Goal: Information Seeking & Learning: Learn about a topic

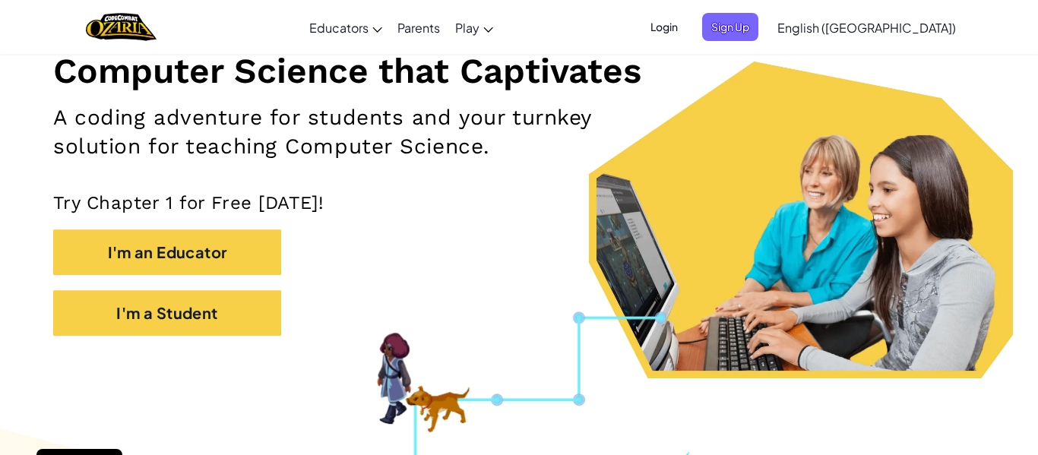
scroll to position [213, 0]
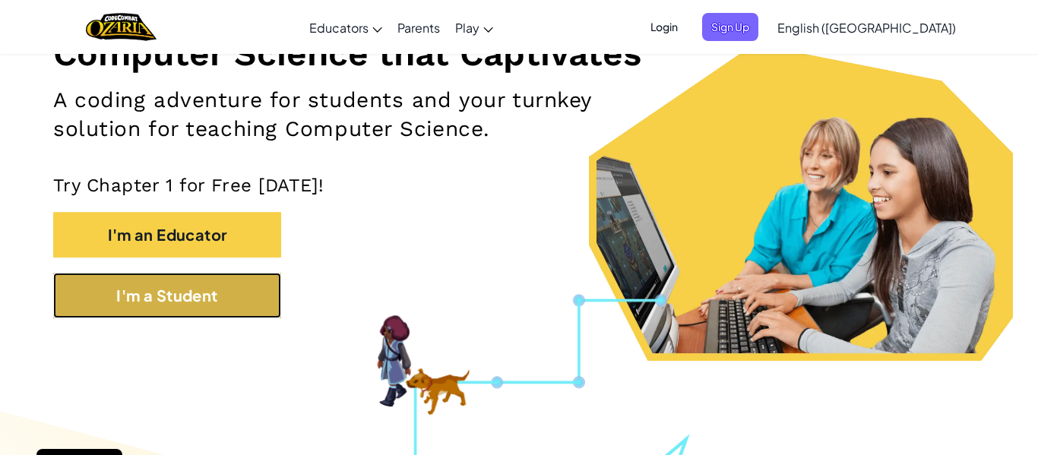
click at [155, 298] on button "I'm a Student" at bounding box center [167, 296] width 228 height 46
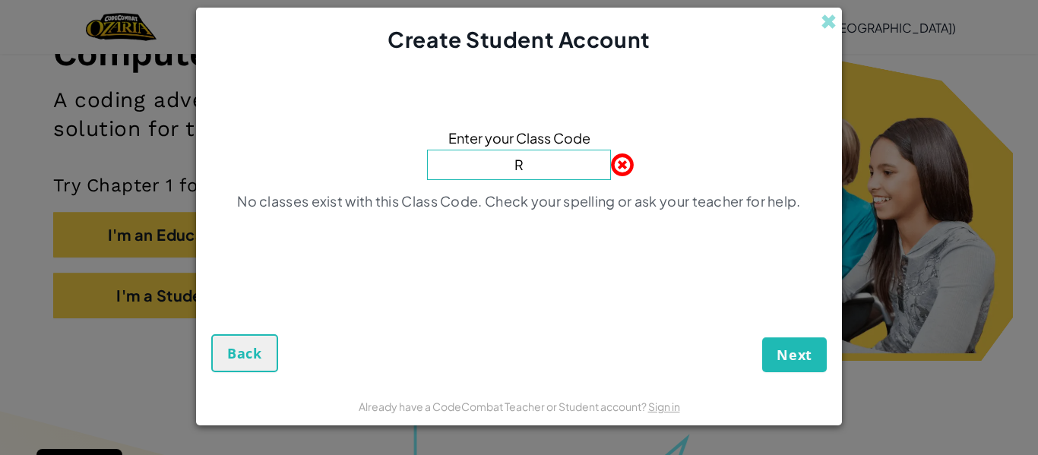
type input "RainLongFloor"
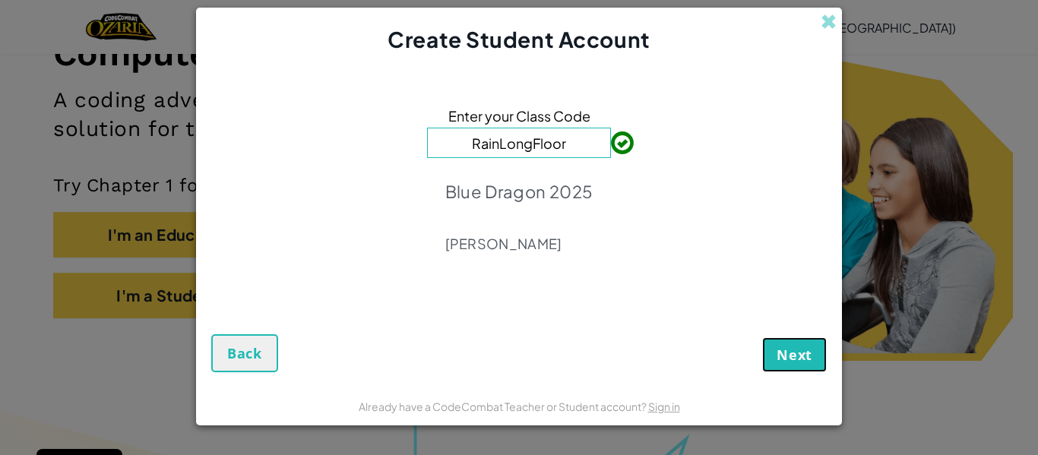
click at [775, 354] on button "Next" at bounding box center [794, 355] width 65 height 35
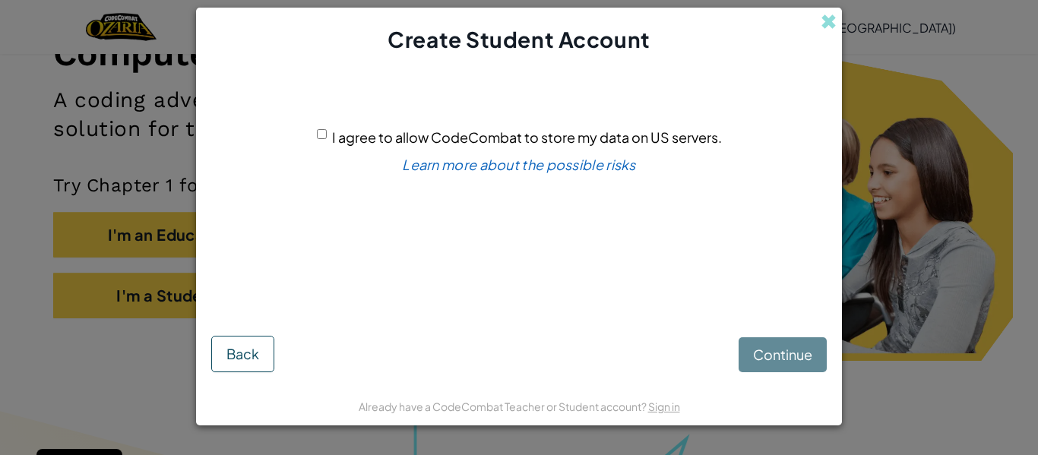
click at [325, 135] on input "I agree to allow CodeCombat to store my data on US servers." at bounding box center [322, 134] width 10 height 10
checkbox input "true"
click at [819, 354] on button "Continue" at bounding box center [783, 355] width 88 height 35
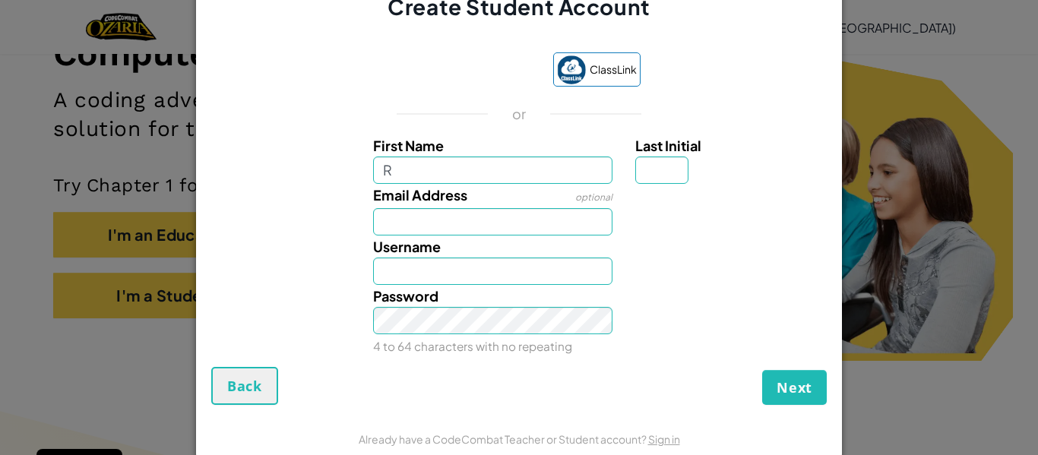
type input "Rory"
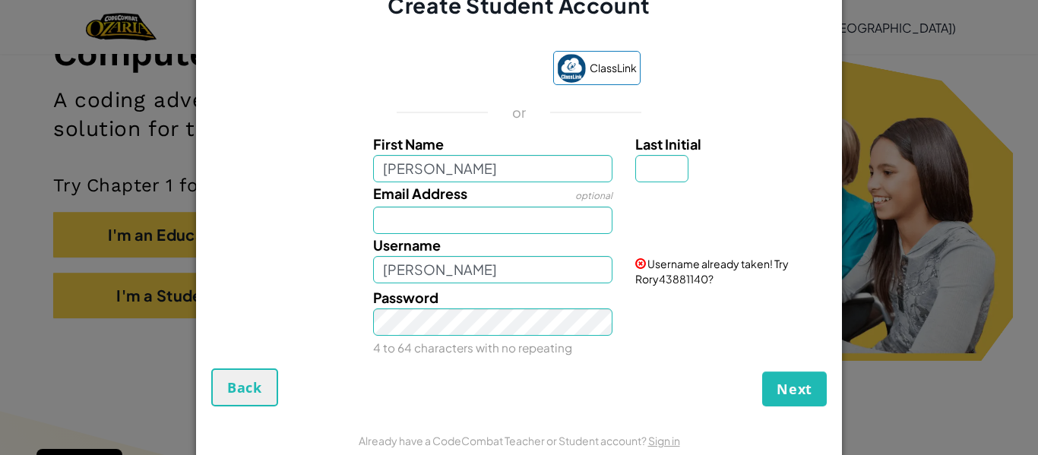
click at [630, 176] on div "Last Initial" at bounding box center [729, 157] width 211 height 49
click at [648, 177] on input "Last Initial" at bounding box center [661, 168] width 53 height 27
type input "B"
click at [762, 372] on button "Next" at bounding box center [794, 389] width 65 height 35
click at [460, 262] on input "RoryB" at bounding box center [493, 269] width 240 height 27
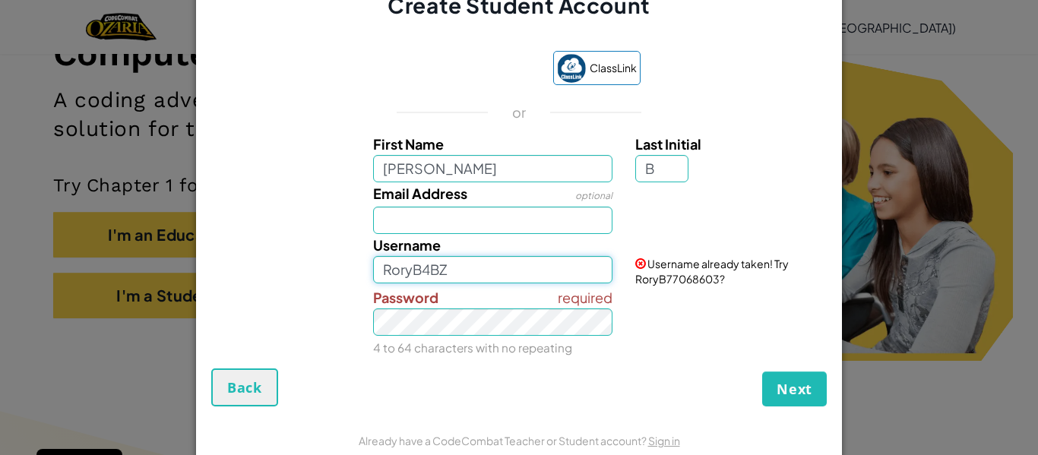
type input "RoryB4BZ"
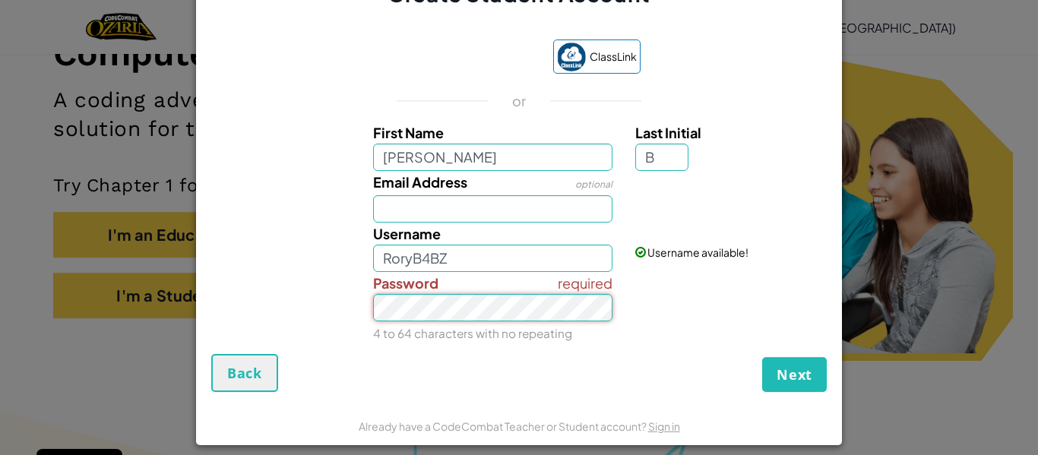
scroll to position [0, 0]
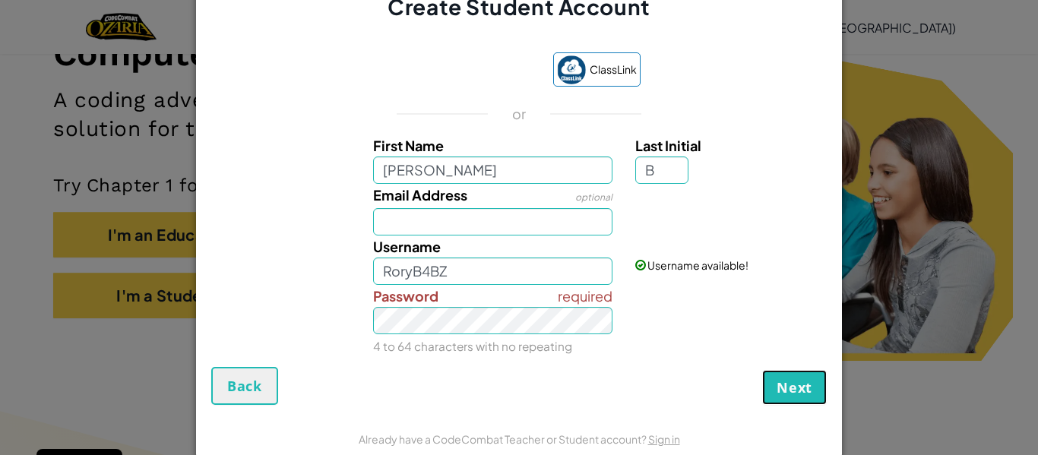
click at [788, 381] on span "Next" at bounding box center [795, 388] width 36 height 18
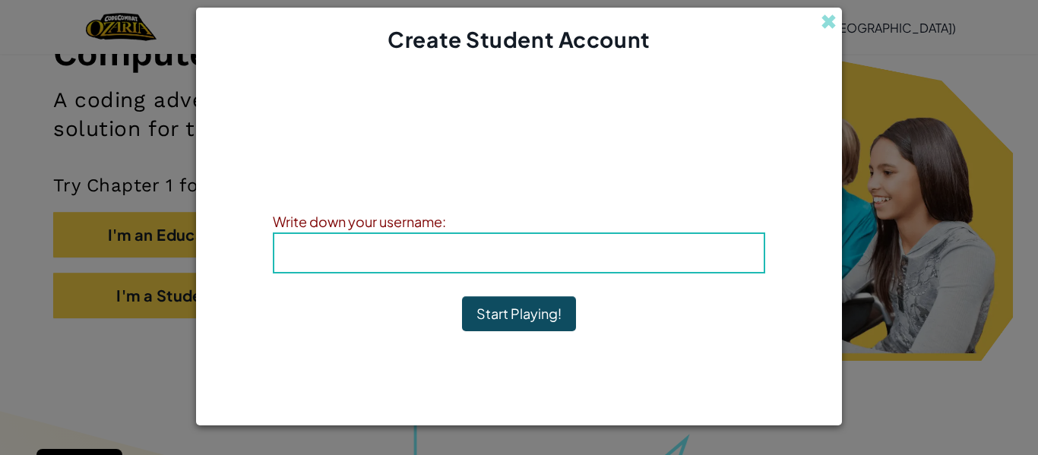
click at [554, 255] on b "Username : RoryB4BZ" at bounding box center [519, 252] width 164 height 17
click at [305, 261] on h4 "Username : RoryB4BZ" at bounding box center [519, 253] width 459 height 23
click at [305, 250] on h4 "Username : RoryB4BZ" at bounding box center [519, 253] width 459 height 23
click at [497, 253] on span "Username" at bounding box center [476, 252] width 79 height 17
click at [487, 325] on button "Start Playing!" at bounding box center [519, 313] width 114 height 35
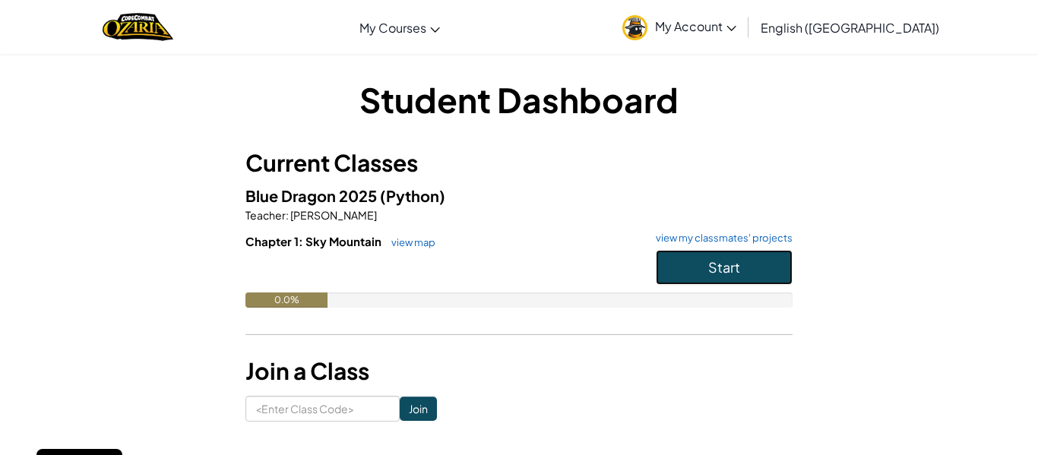
click at [756, 276] on button "Start" at bounding box center [724, 267] width 137 height 35
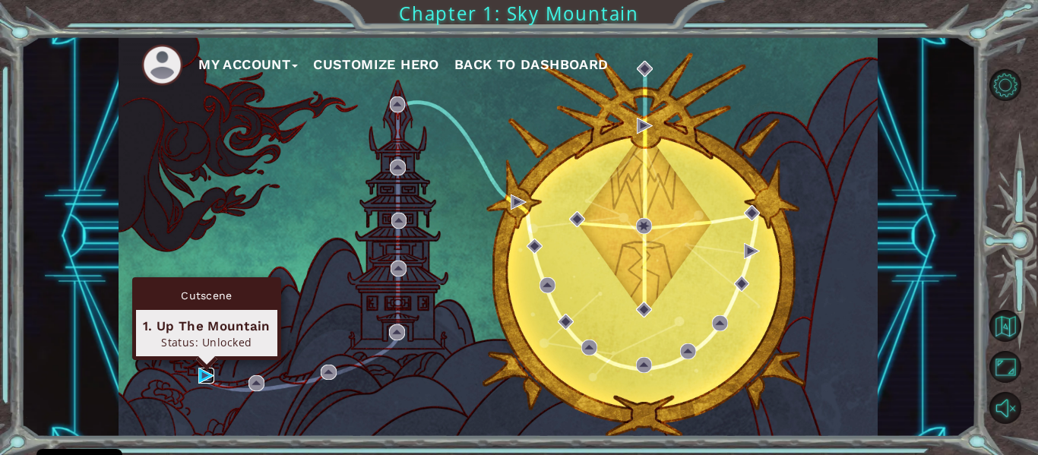
click at [201, 376] on img at bounding box center [206, 376] width 16 height 16
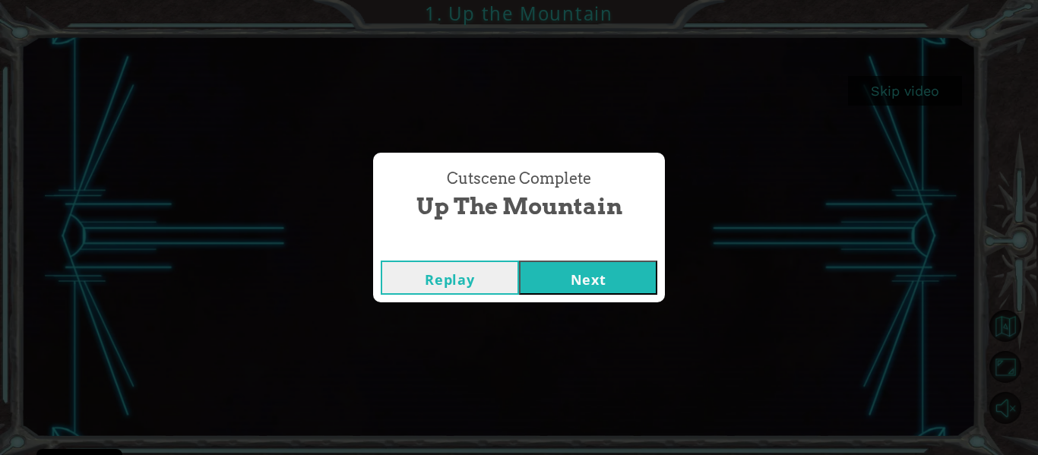
click at [556, 285] on button "Next" at bounding box center [588, 278] width 138 height 34
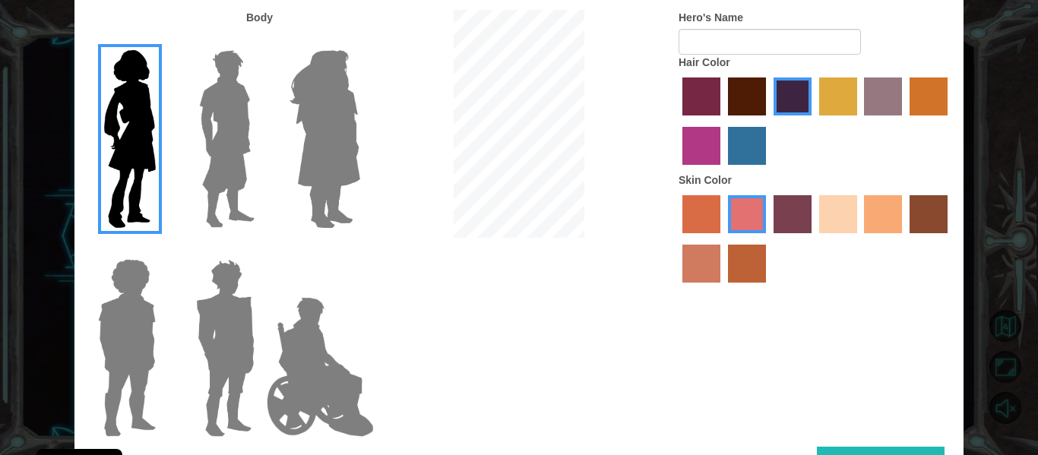
click at [234, 185] on img at bounding box center [227, 139] width 68 height 190
click at [261, 40] on input "Hero Lars" at bounding box center [261, 40] width 0 height 0
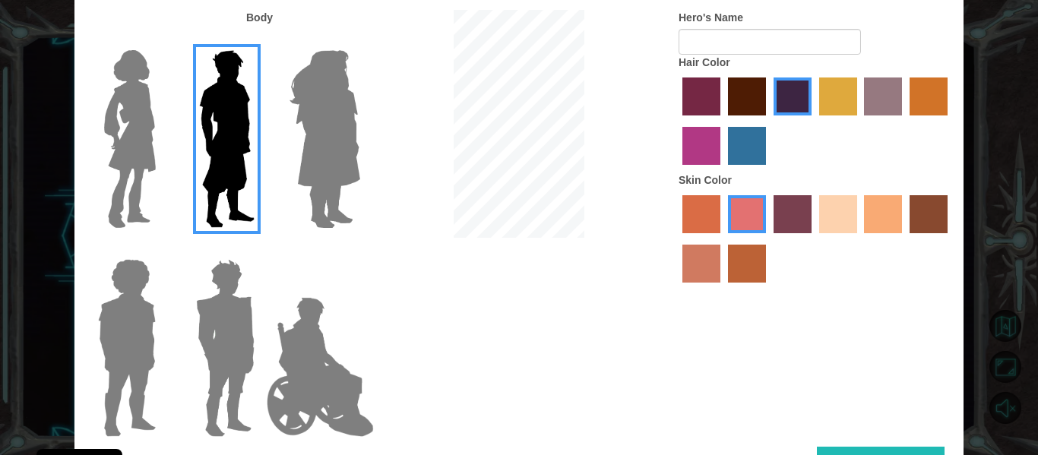
click at [290, 156] on img at bounding box center [325, 139] width 83 height 190
click at [360, 40] on input "Hero Amethyst" at bounding box center [360, 40] width 0 height 0
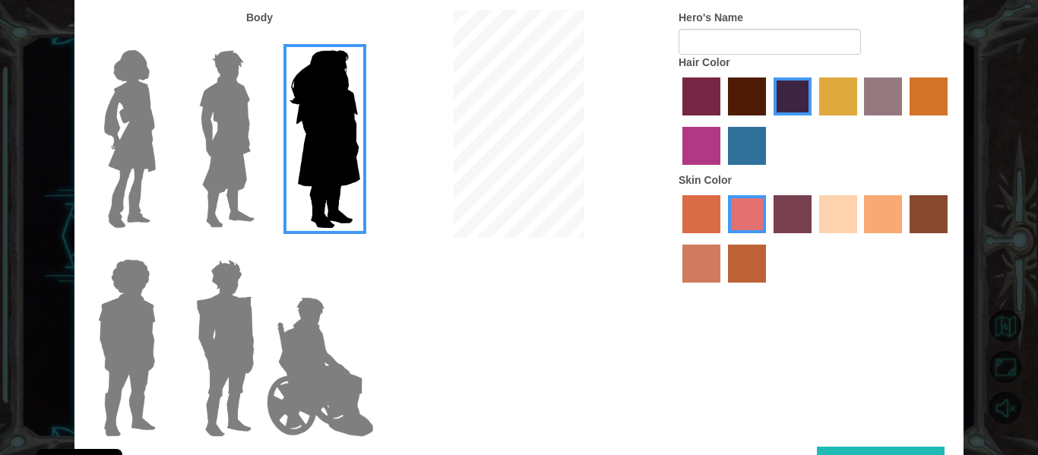
click at [289, 352] on img at bounding box center [320, 367] width 119 height 152
click at [360, 249] on input "Hero Jamie" at bounding box center [360, 249] width 0 height 0
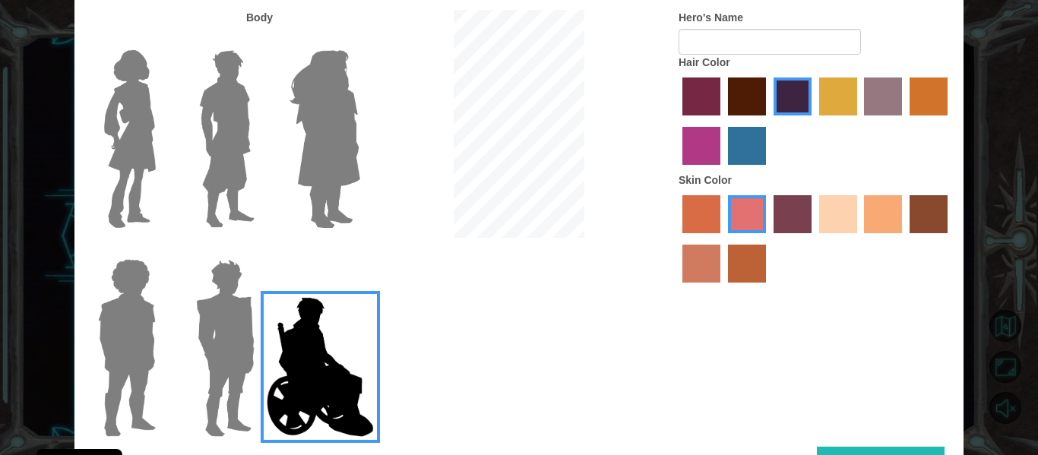
click at [212, 347] on img at bounding box center [225, 348] width 71 height 190
click at [261, 249] on input "Hero Garnet" at bounding box center [261, 249] width 0 height 0
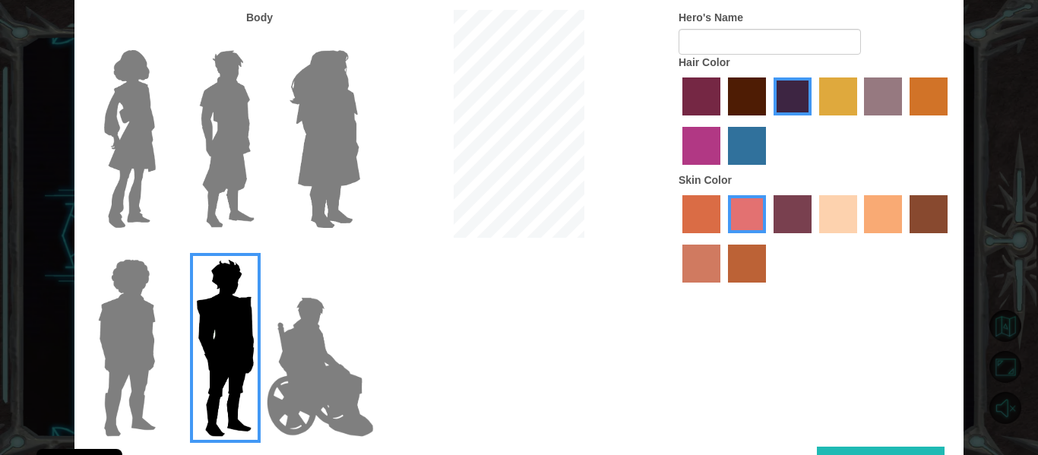
click at [149, 330] on img at bounding box center [127, 348] width 70 height 190
click at [162, 249] on input "Hero Steven" at bounding box center [162, 249] width 0 height 0
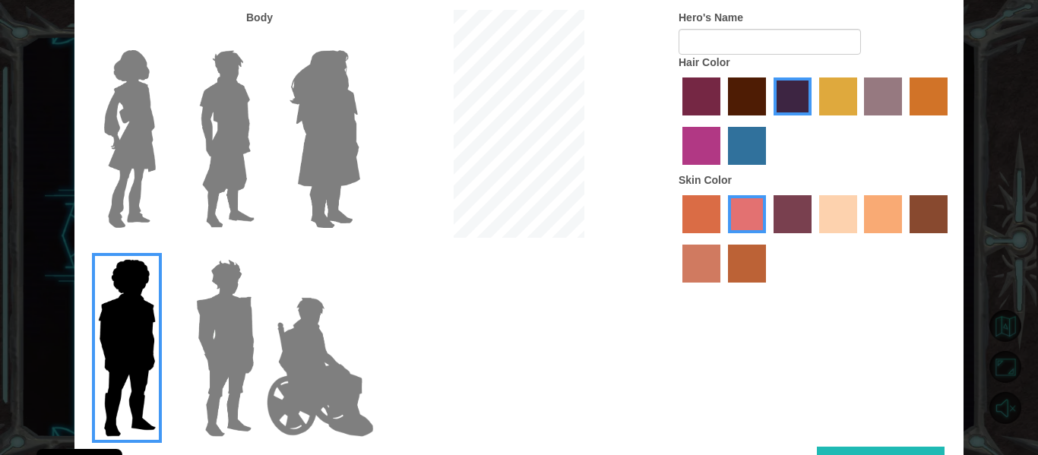
click at [236, 133] on img at bounding box center [227, 139] width 68 height 190
click at [261, 40] on input "Hero Lars" at bounding box center [261, 40] width 0 height 0
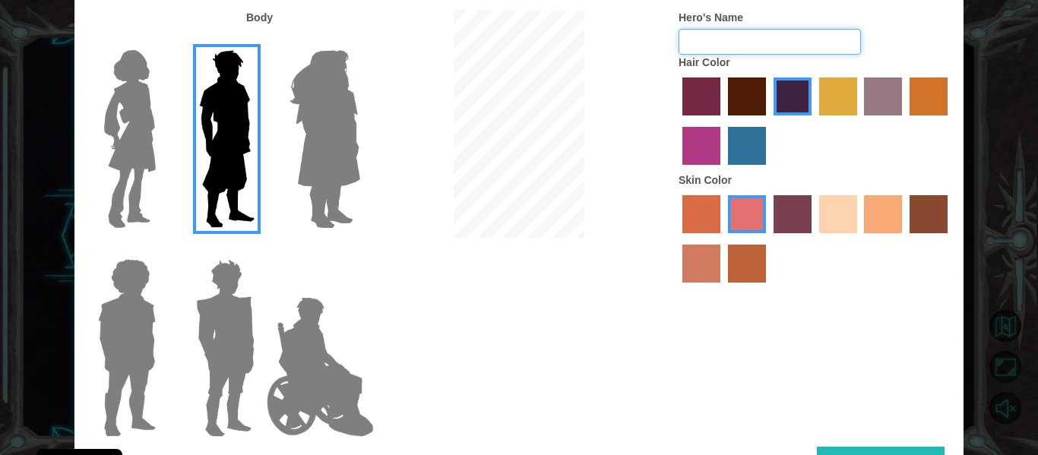
click at [703, 43] on input "Hero's Name" at bounding box center [770, 42] width 182 height 26
click at [708, 138] on label "medium red violet hair color" at bounding box center [702, 146] width 38 height 38
click at [950, 121] on input "medium red violet hair color" at bounding box center [950, 121] width 0 height 0
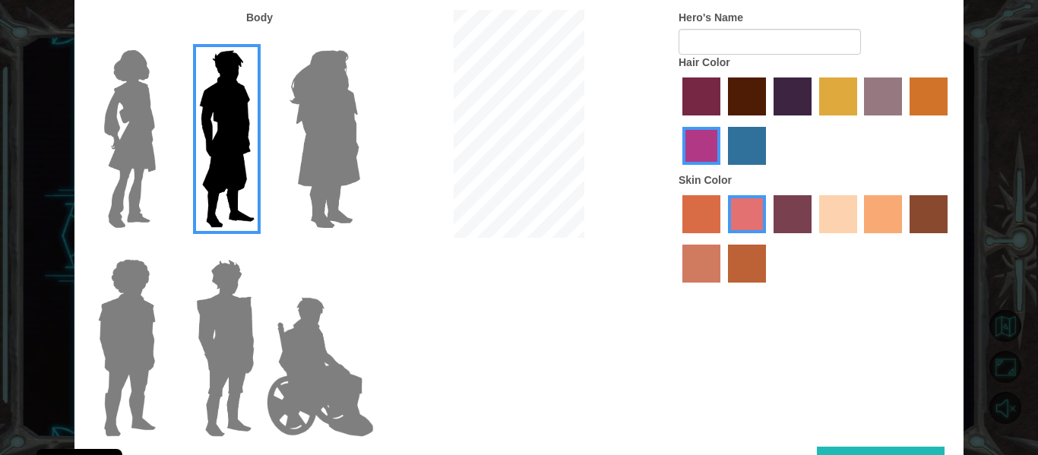
click at [743, 141] on label "lachmara hair color" at bounding box center [747, 146] width 38 height 38
click at [723, 170] on input "lachmara hair color" at bounding box center [723, 170] width 0 height 0
click at [728, 103] on label "maroon hair color" at bounding box center [747, 97] width 38 height 38
click at [723, 121] on input "maroon hair color" at bounding box center [723, 121] width 0 height 0
click at [708, 98] on label "paprika hair color" at bounding box center [702, 97] width 38 height 38
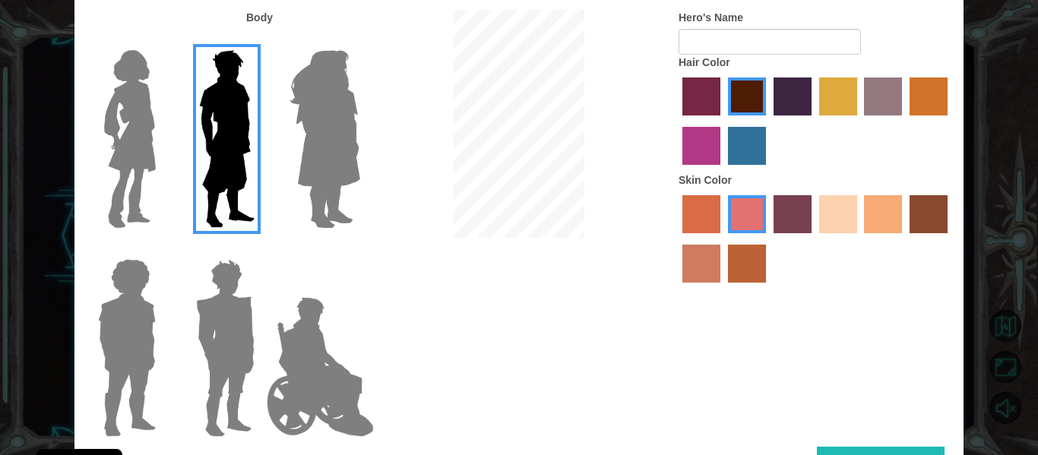
click at [677, 121] on input "paprika hair color" at bounding box center [677, 121] width 0 height 0
click at [745, 258] on label "smoke tree skin color" at bounding box center [747, 264] width 38 height 38
click at [723, 288] on input "smoke tree skin color" at bounding box center [723, 288] width 0 height 0
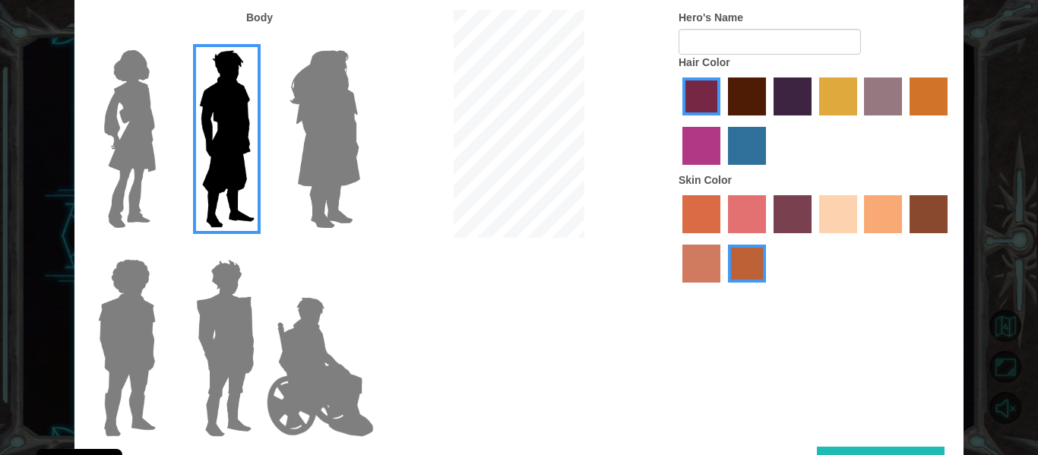
click at [694, 222] on label "sorbus skin color" at bounding box center [702, 214] width 38 height 38
click at [677, 239] on input "sorbus skin color" at bounding box center [677, 239] width 0 height 0
click at [841, 219] on label "sandy beach skin color" at bounding box center [838, 214] width 38 height 38
click at [814, 239] on input "sandy beach skin color" at bounding box center [814, 239] width 0 height 0
click at [820, 105] on label "tulip tree hair color" at bounding box center [838, 97] width 38 height 38
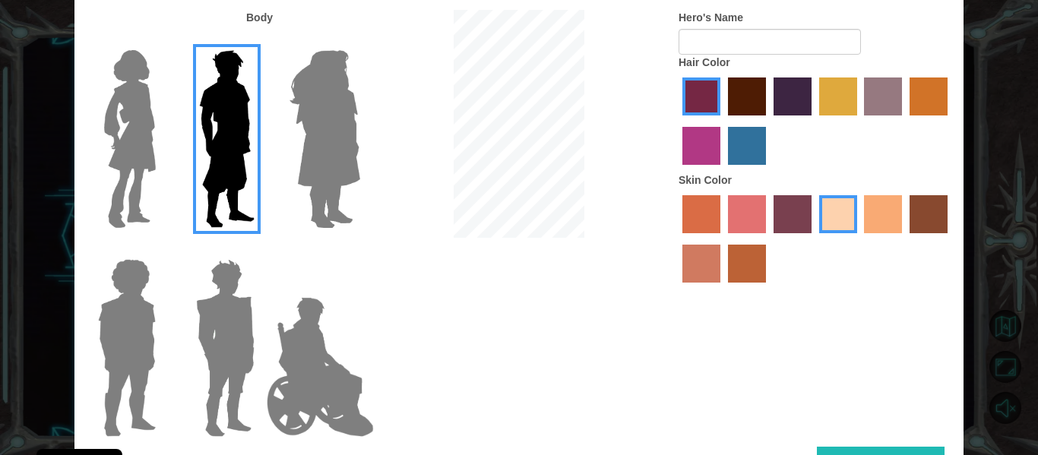
click at [814, 121] on input "tulip tree hair color" at bounding box center [814, 121] width 0 height 0
click at [722, 88] on div at bounding box center [816, 123] width 274 height 99
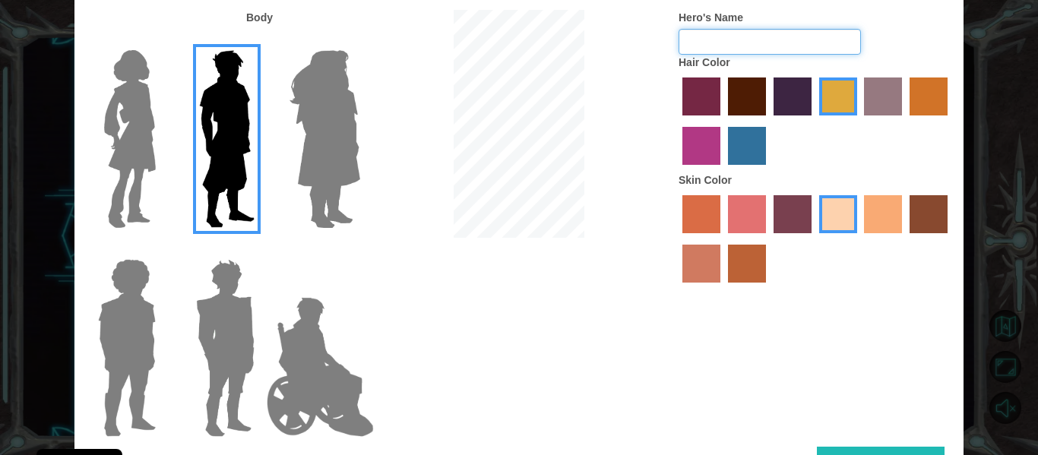
click at [722, 49] on input "Hero's Name" at bounding box center [770, 42] width 182 height 26
type input "6"
type input "j"
type input "that guy 67!"
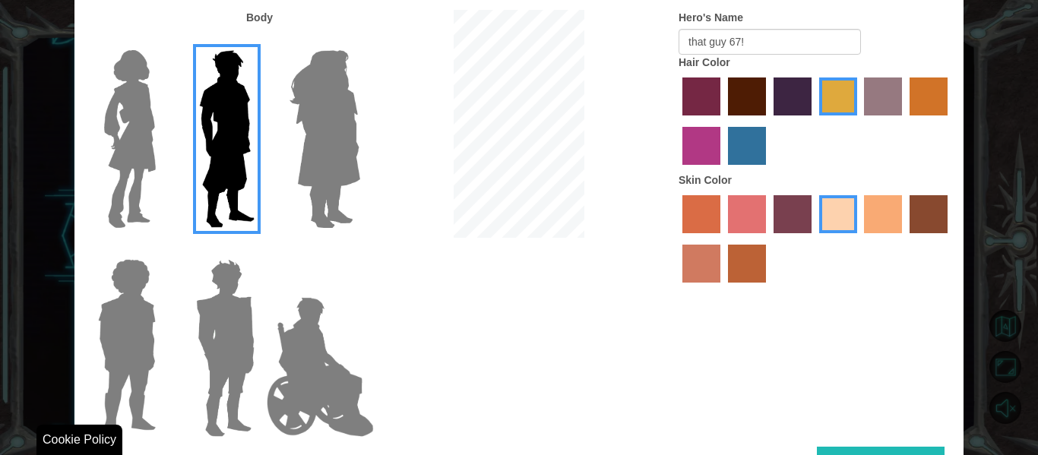
click at [867, 455] on button "Done" at bounding box center [881, 464] width 128 height 34
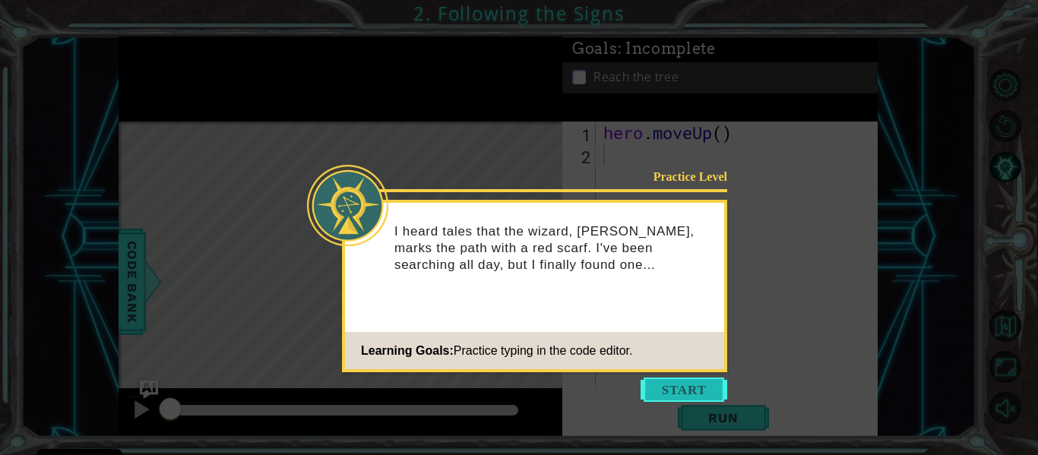
click at [666, 380] on button "Start" at bounding box center [684, 390] width 87 height 24
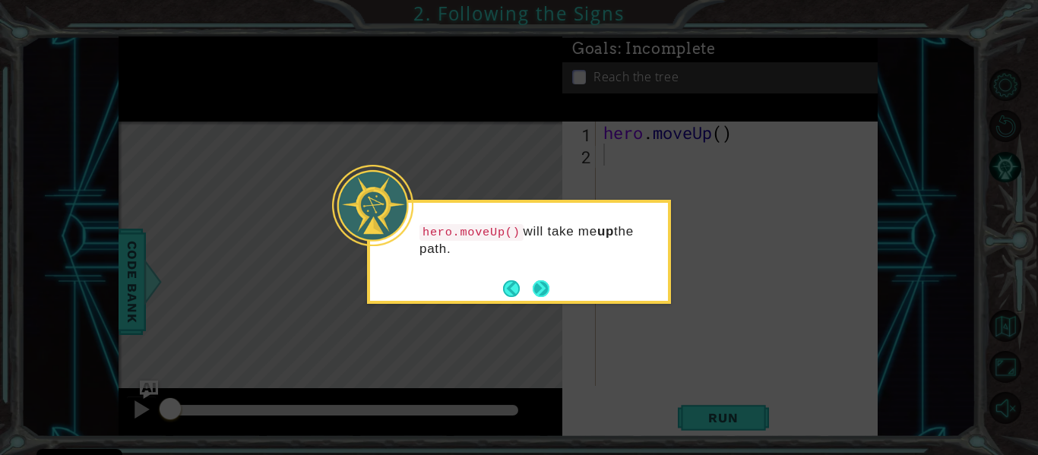
click at [545, 293] on button "Next" at bounding box center [541, 288] width 17 height 17
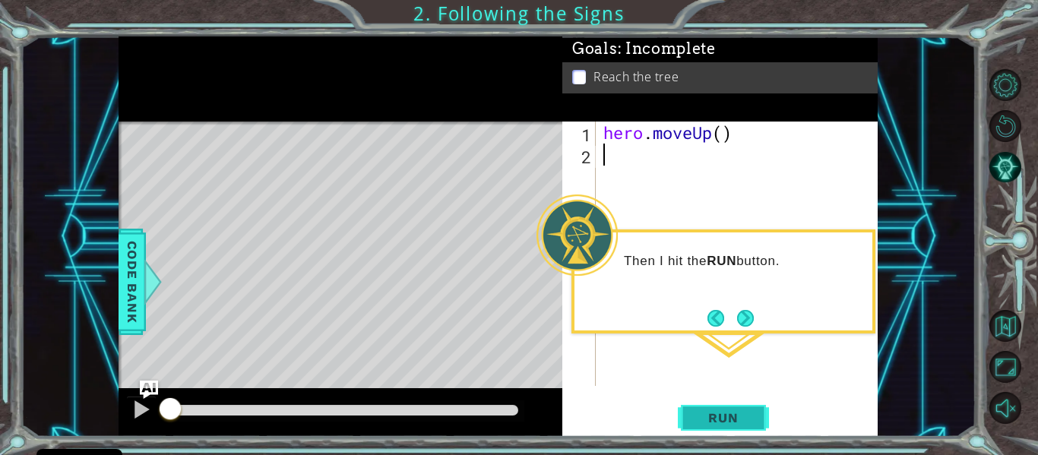
click at [689, 410] on button "Run" at bounding box center [723, 418] width 91 height 31
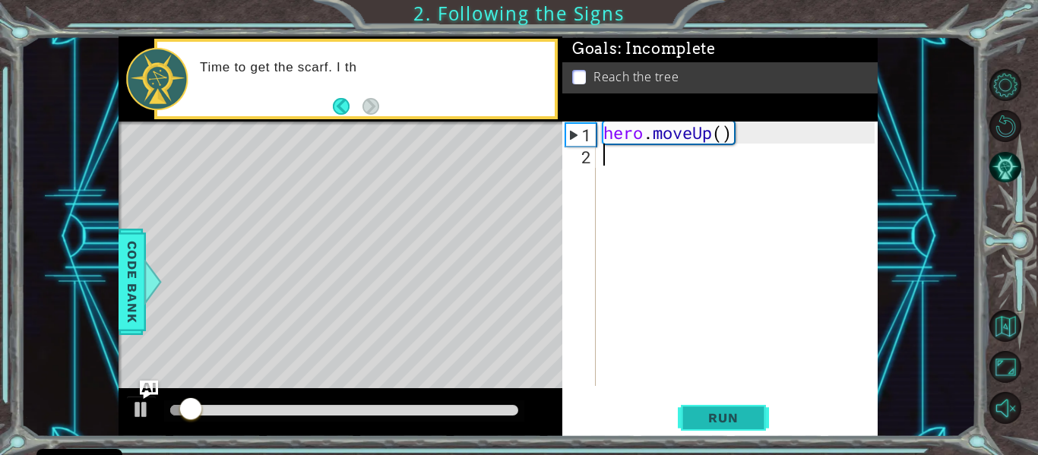
click at [691, 417] on button "Run" at bounding box center [723, 418] width 91 height 31
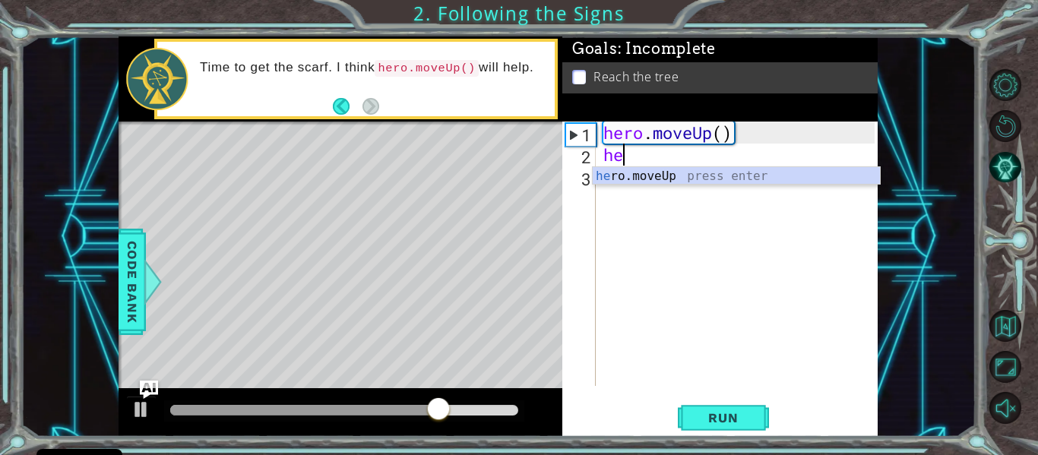
type textarea "her"
click at [653, 169] on div "her o.moveUp press enter" at bounding box center [736, 194] width 287 height 55
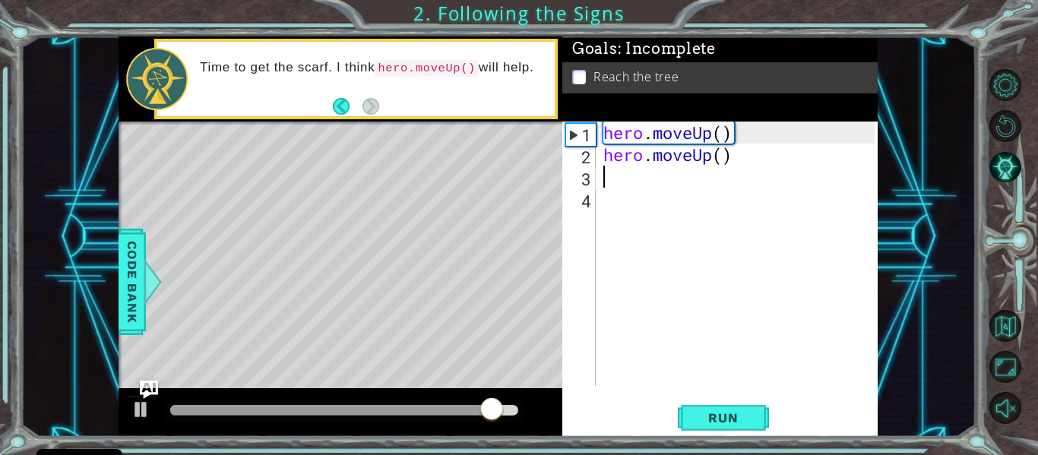
scroll to position [0, 0]
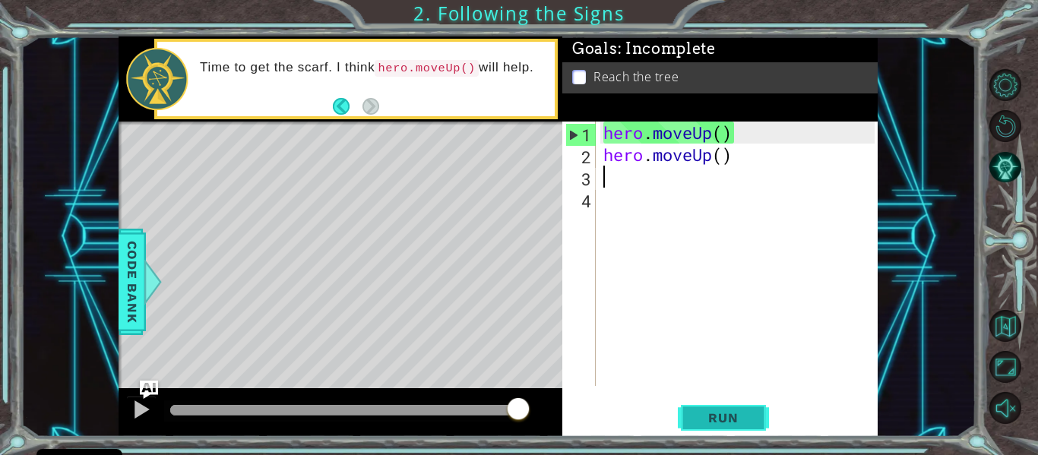
click at [721, 422] on span "Run" at bounding box center [723, 417] width 60 height 15
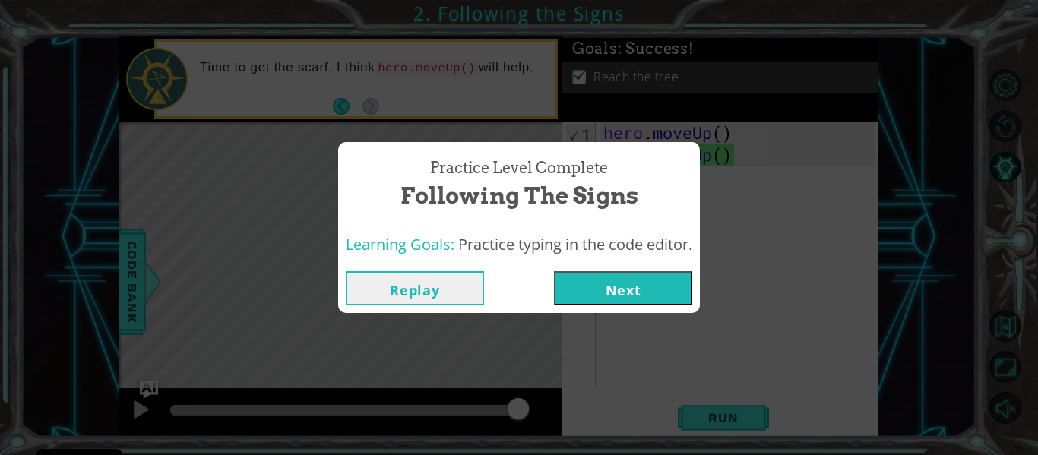
click at [598, 279] on button "Next" at bounding box center [623, 288] width 138 height 34
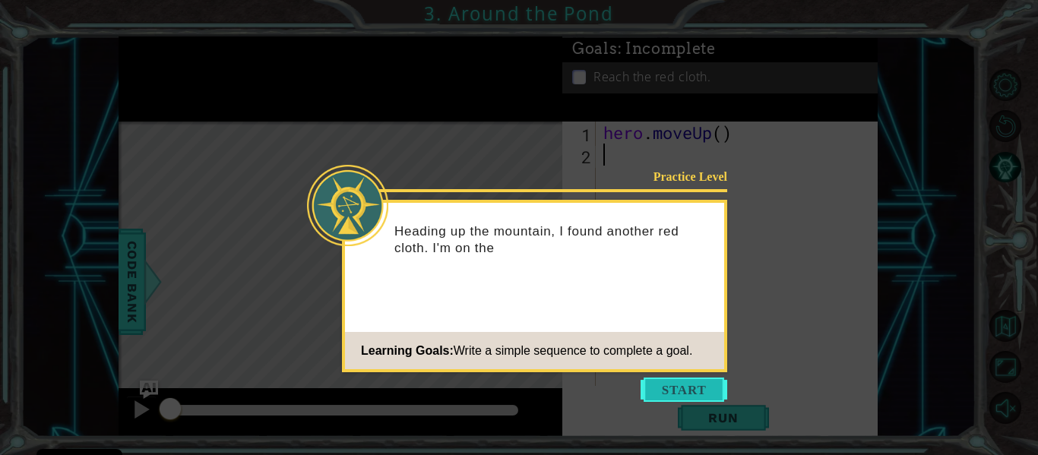
click at [670, 388] on button "Start" at bounding box center [684, 390] width 87 height 24
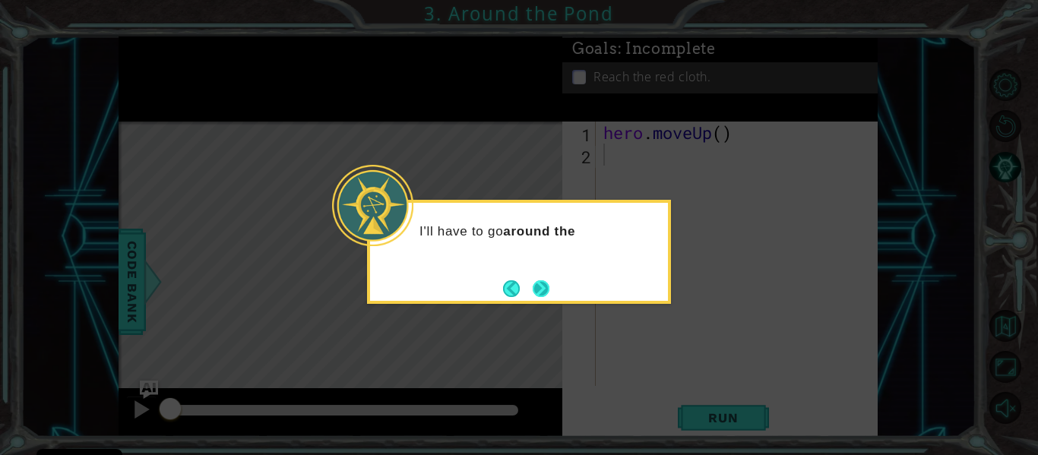
click at [537, 290] on button "Next" at bounding box center [541, 288] width 17 height 17
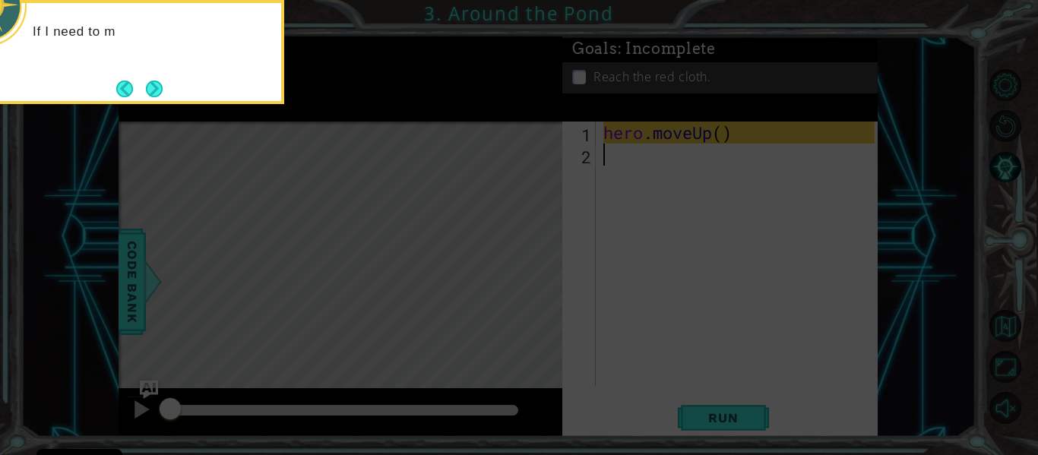
click at [420, 252] on icon at bounding box center [519, 68] width 1038 height 775
click at [146, 83] on button "Next" at bounding box center [154, 89] width 17 height 17
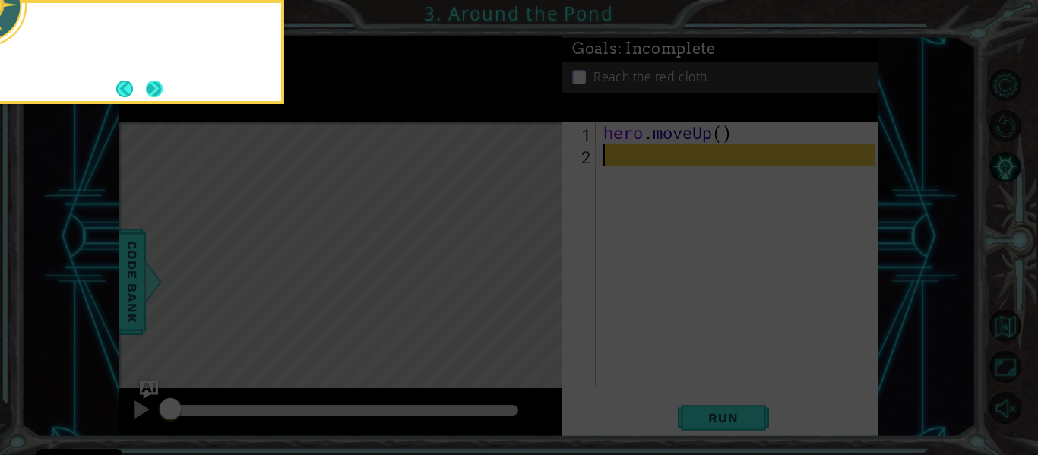
click at [148, 84] on button "Next" at bounding box center [154, 89] width 17 height 17
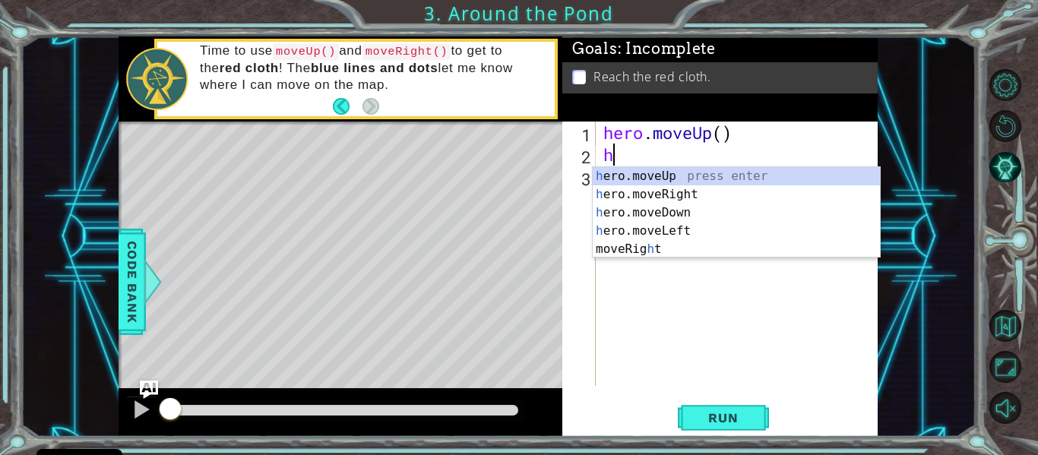
type textarea "he"
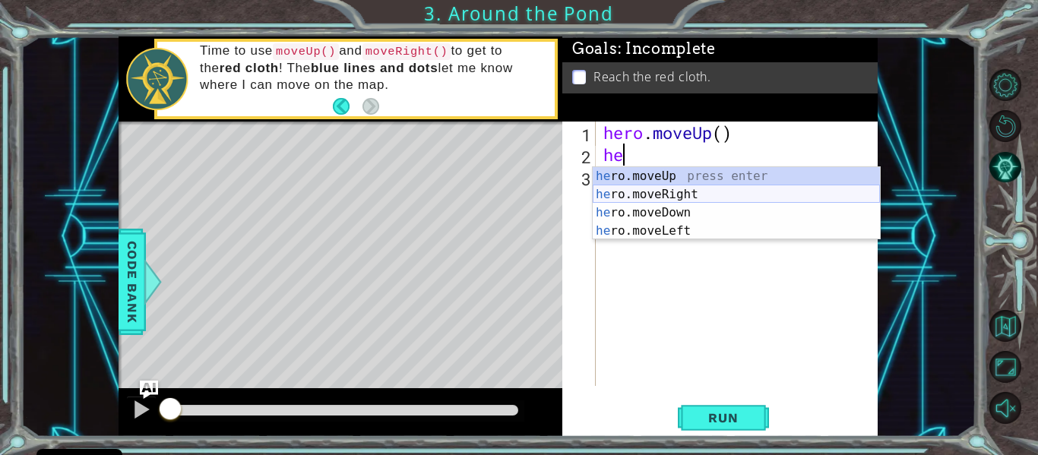
click at [649, 189] on div "he ro.moveUp press enter he ro.moveRight press enter he ro.moveDown press enter…" at bounding box center [736, 221] width 287 height 109
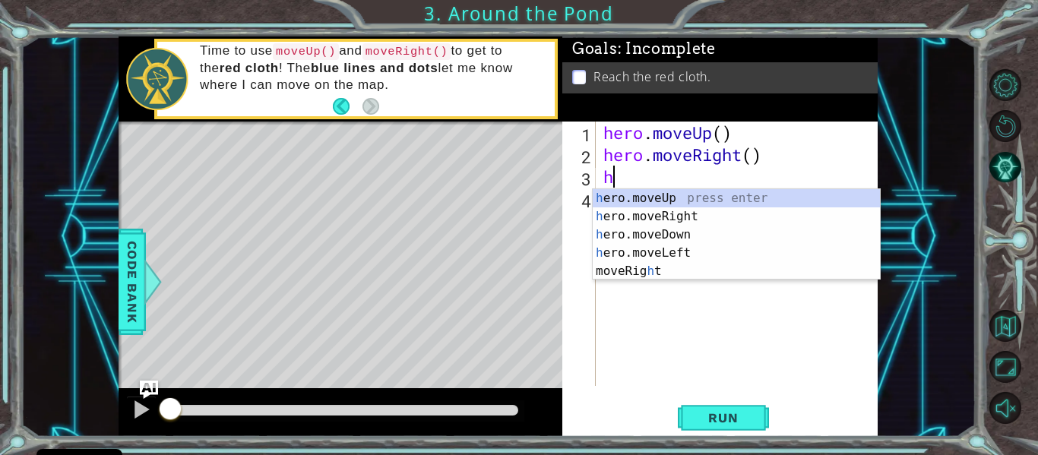
type textarea "he"
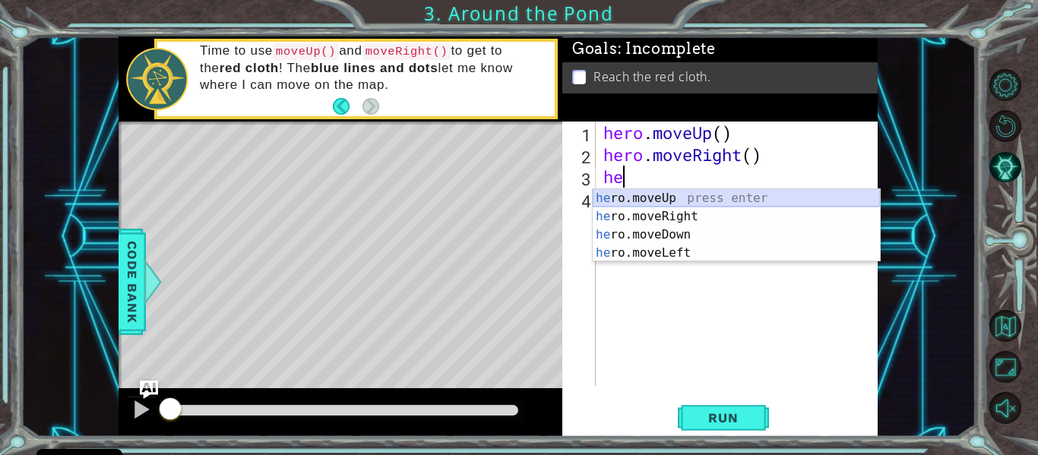
click at [653, 191] on div "he ro.moveUp press enter he ro.moveRight press enter he ro.moveDown press enter…" at bounding box center [736, 243] width 287 height 109
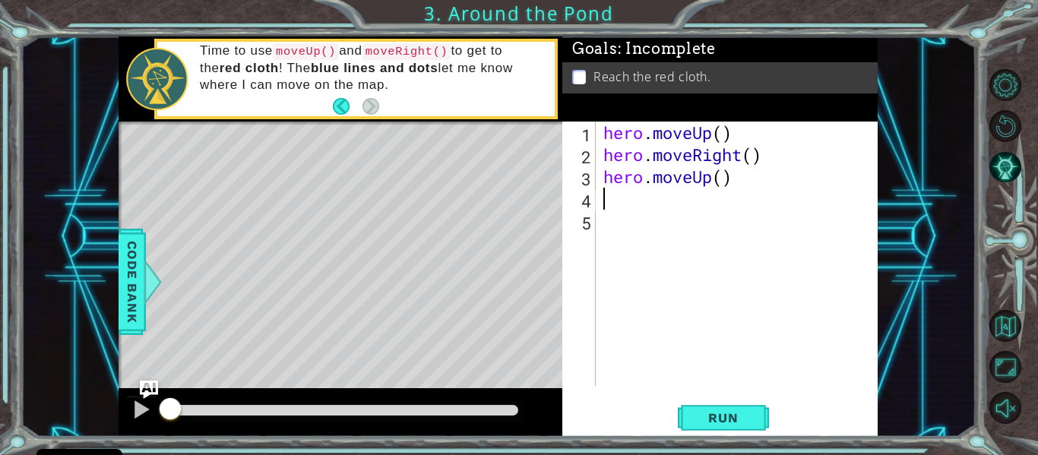
type textarea "h"
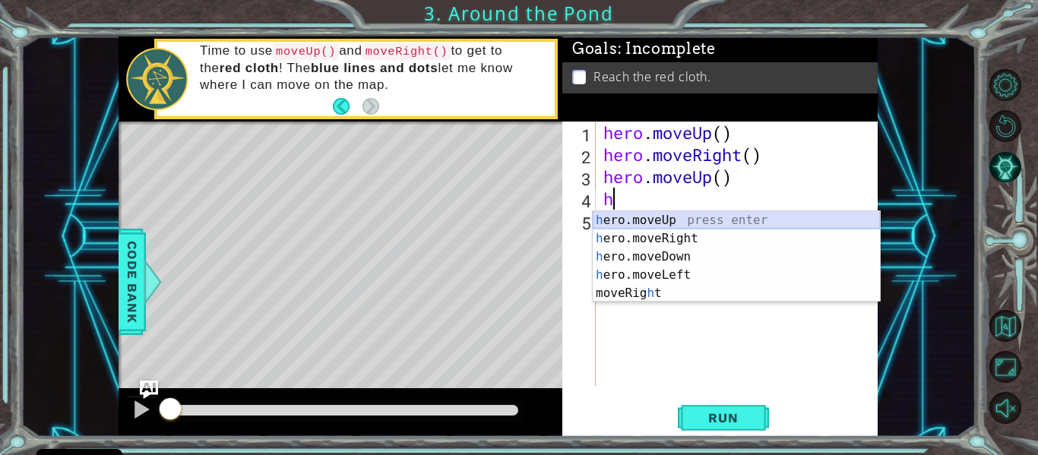
click at [651, 219] on div "h ero.moveUp press enter h ero.moveRight press enter h ero.moveDown press enter…" at bounding box center [736, 275] width 287 height 128
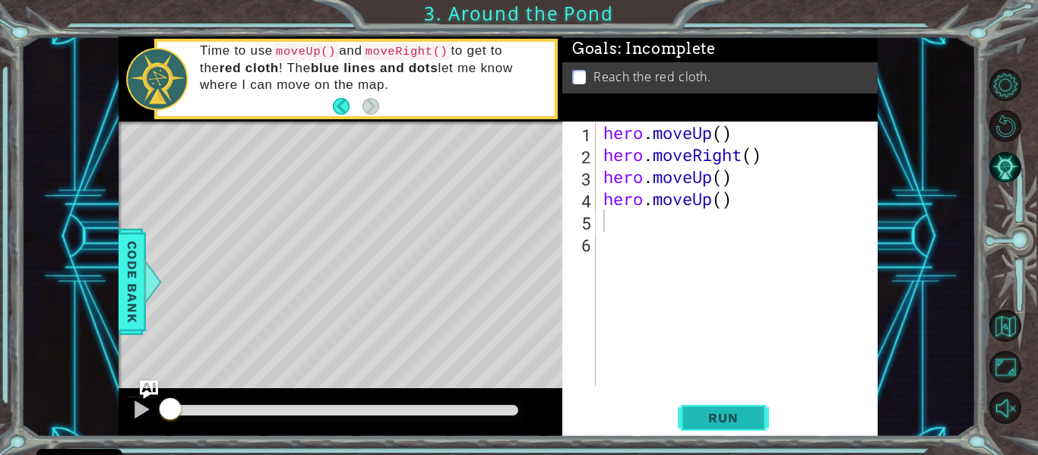
click at [727, 407] on button "Run" at bounding box center [723, 418] width 91 height 31
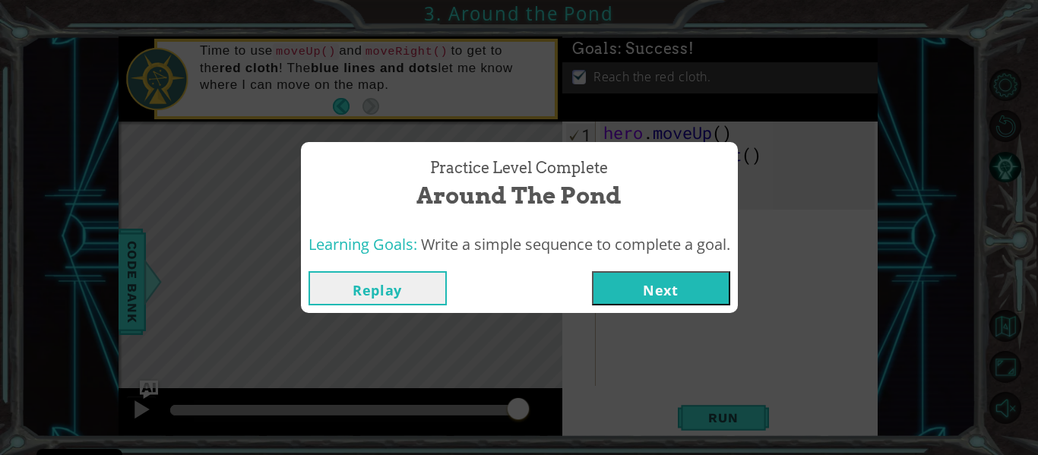
click at [664, 283] on button "Next" at bounding box center [661, 288] width 138 height 34
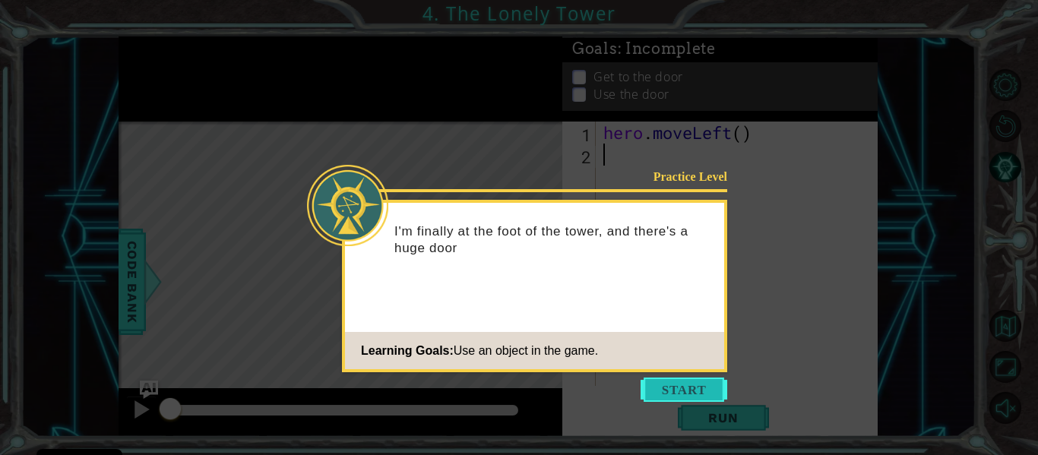
click at [688, 399] on button "Start" at bounding box center [684, 390] width 87 height 24
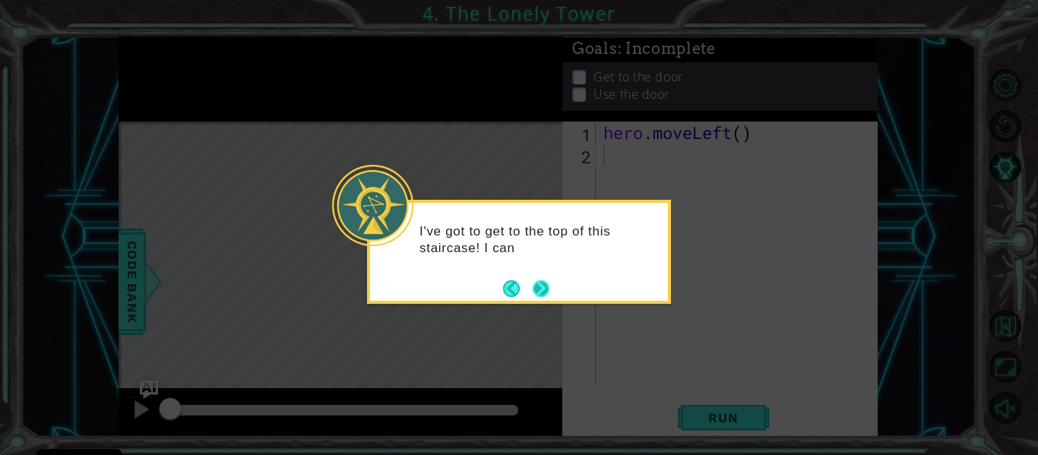
click at [543, 290] on button "Next" at bounding box center [541, 288] width 17 height 17
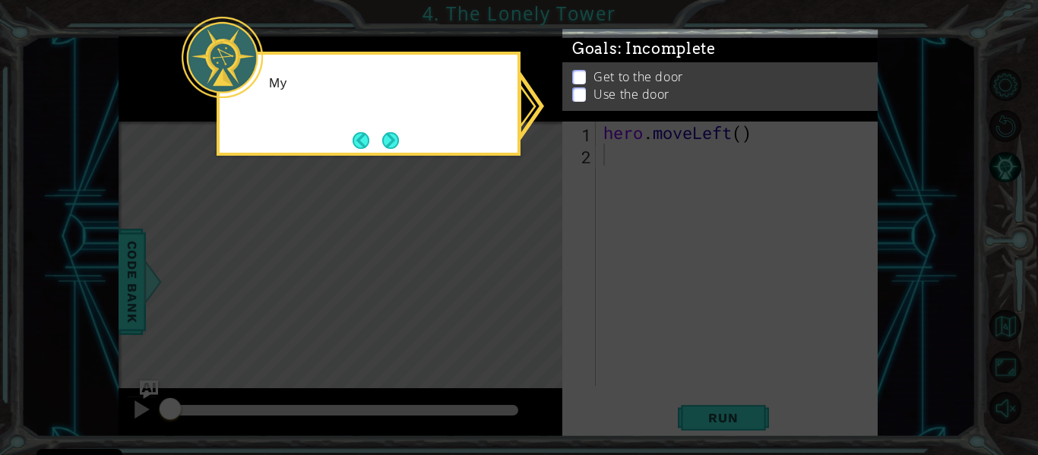
click at [543, 290] on icon at bounding box center [519, 227] width 1038 height 455
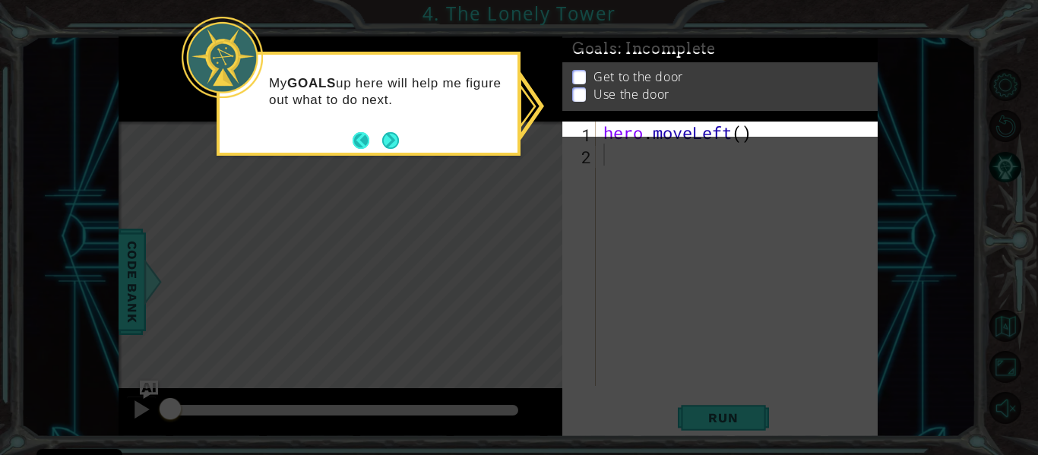
click at [379, 143] on button "Back" at bounding box center [368, 140] width 30 height 17
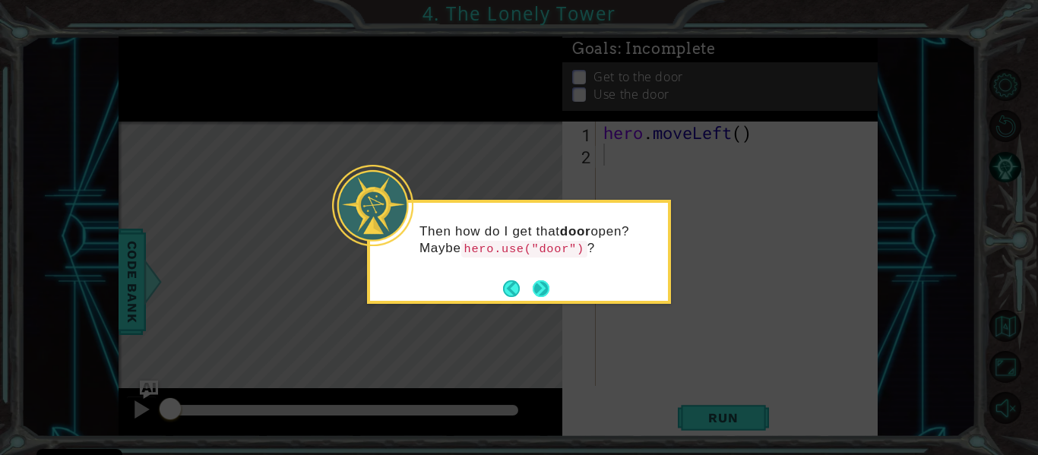
click at [533, 281] on button "Next" at bounding box center [541, 288] width 17 height 17
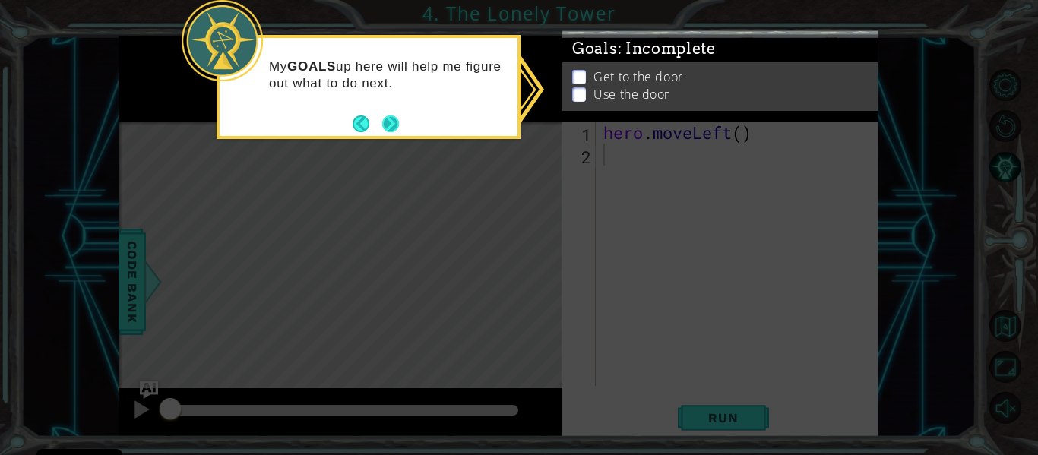
click at [382, 118] on button "Next" at bounding box center [390, 124] width 17 height 17
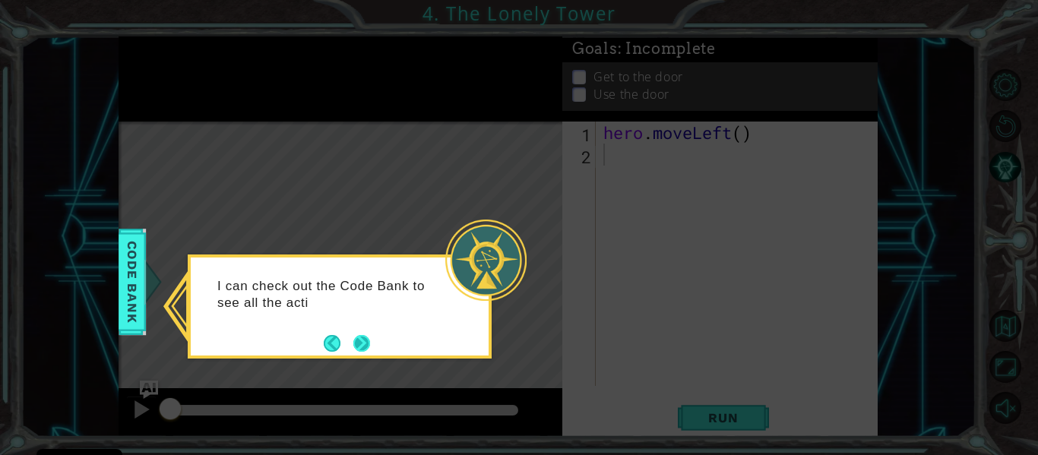
click at [365, 332] on footer at bounding box center [347, 343] width 46 height 23
click at [353, 345] on button "Next" at bounding box center [361, 343] width 17 height 17
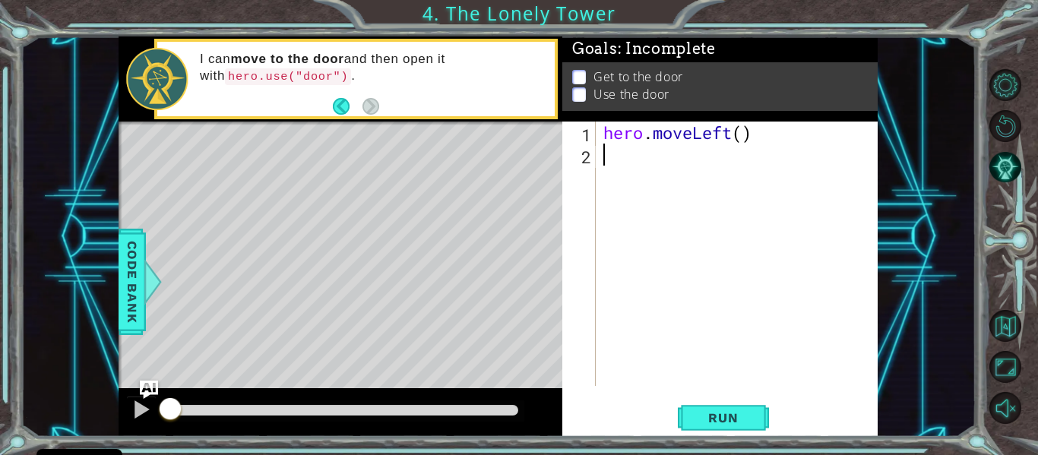
type textarea "h"
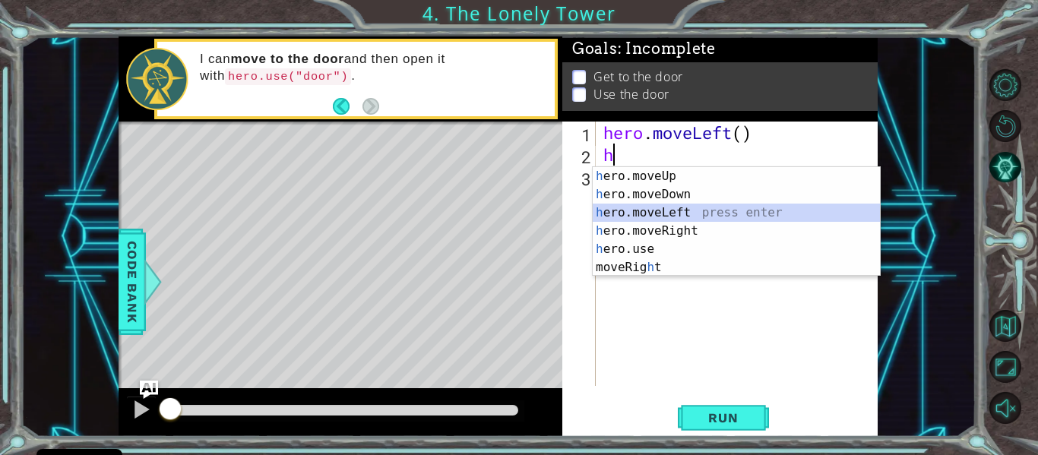
click at [646, 214] on div "h ero.moveUp press enter h ero.moveDown press enter h ero.moveLeft press enter …" at bounding box center [736, 240] width 287 height 146
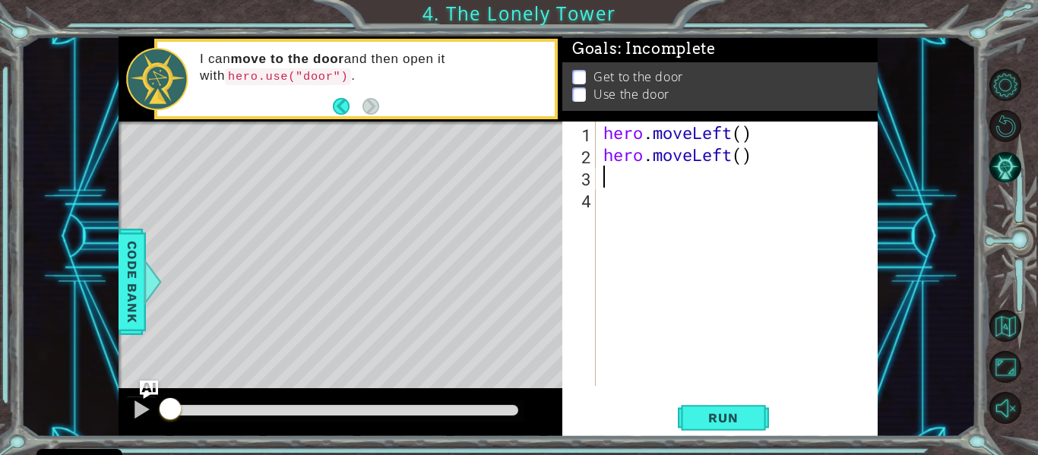
type textarea "h"
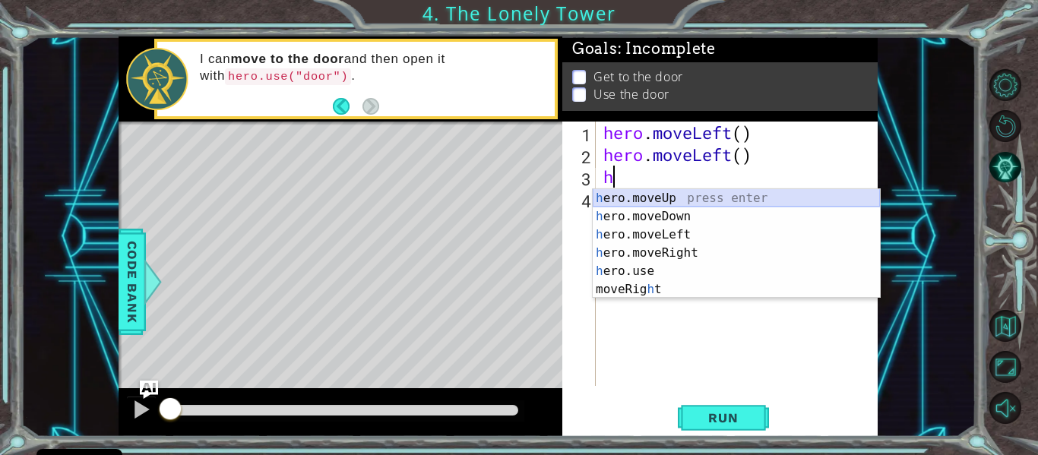
click at [619, 195] on div "h ero.moveUp press enter h ero.moveDown press enter h ero.moveLeft press enter …" at bounding box center [736, 262] width 287 height 146
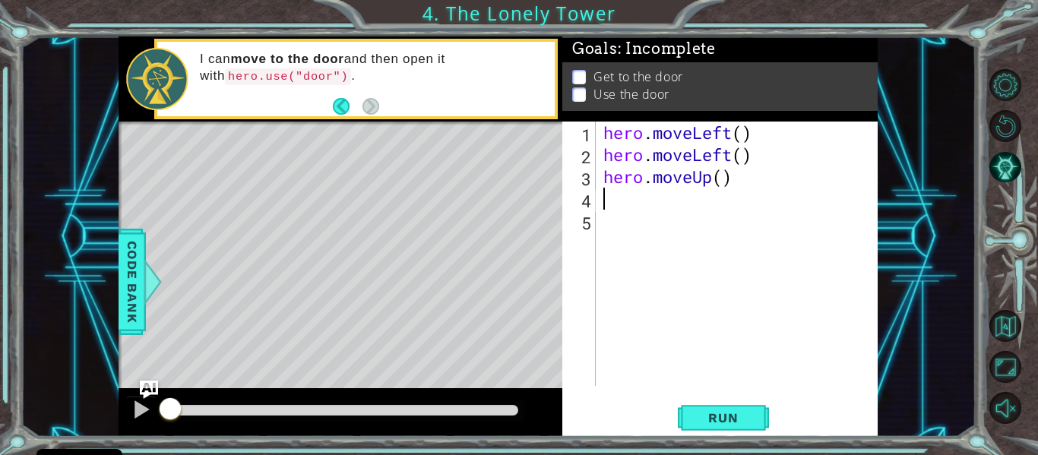
type textarea "h"
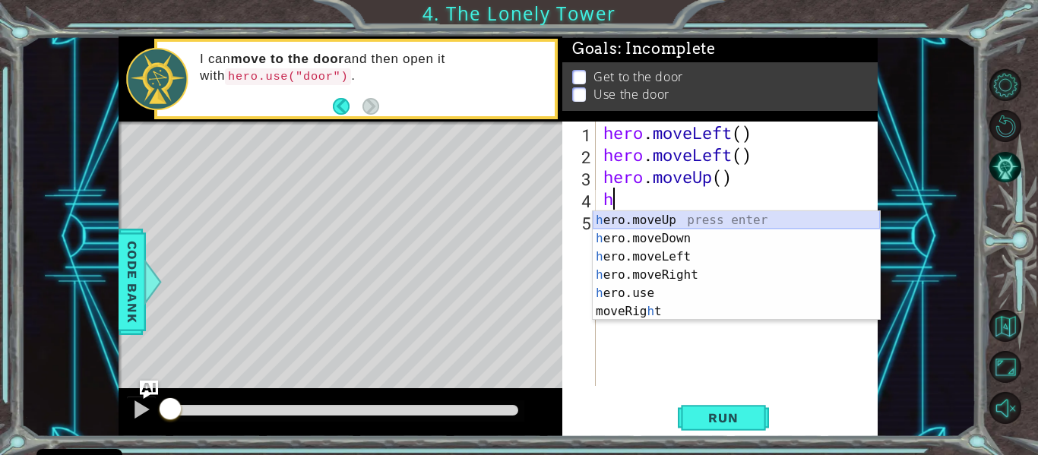
click at [621, 220] on div "h ero.moveUp press enter h ero.moveDown press enter h ero.moveLeft press enter …" at bounding box center [736, 284] width 287 height 146
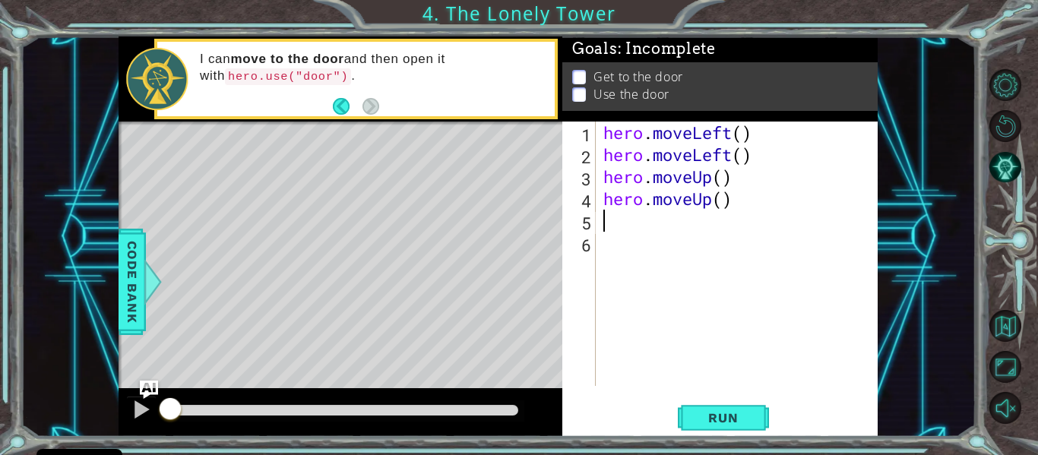
type textarea "h"
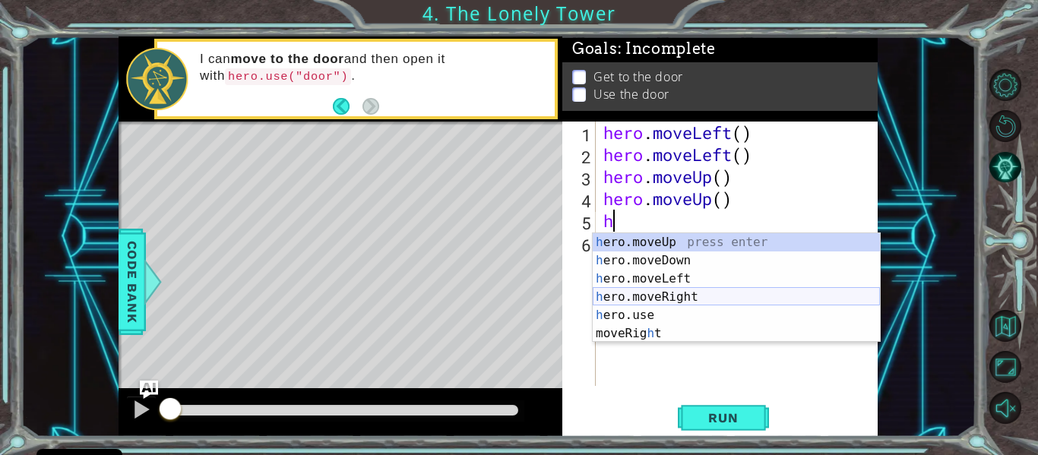
click at [629, 294] on div "h ero.moveUp press enter h ero.moveDown press enter h ero.moveLeft press enter …" at bounding box center [736, 306] width 287 height 146
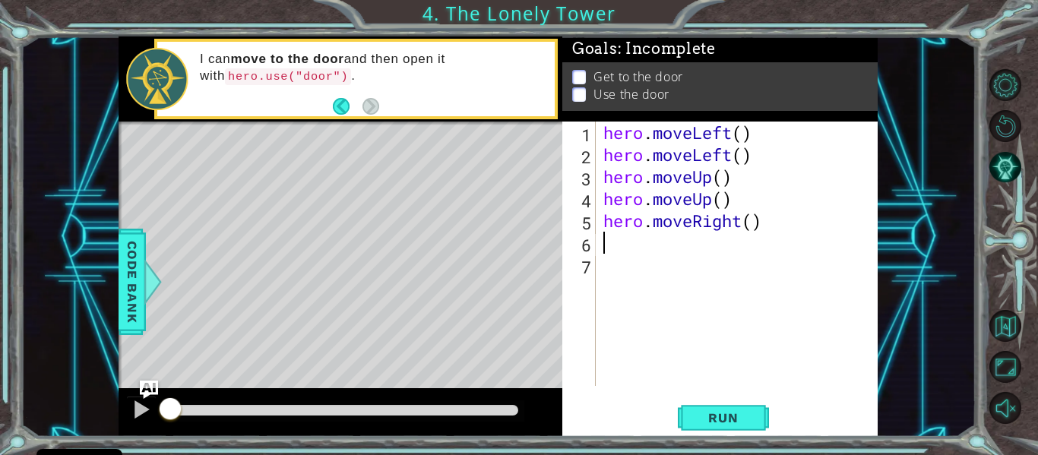
type textarea "h"
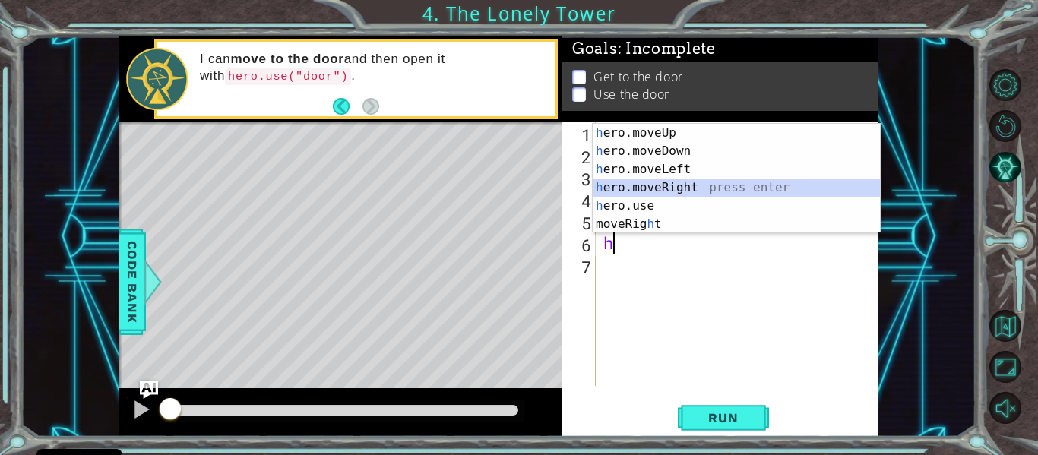
click at [602, 181] on div "h ero.moveUp press enter h ero.moveDown press enter h ero.moveLeft press enter …" at bounding box center [736, 197] width 287 height 146
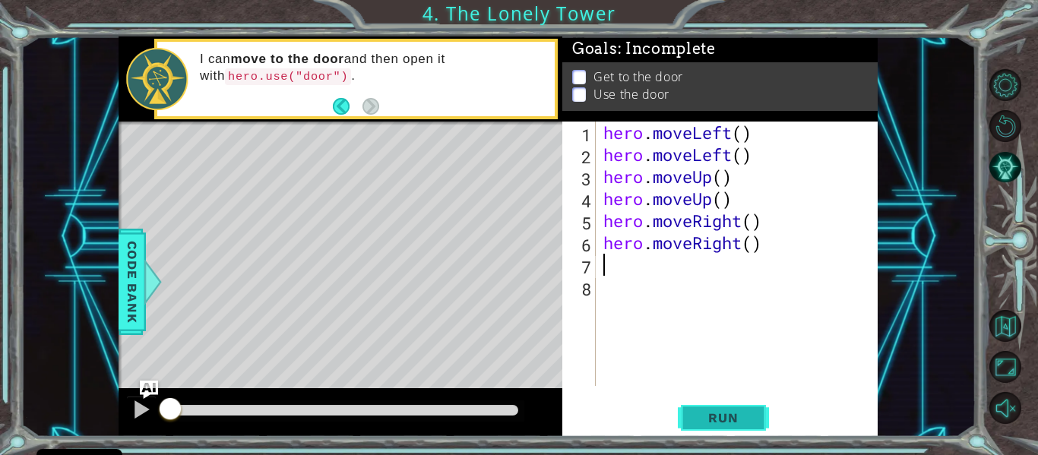
click at [705, 404] on button "Run" at bounding box center [723, 418] width 91 height 31
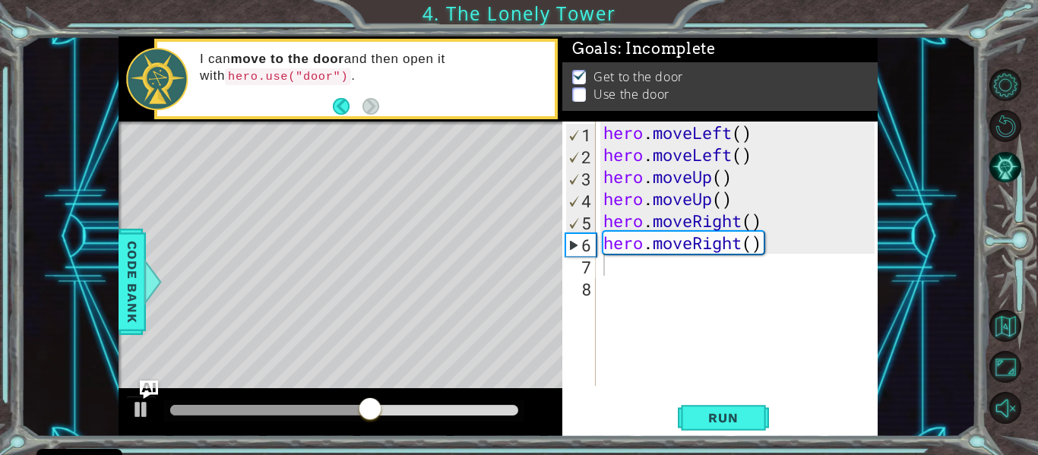
click at [581, 97] on p at bounding box center [579, 94] width 14 height 14
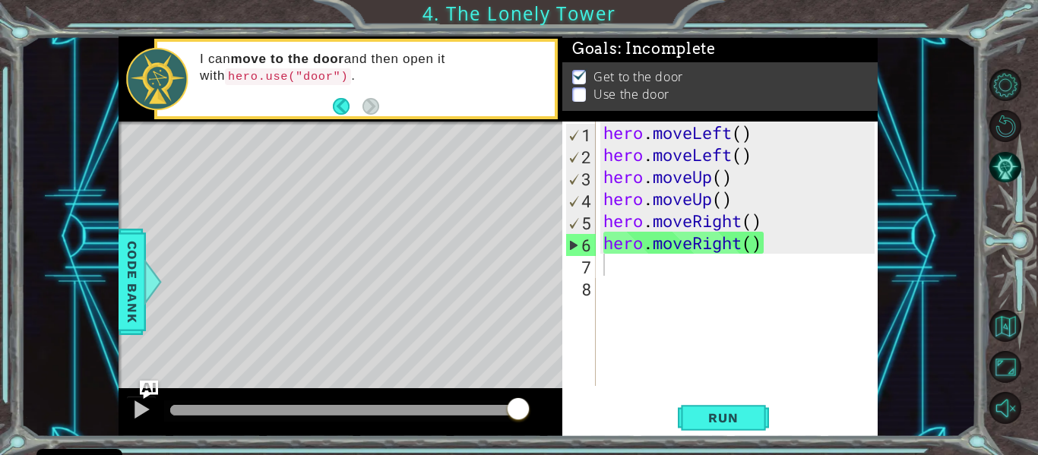
drag, startPoint x: 461, startPoint y: 410, endPoint x: 563, endPoint y: 420, distance: 102.3
click at [563, 420] on div "1 ההההההההההההההההההההההההההההההההההההההההההההההההההההההההההההההההההההההההההההה…" at bounding box center [498, 236] width 759 height 401
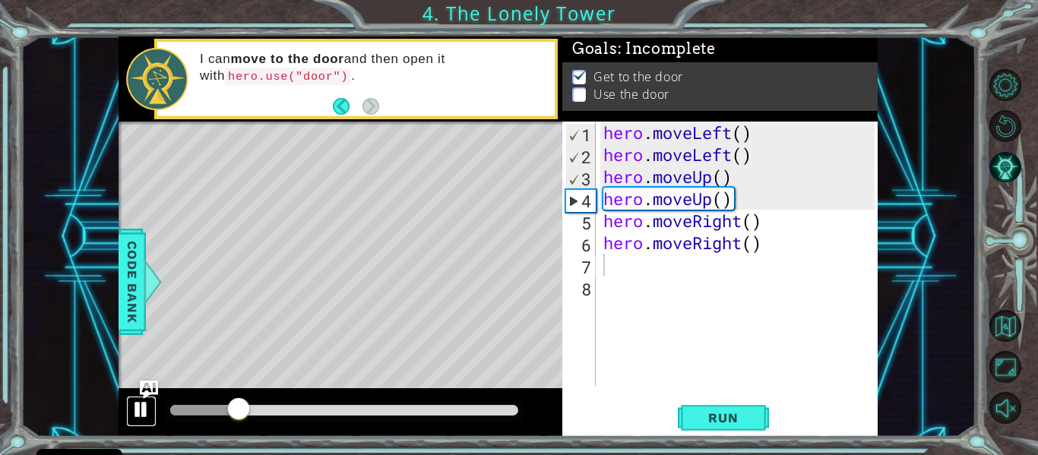
click at [134, 417] on div at bounding box center [142, 410] width 20 height 20
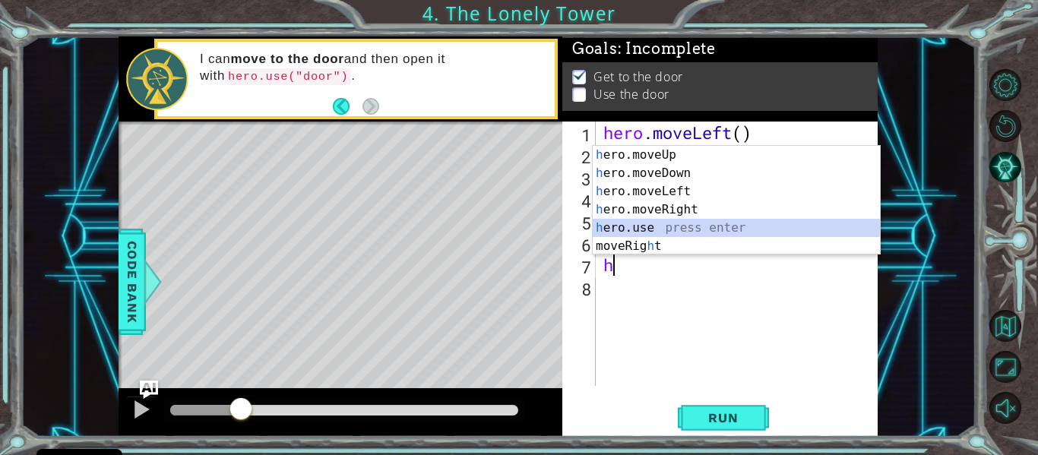
click at [607, 223] on div "h ero.moveUp press enter h ero.moveDown press enter h ero.moveLeft press enter …" at bounding box center [736, 219] width 287 height 146
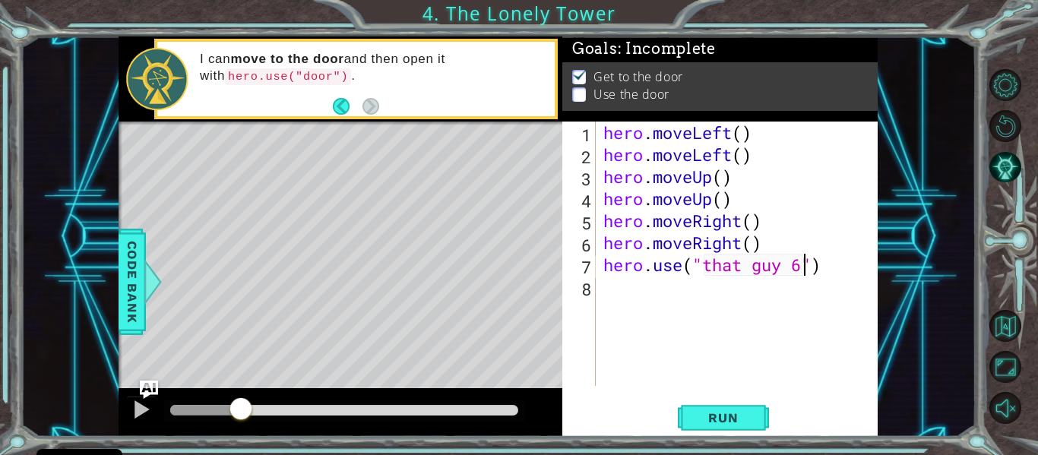
scroll to position [0, 10]
click at [689, 426] on button "Run" at bounding box center [723, 418] width 91 height 31
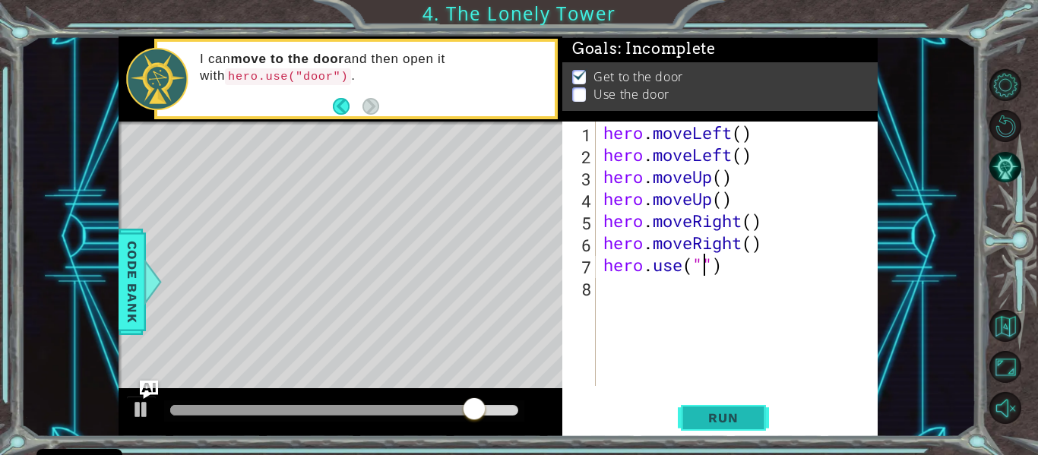
scroll to position [0, 5]
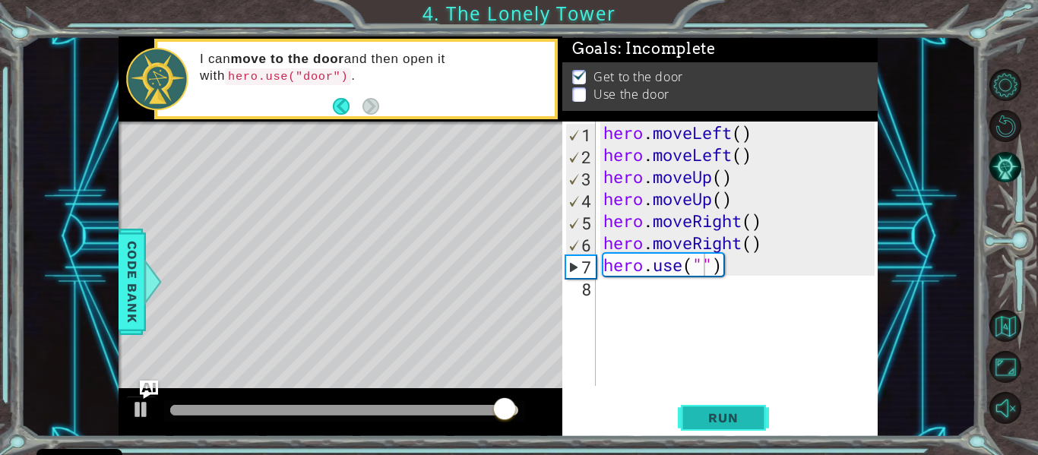
click at [701, 429] on button "Run" at bounding box center [723, 418] width 91 height 31
type textarea "hero.use("door")"
click at [712, 414] on span "Run" at bounding box center [723, 417] width 60 height 15
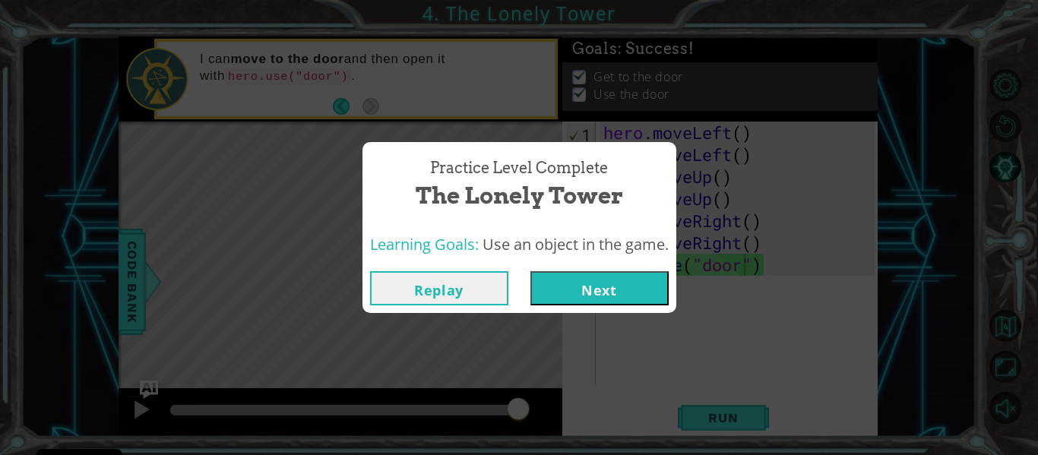
click at [594, 299] on button "Next" at bounding box center [600, 288] width 138 height 34
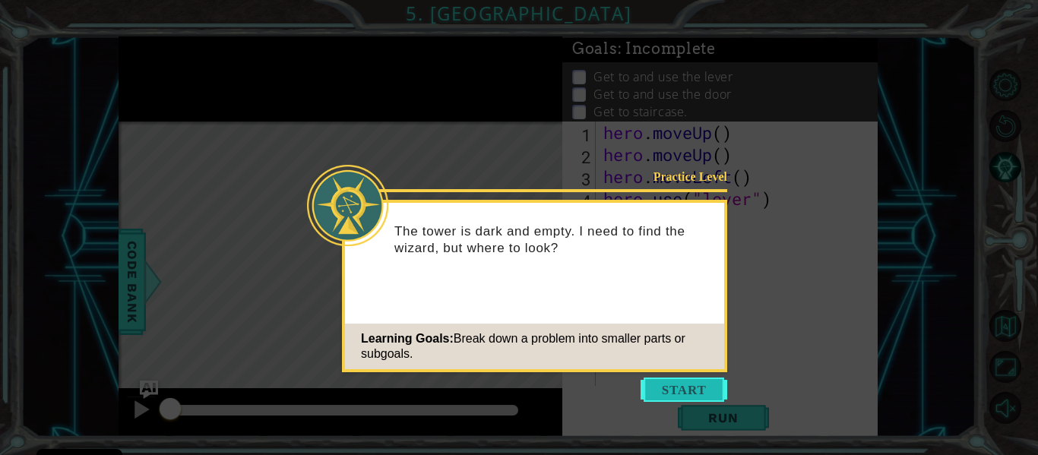
click at [677, 396] on button "Start" at bounding box center [684, 390] width 87 height 24
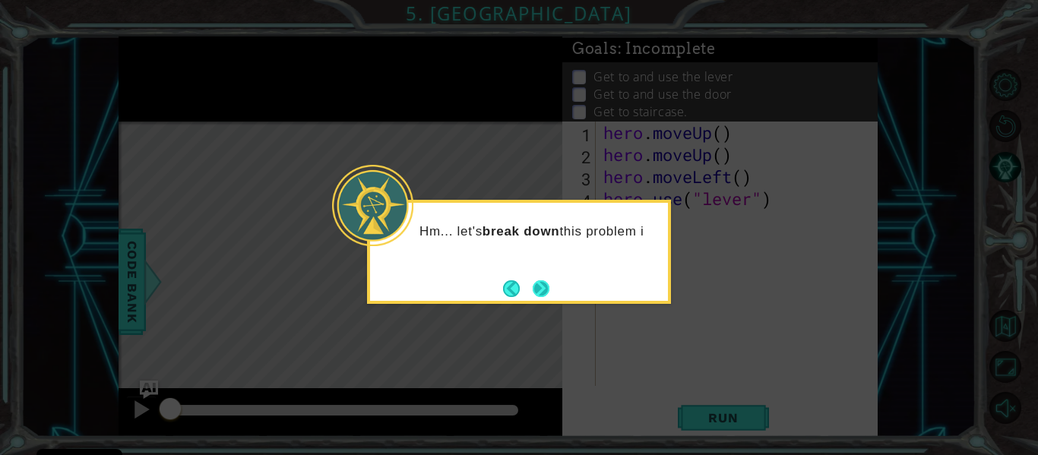
click at [540, 291] on button "Next" at bounding box center [541, 288] width 17 height 17
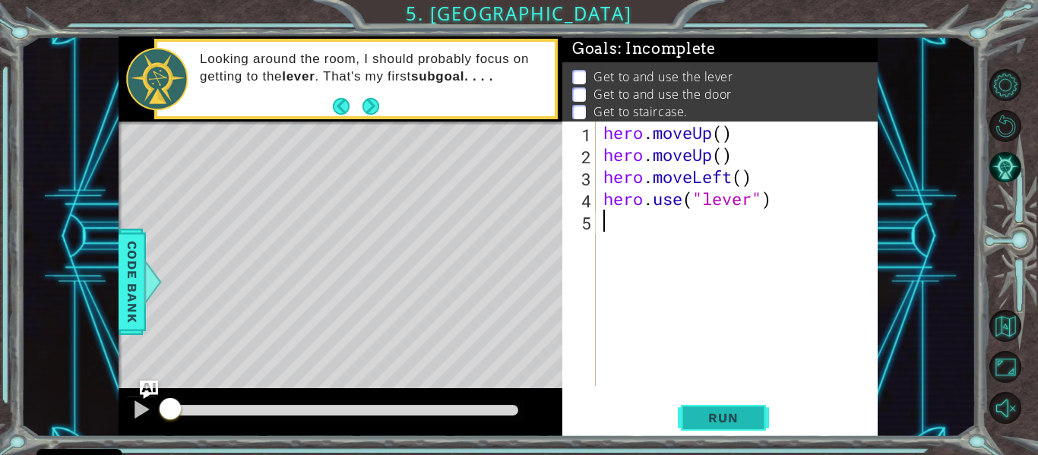
click at [721, 414] on span "Run" at bounding box center [723, 417] width 60 height 15
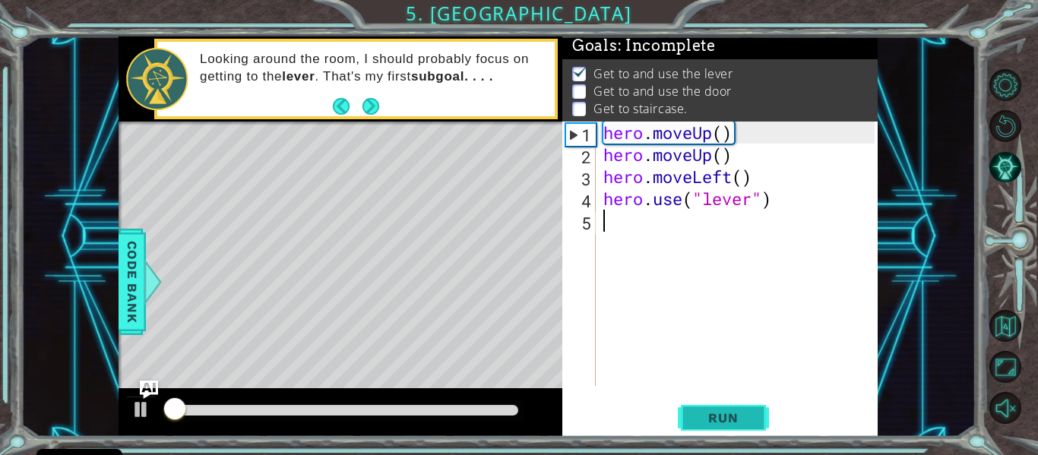
scroll to position [4, 0]
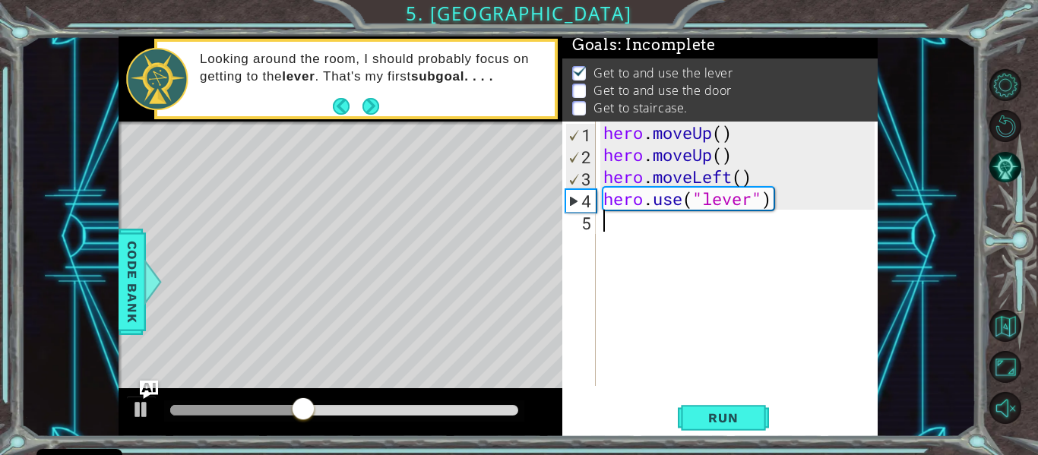
type textarea "h"
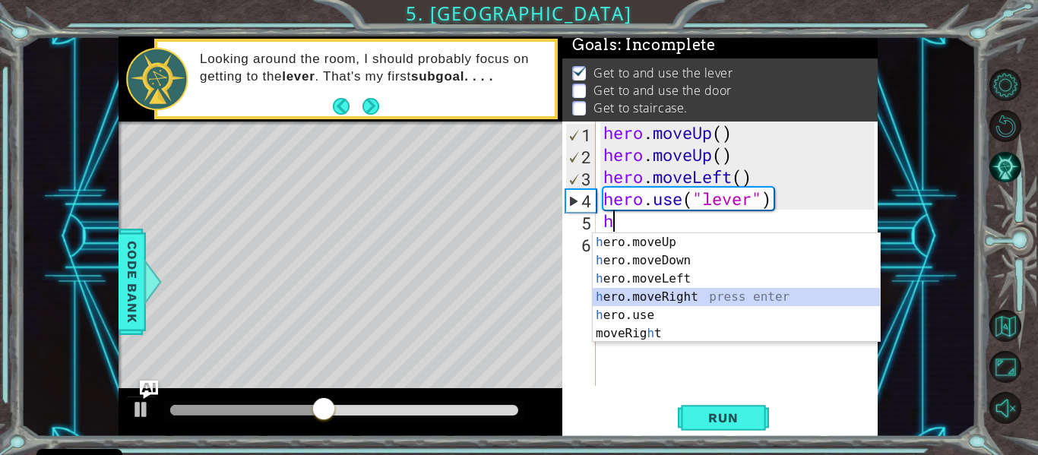
click at [629, 295] on div "h ero.moveUp press enter h ero.moveDown press enter h ero.moveLeft press enter …" at bounding box center [736, 306] width 287 height 146
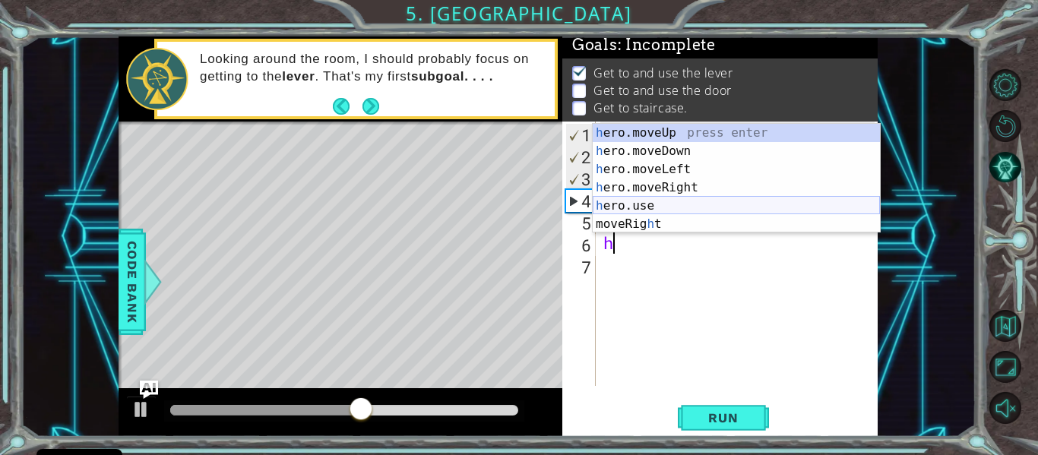
click at [642, 201] on div "h ero.moveUp press enter h ero.moveDown press enter h ero.moveLeft press enter …" at bounding box center [736, 197] width 287 height 146
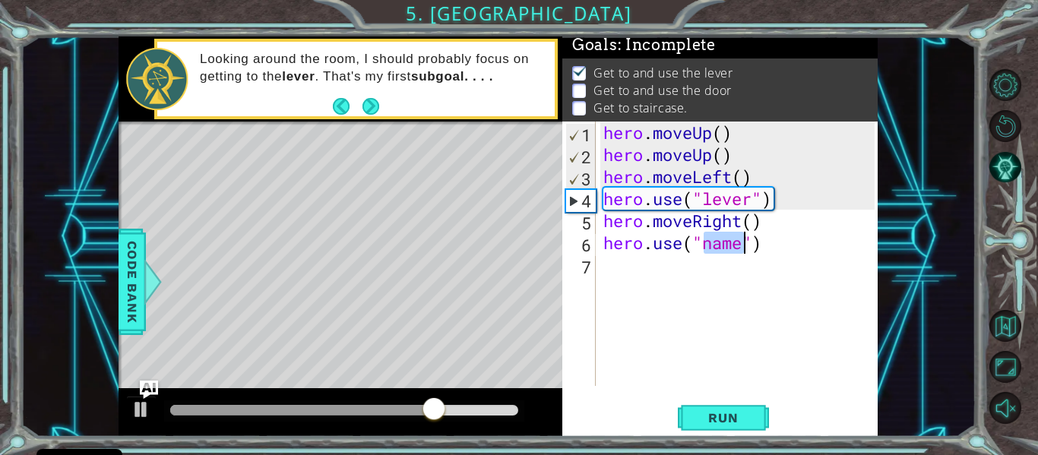
click at [767, 247] on div "hero . moveUp ( ) hero . moveUp ( ) hero . moveLeft ( ) hero . use ( "lever" ) …" at bounding box center [742, 276] width 282 height 309
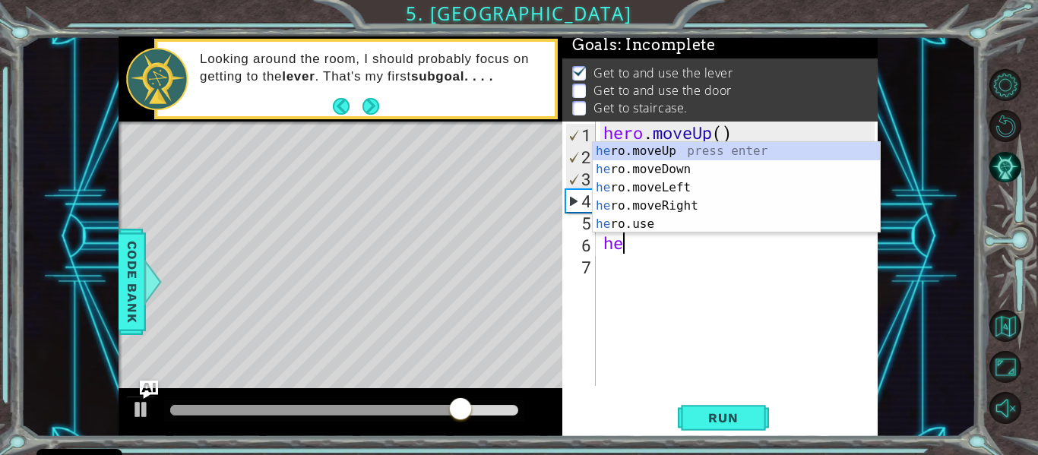
type textarea "h"
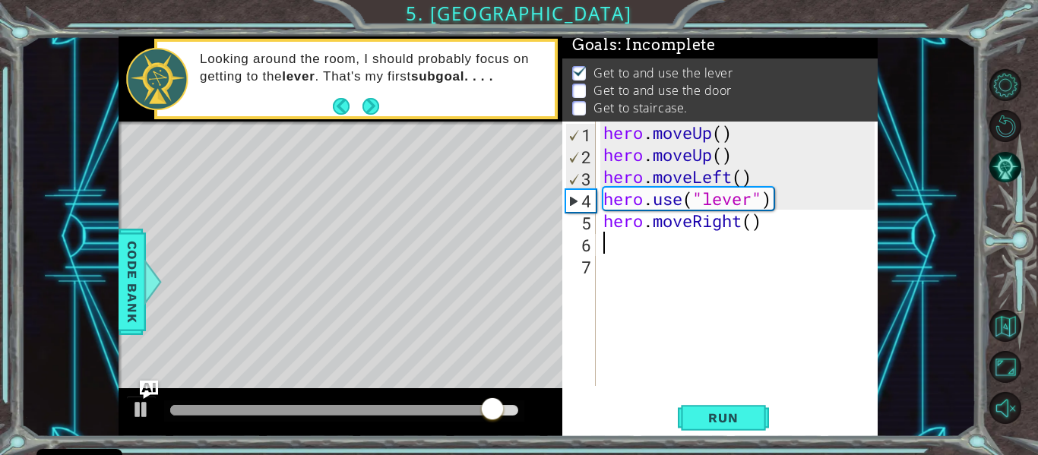
type textarea "h"
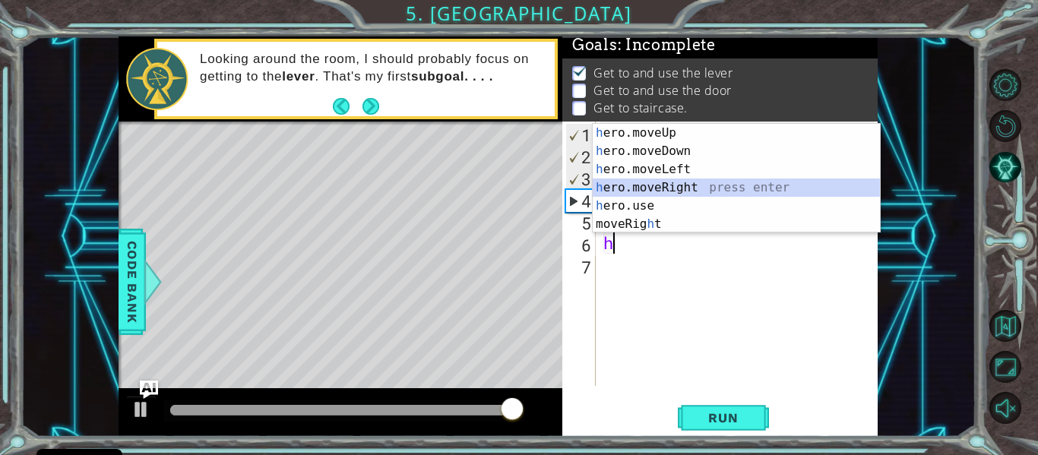
click at [738, 189] on div "h ero.moveUp press enter h ero.moveDown press enter h ero.moveLeft press enter …" at bounding box center [736, 197] width 287 height 146
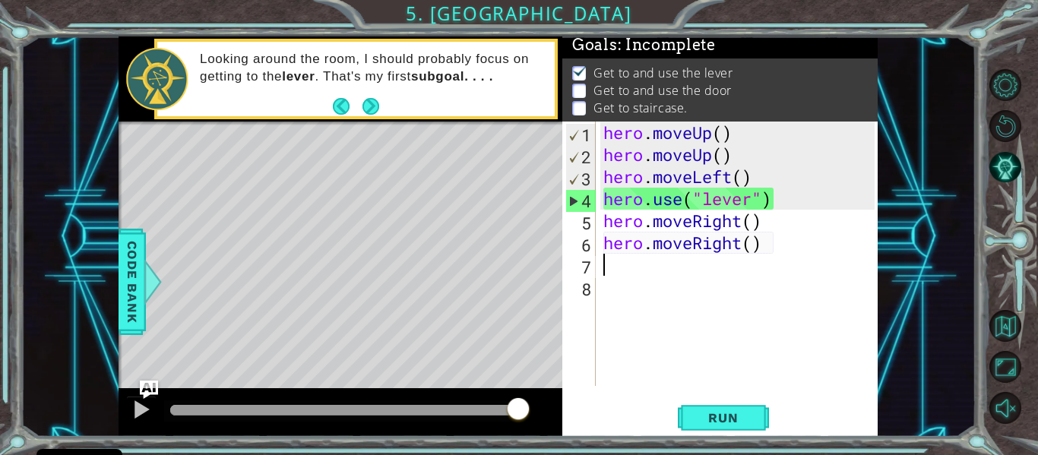
type textarea "h"
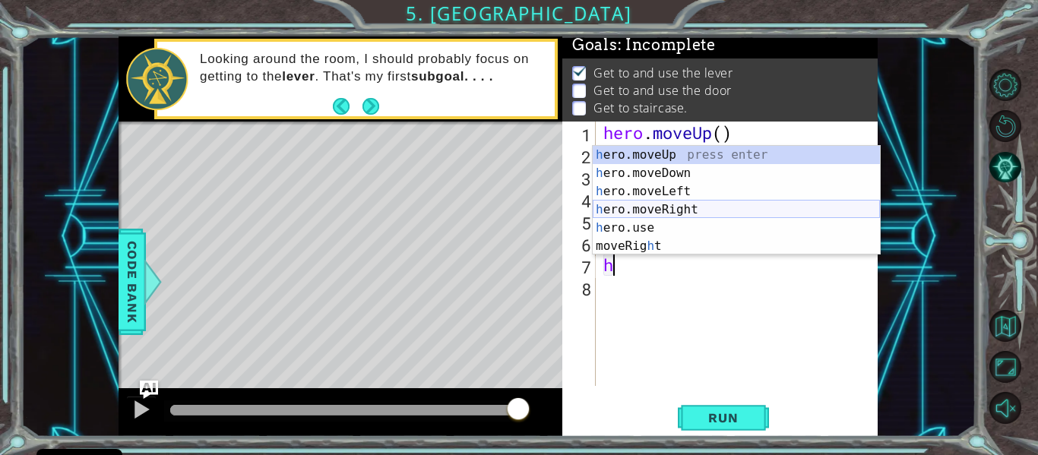
click at [673, 213] on div "h ero.moveUp press enter h ero.moveDown press enter h ero.moveLeft press enter …" at bounding box center [736, 219] width 287 height 146
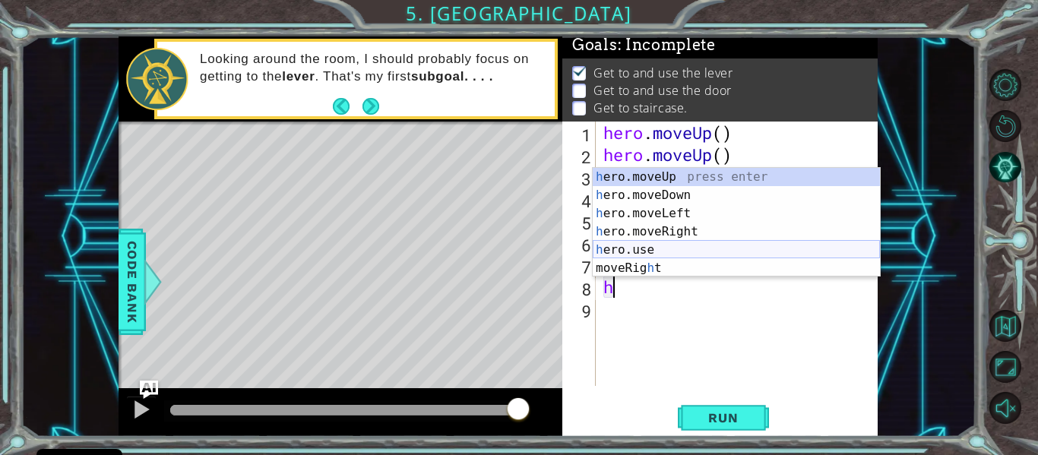
click at [655, 249] on div "h ero.moveUp press enter h ero.moveDown press enter h ero.moveLeft press enter …" at bounding box center [736, 241] width 287 height 146
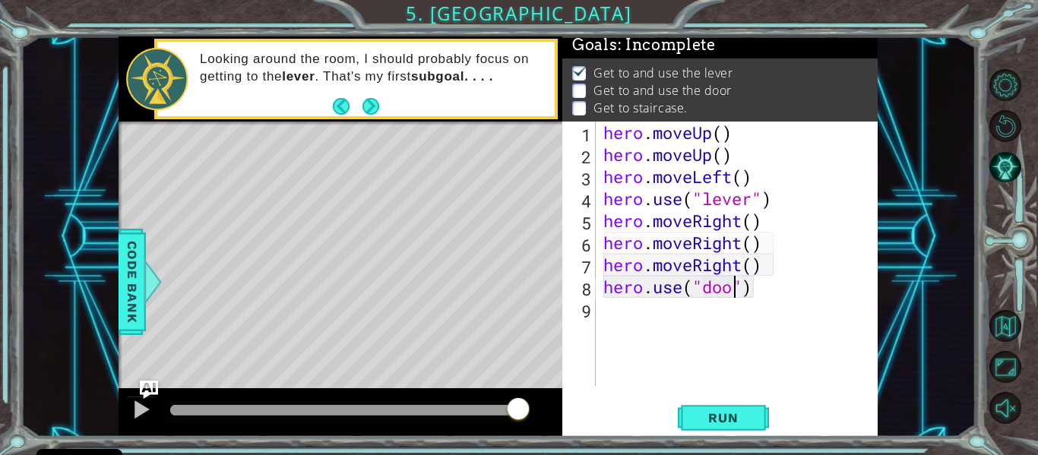
type textarea "hero.use("door")"
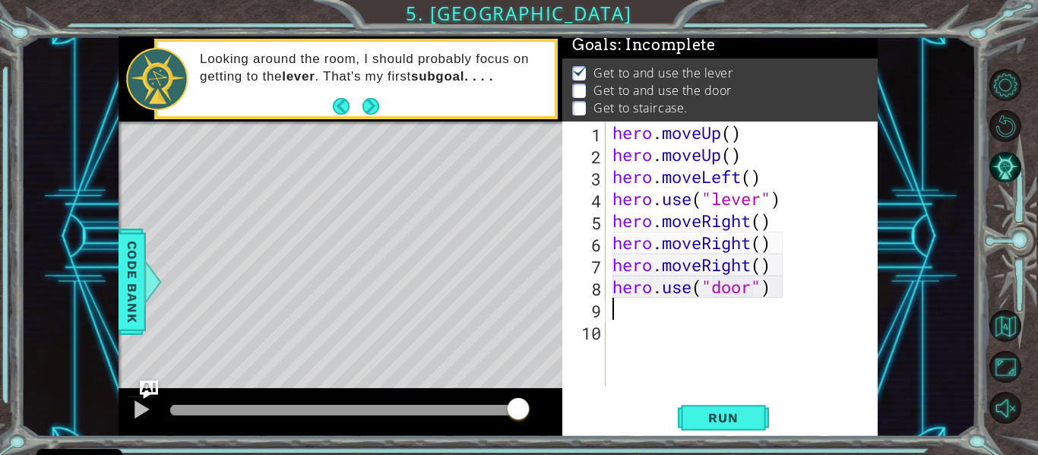
scroll to position [0, 0]
type textarea "h"
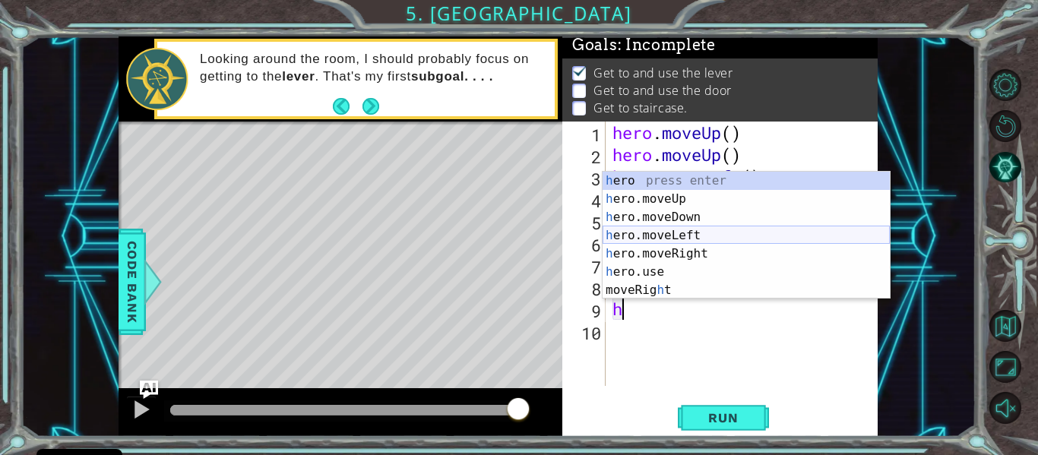
click at [707, 237] on div "h ero press enter h ero.moveUp press enter h ero.moveDown press enter h ero.mov…" at bounding box center [746, 254] width 287 height 164
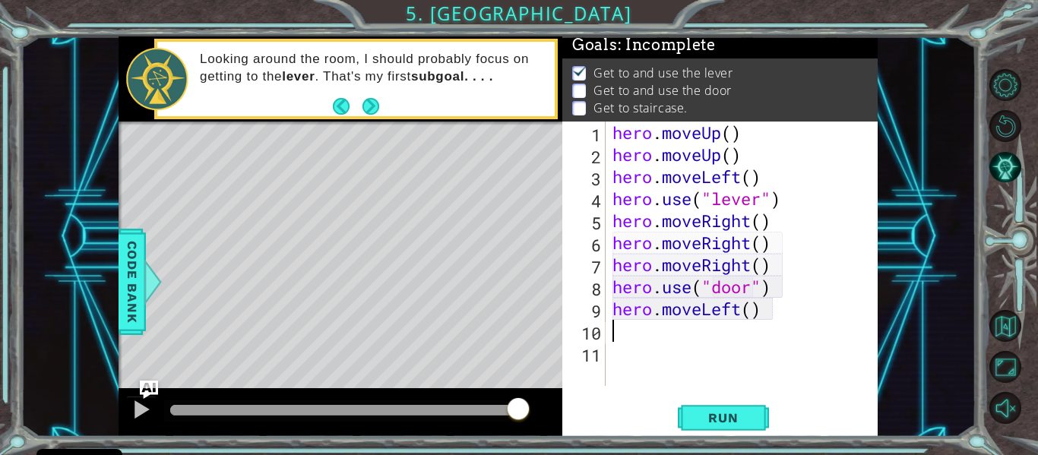
type textarea "h"
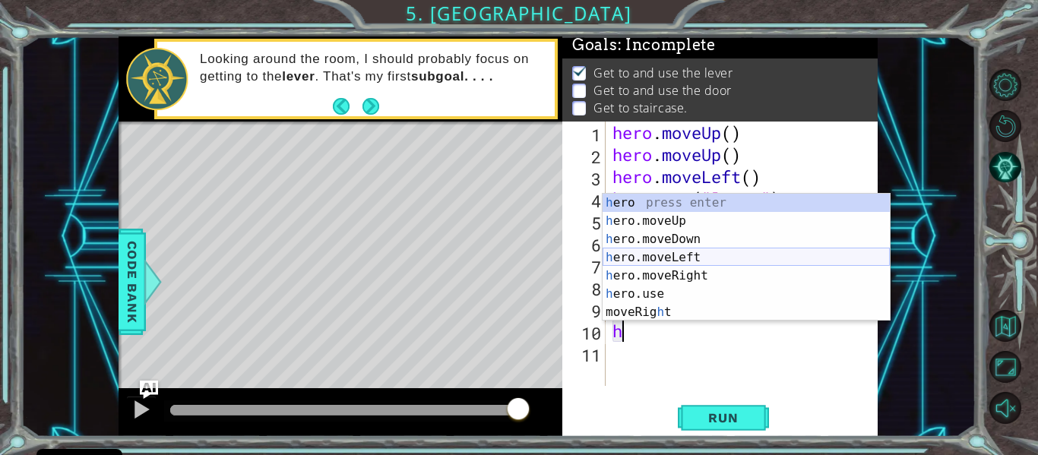
click at [712, 257] on div "h ero press enter h ero.moveUp press enter h ero.moveDown press enter h ero.mov…" at bounding box center [746, 276] width 287 height 164
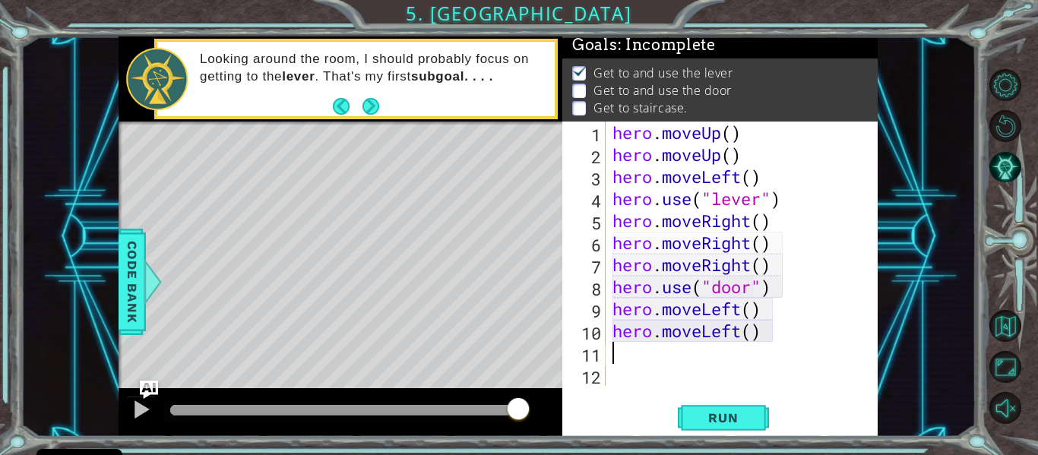
type textarea "h"
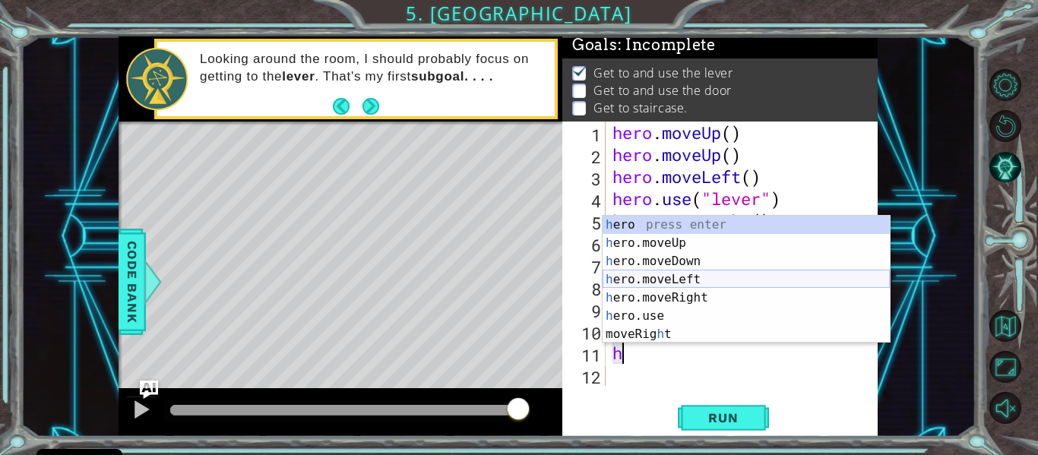
click at [716, 277] on div "h ero press enter h ero.moveUp press enter h ero.moveDown press enter h ero.mov…" at bounding box center [746, 298] width 287 height 164
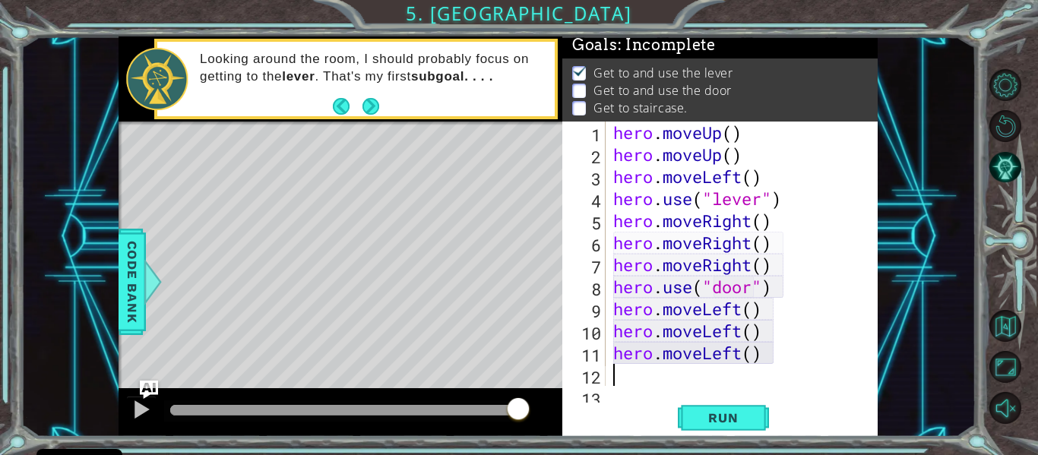
scroll to position [22, 0]
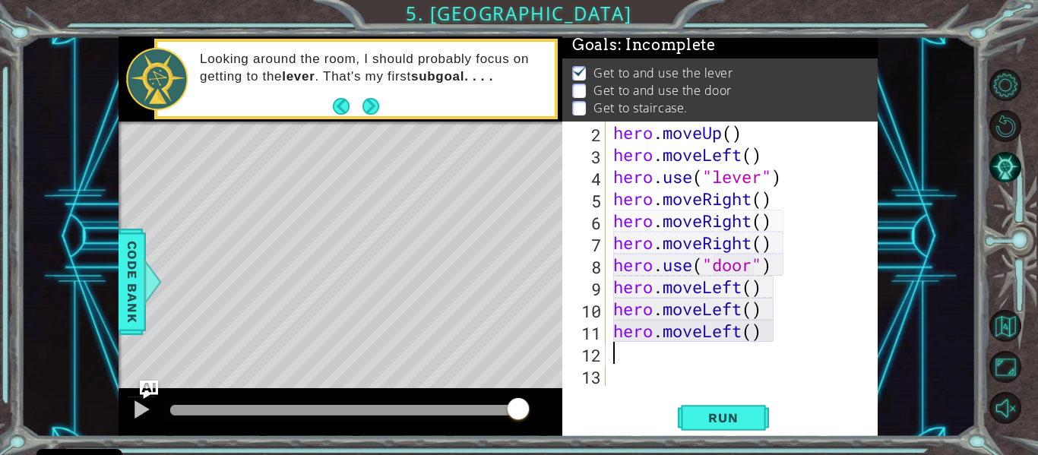
type textarea "h"
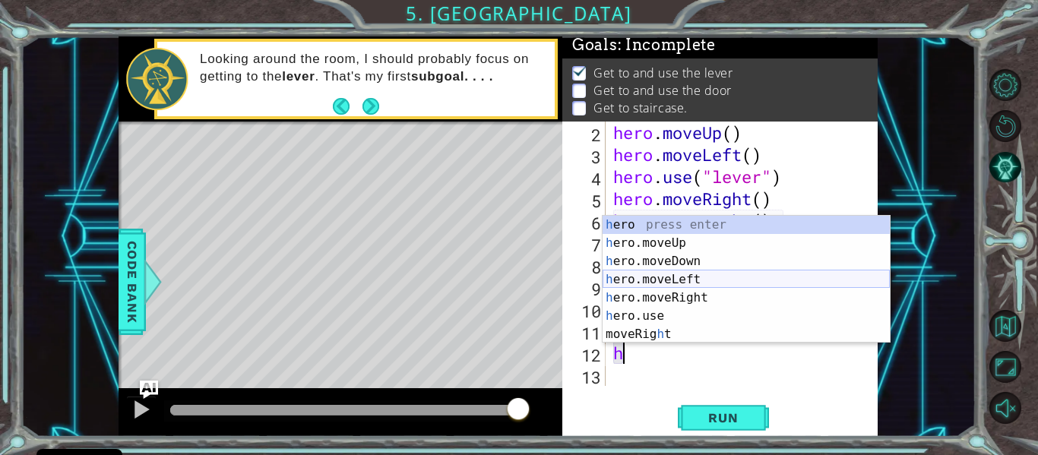
click at [707, 277] on div "h ero press enter h ero.moveUp press enter h ero.moveDown press enter h ero.mov…" at bounding box center [746, 298] width 287 height 164
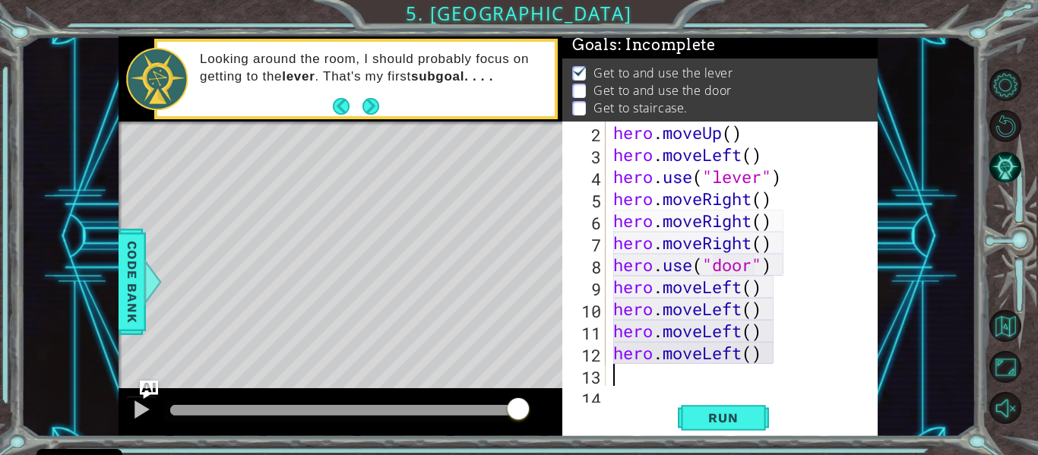
scroll to position [44, 0]
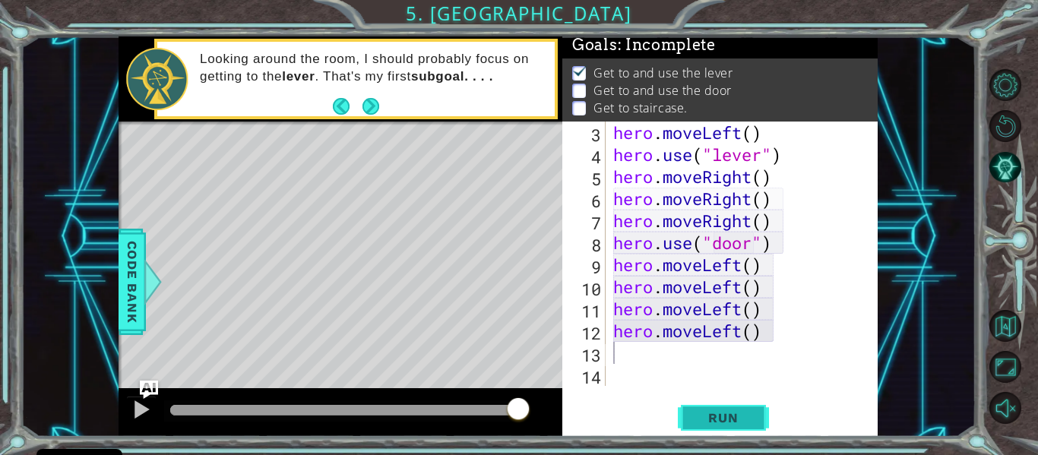
click at [699, 412] on span "Run" at bounding box center [723, 417] width 60 height 15
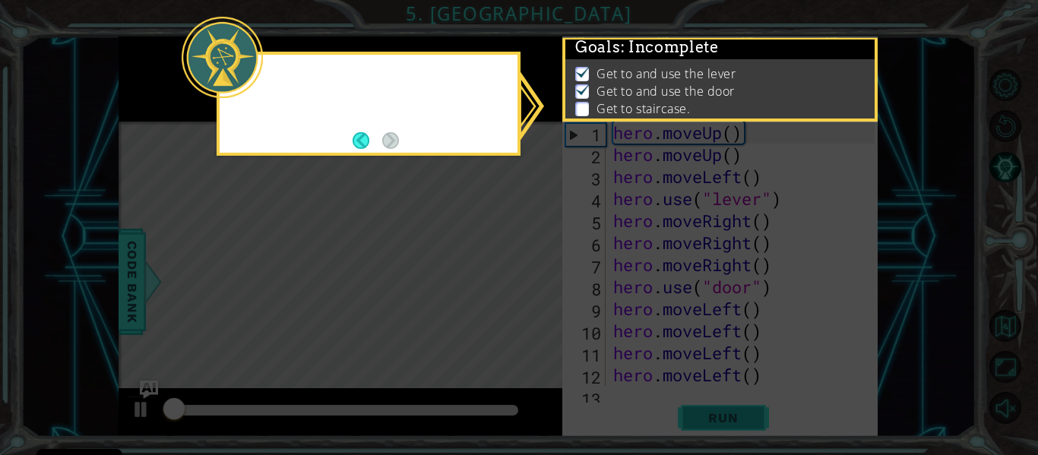
scroll to position [0, 0]
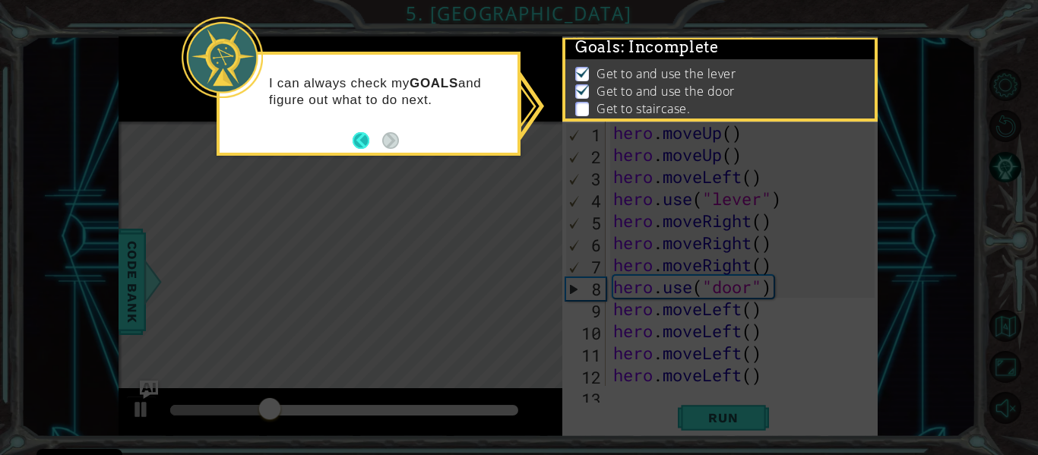
click at [369, 139] on button "Back" at bounding box center [368, 140] width 30 height 17
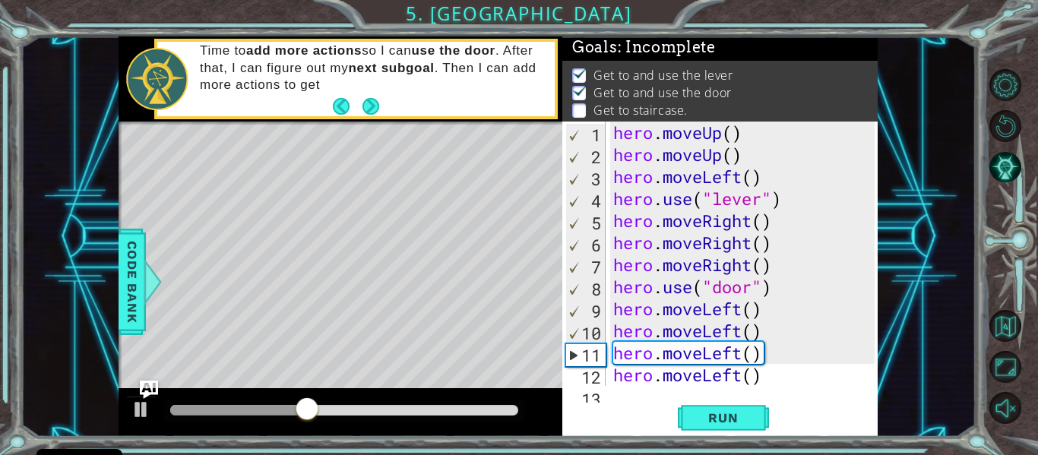
click at [734, 319] on div "hero . moveUp ( ) hero . moveUp ( ) hero . moveLeft ( ) hero . use ( "lever" ) …" at bounding box center [746, 276] width 272 height 309
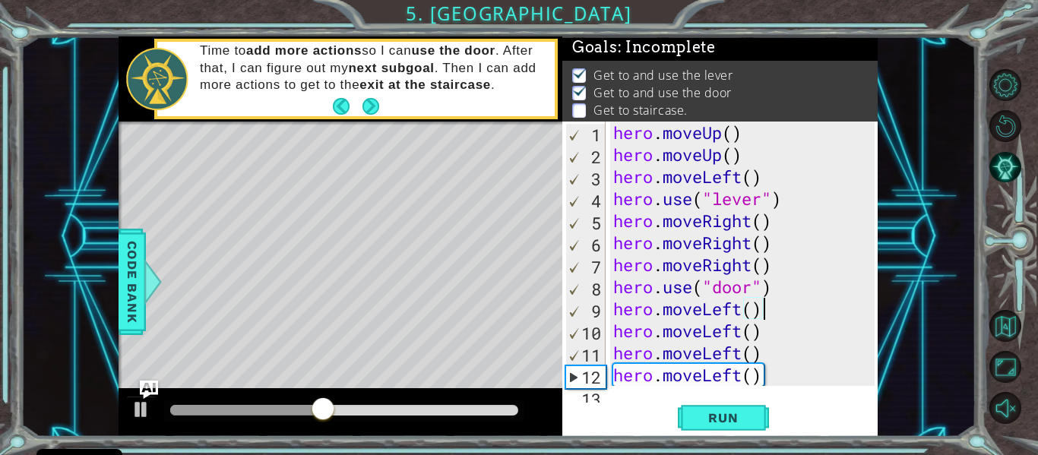
click at [762, 318] on div "hero . moveUp ( ) hero . moveUp ( ) hero . moveLeft ( ) hero . use ( "lever" ) …" at bounding box center [746, 276] width 272 height 309
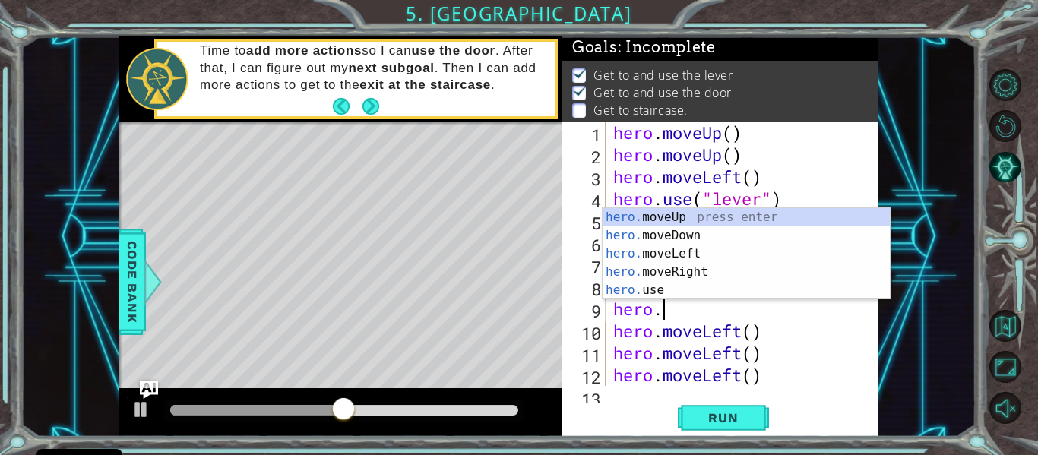
type textarea "h"
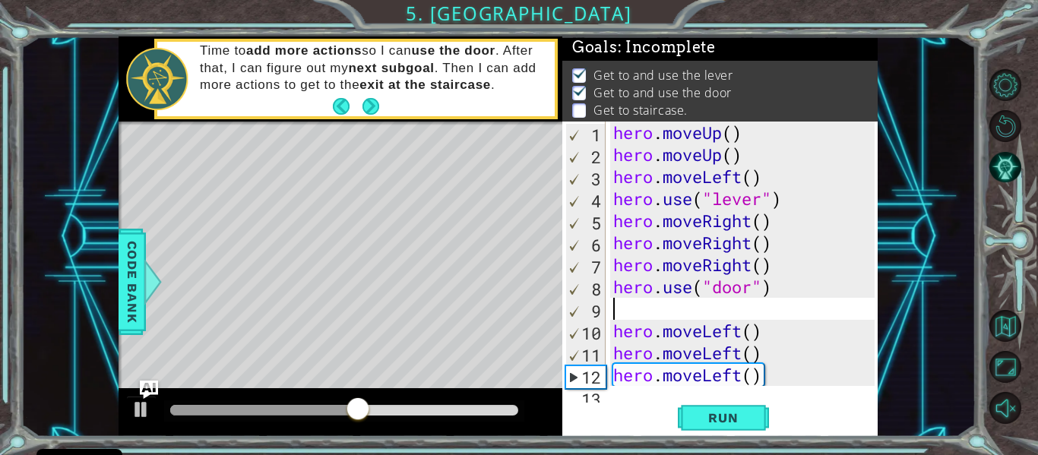
type textarea "h"
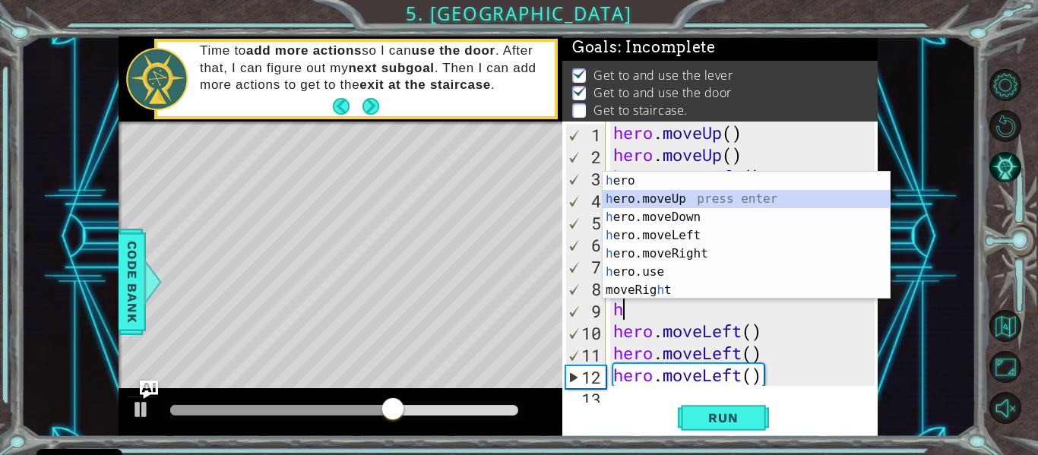
click at [658, 198] on div "h ero press enter h ero.moveUp press enter h ero.moveDown press enter h ero.mov…" at bounding box center [746, 254] width 287 height 164
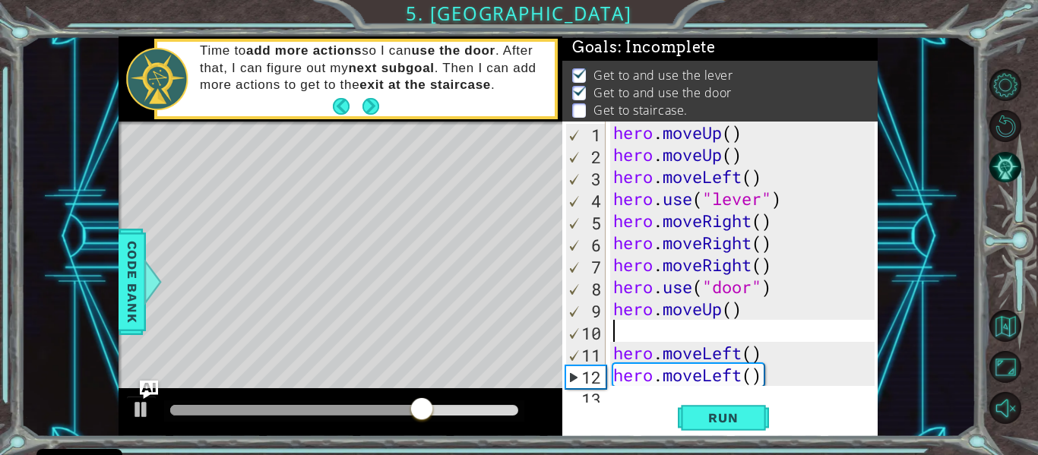
type textarea "h"
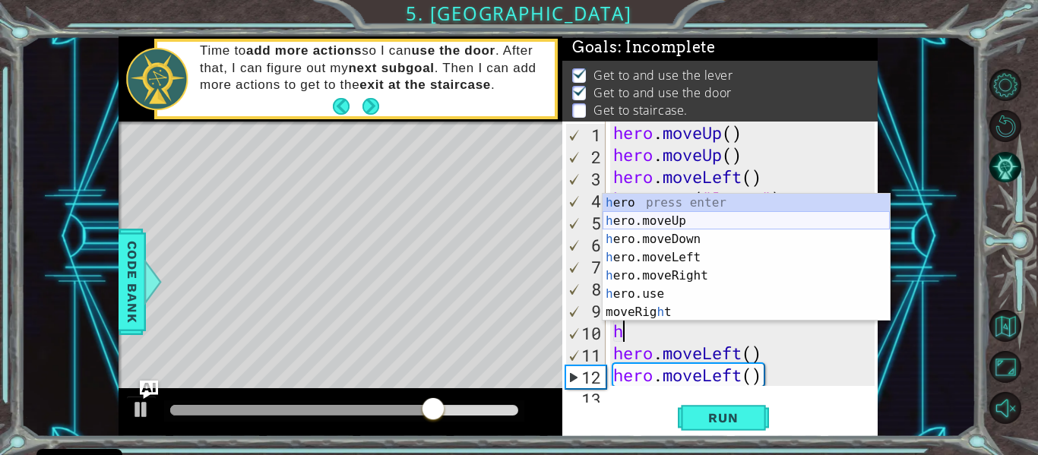
click at [654, 220] on div "h ero press enter h ero.moveUp press enter h ero.moveDown press enter h ero.mov…" at bounding box center [746, 276] width 287 height 164
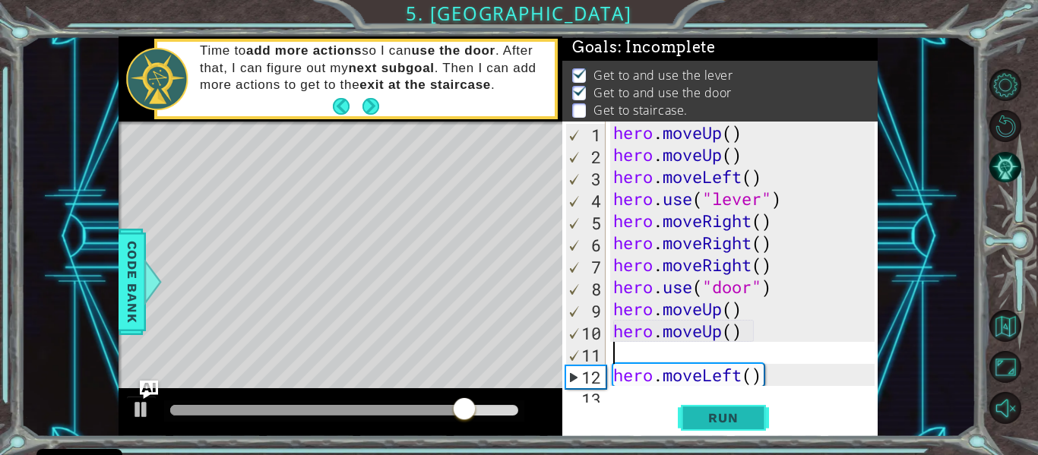
click at [696, 410] on span "Run" at bounding box center [723, 417] width 60 height 15
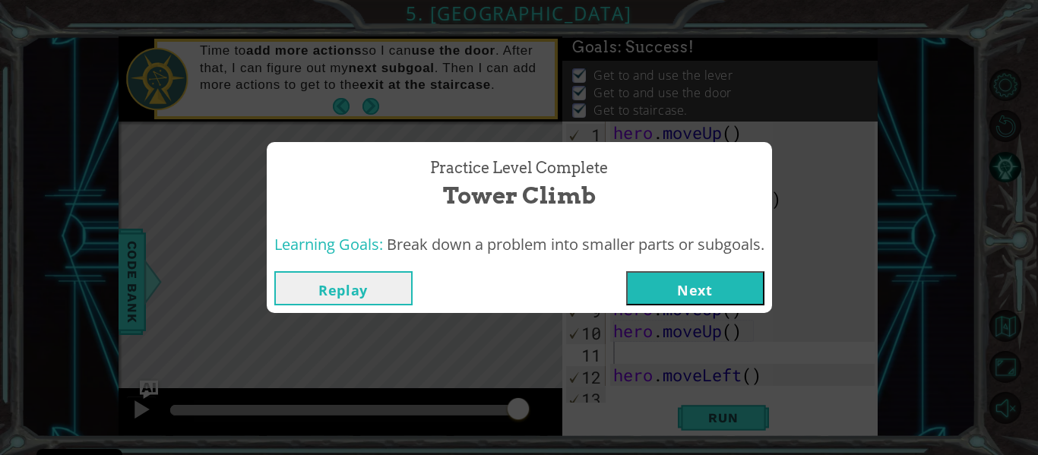
click at [740, 288] on button "Next" at bounding box center [695, 288] width 138 height 34
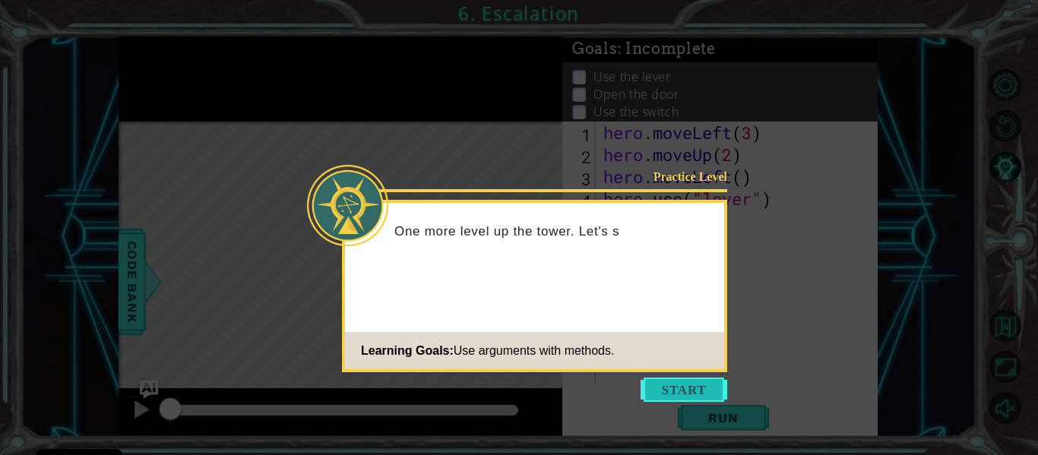
click at [698, 388] on button "Start" at bounding box center [684, 390] width 87 height 24
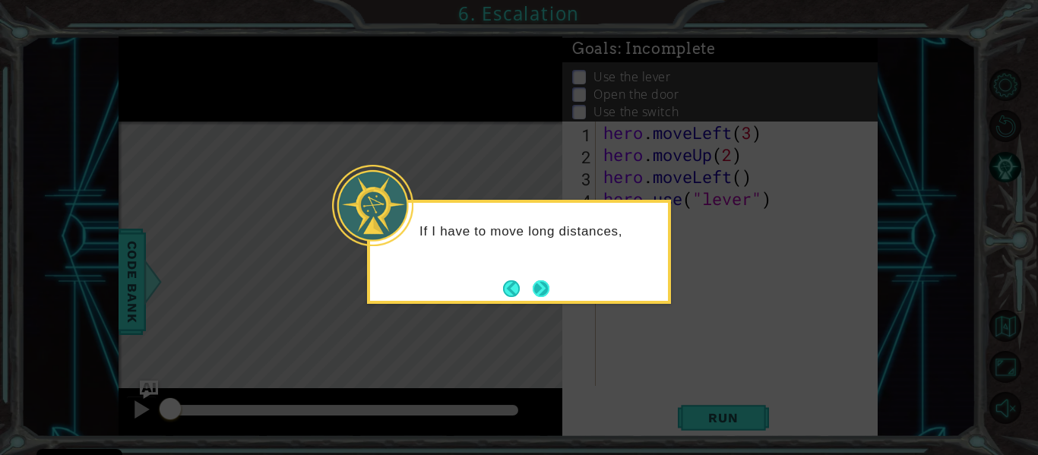
click at [533, 293] on button "Next" at bounding box center [541, 288] width 17 height 17
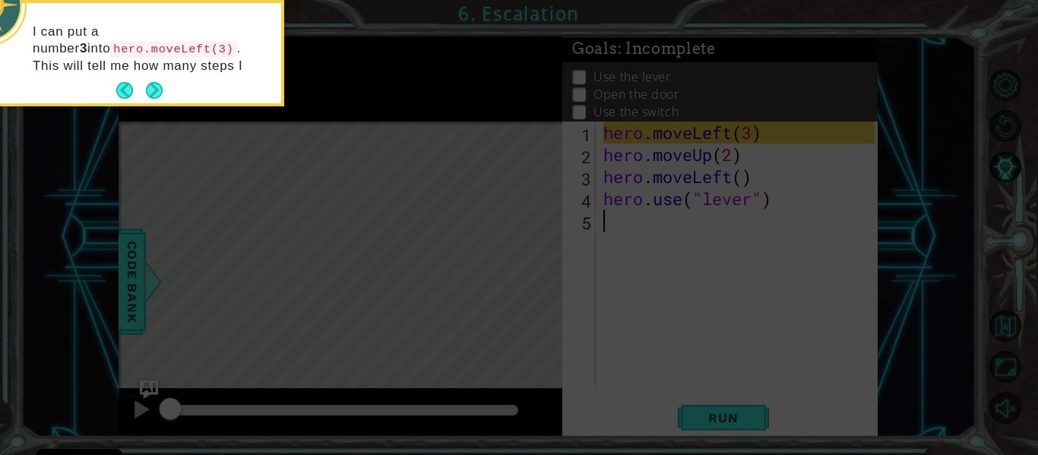
click at [149, 100] on footer at bounding box center [139, 90] width 46 height 23
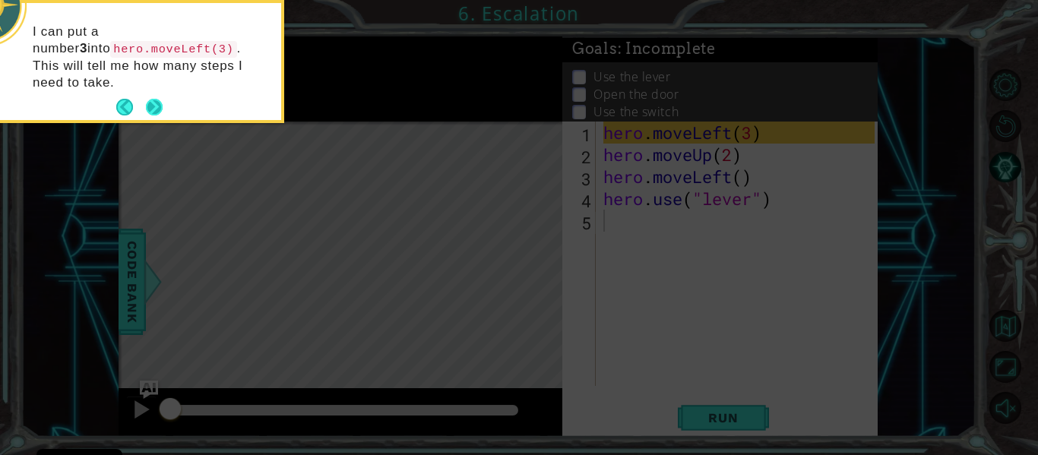
click at [155, 99] on button "Next" at bounding box center [154, 107] width 17 height 17
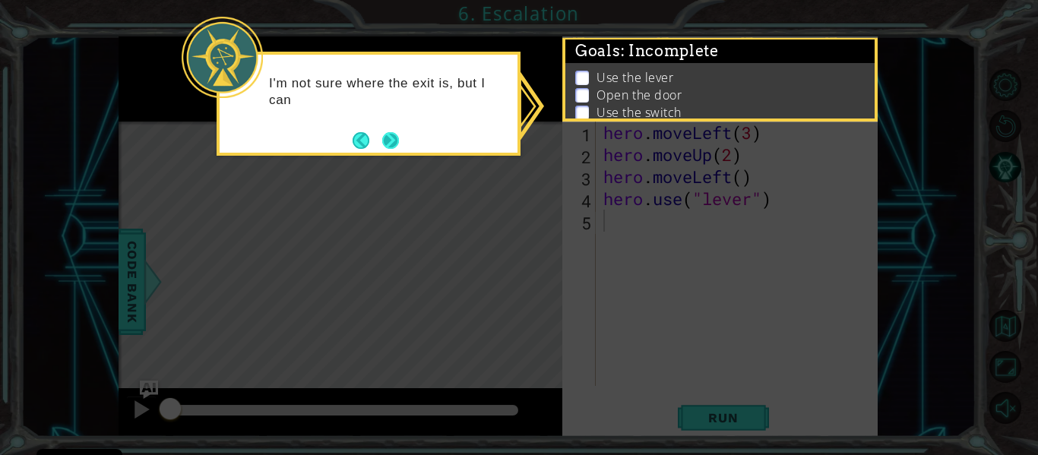
click at [390, 143] on button "Next" at bounding box center [390, 140] width 17 height 17
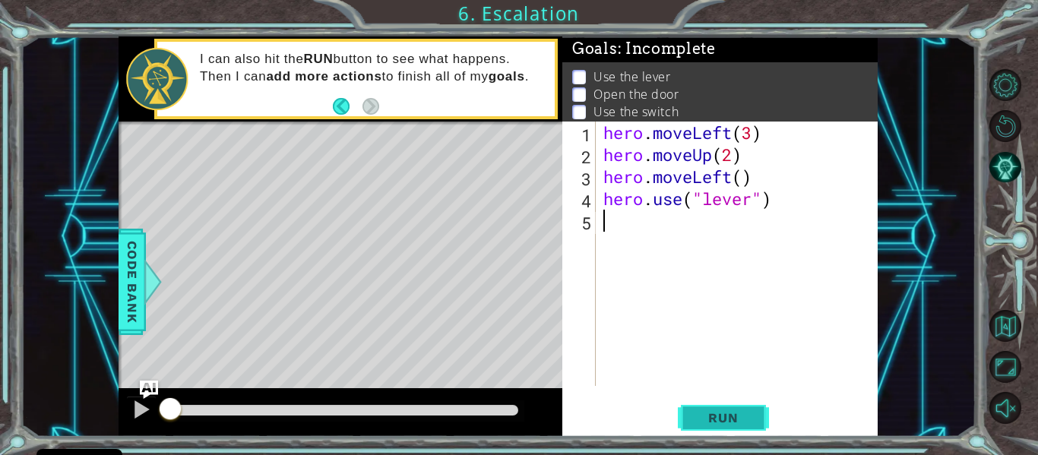
click at [714, 419] on span "Run" at bounding box center [723, 417] width 60 height 15
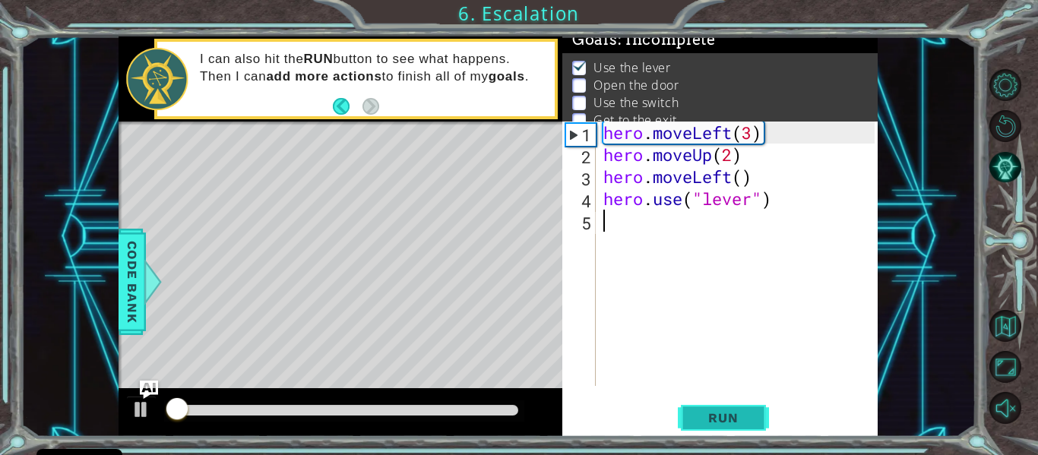
scroll to position [12, 0]
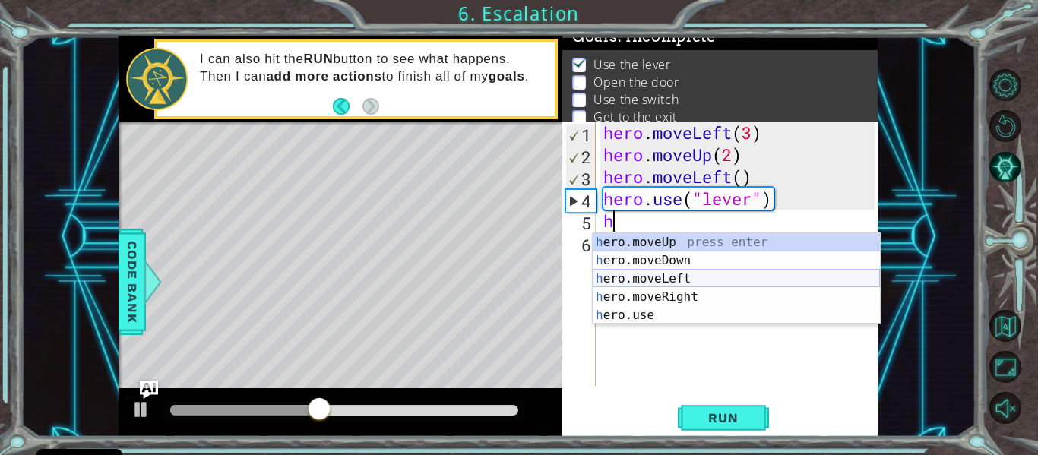
click at [634, 280] on div "h ero.moveUp press enter h ero.moveDown press enter h ero.moveLeft press enter …" at bounding box center [736, 297] width 287 height 128
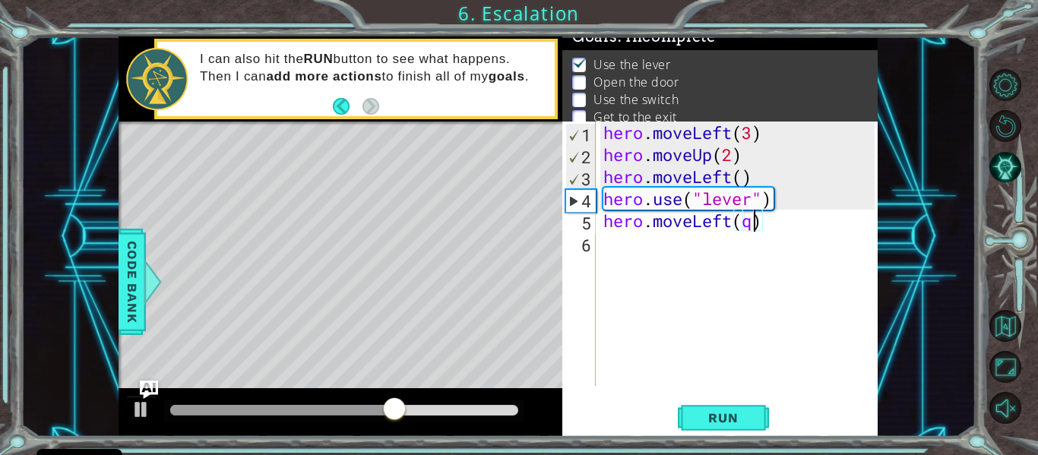
scroll to position [0, 6]
type textarea "hero.moveLeft(1)"
click at [612, 246] on div "hero . moveLeft ( 3 ) hero . moveUp ( 2 ) hero . moveLeft ( ) hero . use ( "lev…" at bounding box center [742, 276] width 282 height 309
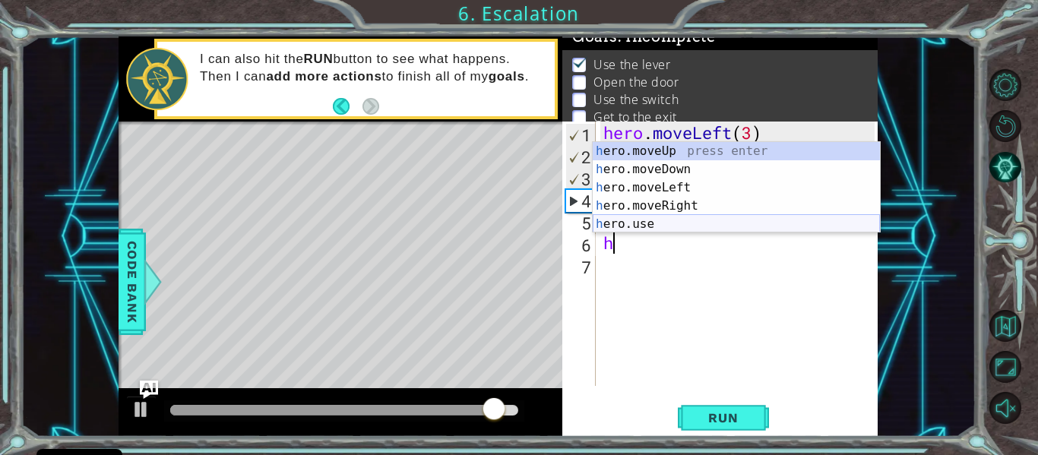
click at [632, 230] on div "h ero.moveUp press enter h ero.moveDown press enter h ero.moveLeft press enter …" at bounding box center [736, 206] width 287 height 128
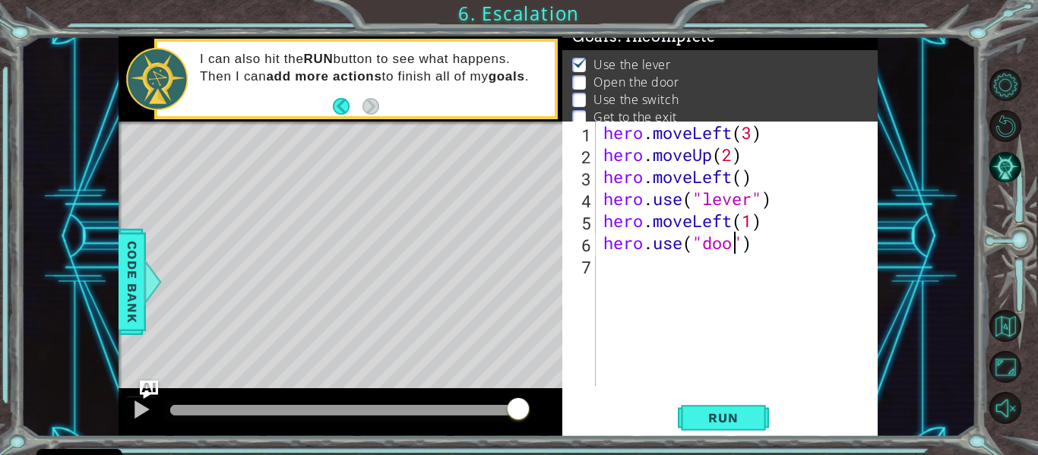
type textarea "hero.use("door")"
click at [642, 277] on div "hero . moveLeft ( 3 ) hero . moveUp ( 2 ) hero . moveLeft ( ) hero . use ( "lev…" at bounding box center [742, 276] width 282 height 309
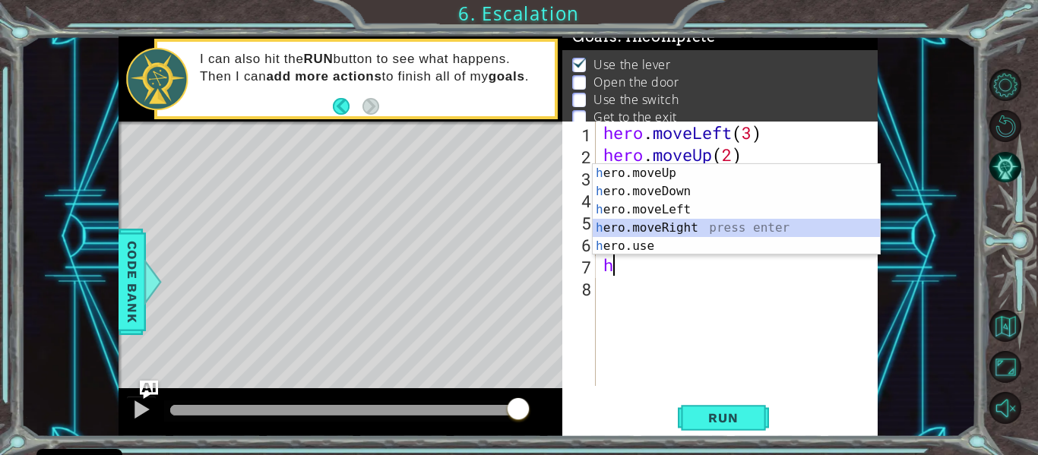
click at [629, 228] on div "h ero.moveUp press enter h ero.moveDown press enter h ero.moveLeft press enter …" at bounding box center [736, 228] width 287 height 128
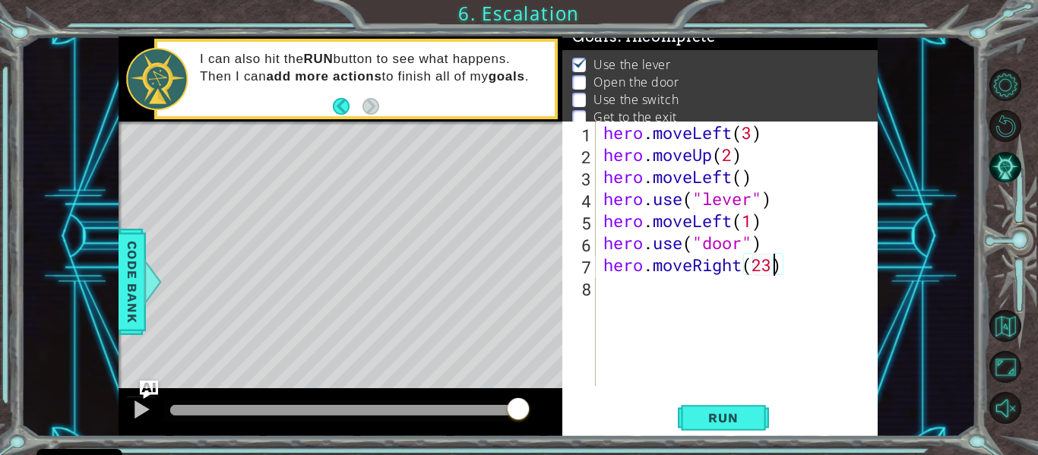
scroll to position [0, 7]
type textarea "hero.moveRight(3)"
click at [622, 296] on div "hero . moveLeft ( 3 ) hero . moveUp ( 2 ) hero . moveLeft ( ) hero . use ( "lev…" at bounding box center [742, 276] width 282 height 309
click at [730, 417] on span "Run" at bounding box center [723, 417] width 60 height 15
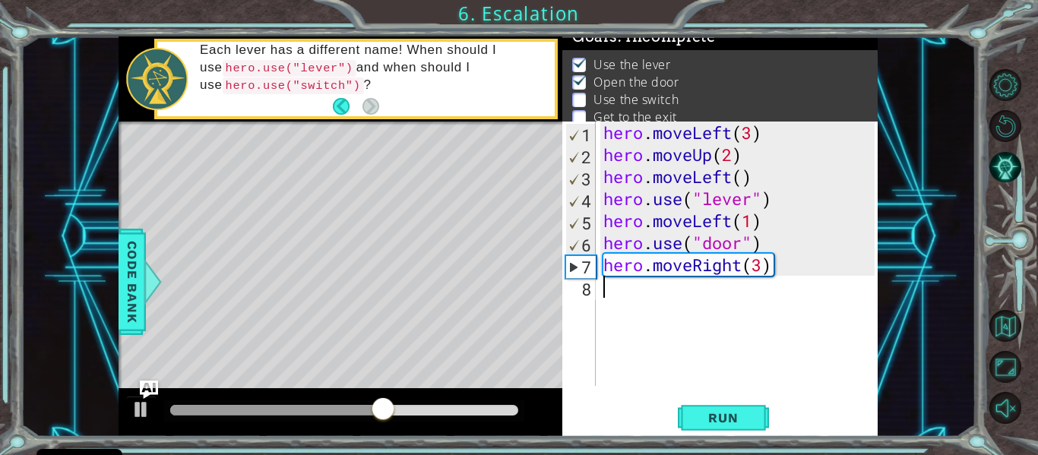
click at [732, 219] on div "hero . moveLeft ( 3 ) hero . moveUp ( 2 ) hero . moveLeft ( ) hero . use ( "lev…" at bounding box center [742, 276] width 282 height 309
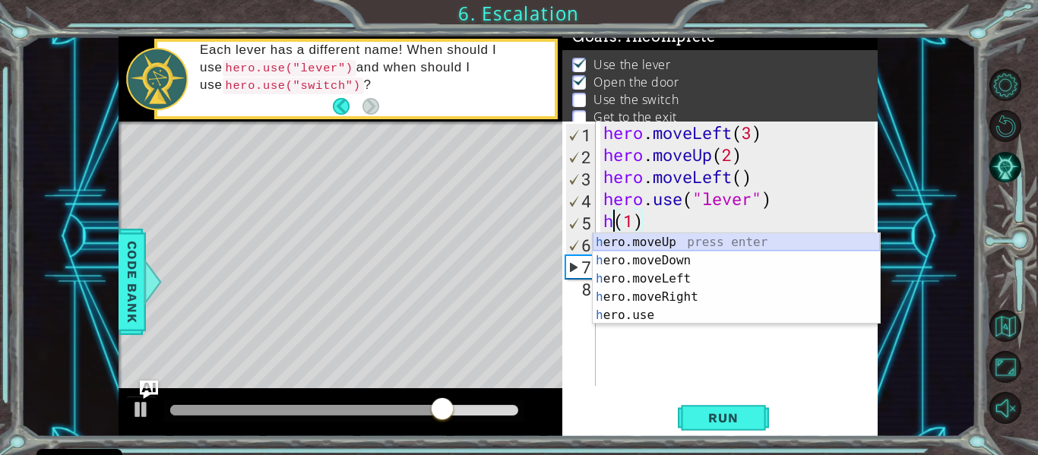
click at [720, 243] on div "h ero.moveUp press enter h ero.moveDown press enter h ero.moveLeft press enter …" at bounding box center [736, 297] width 287 height 128
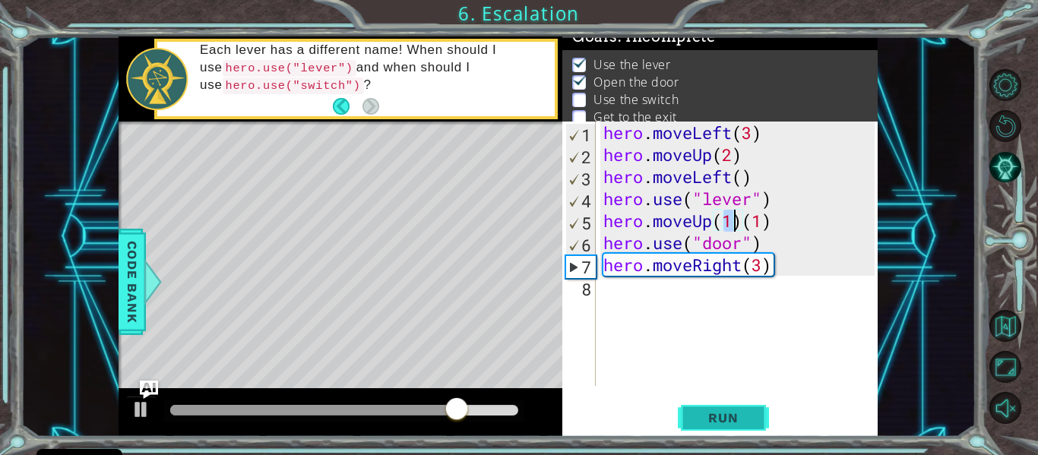
click at [689, 418] on button "Run" at bounding box center [723, 418] width 91 height 31
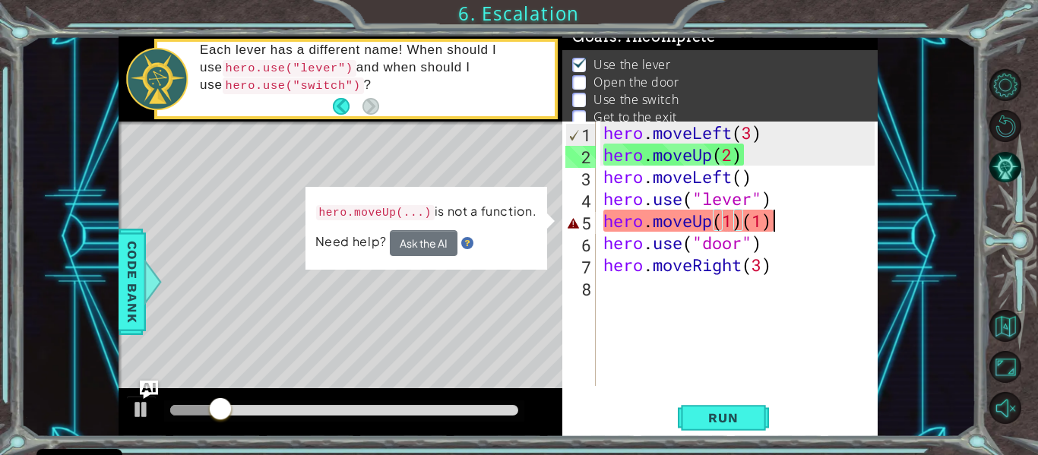
click at [812, 223] on div "hero . moveLeft ( 3 ) hero . moveUp ( 2 ) hero . moveLeft ( ) hero . use ( "lev…" at bounding box center [742, 276] width 282 height 309
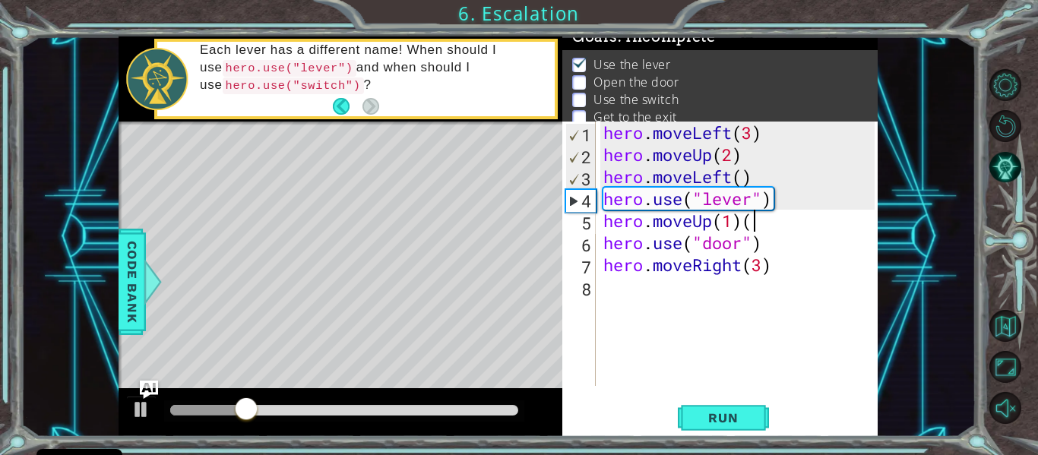
type textarea "hero.moveUp(1)"
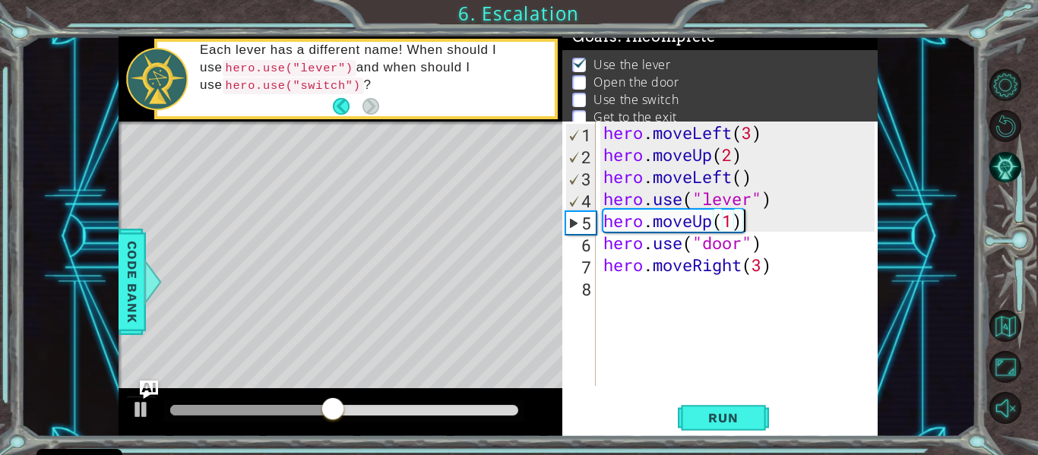
click at [750, 220] on div "hero . moveLeft ( 3 ) hero . moveUp ( 2 ) hero . moveLeft ( ) hero . use ( "lev…" at bounding box center [742, 276] width 282 height 309
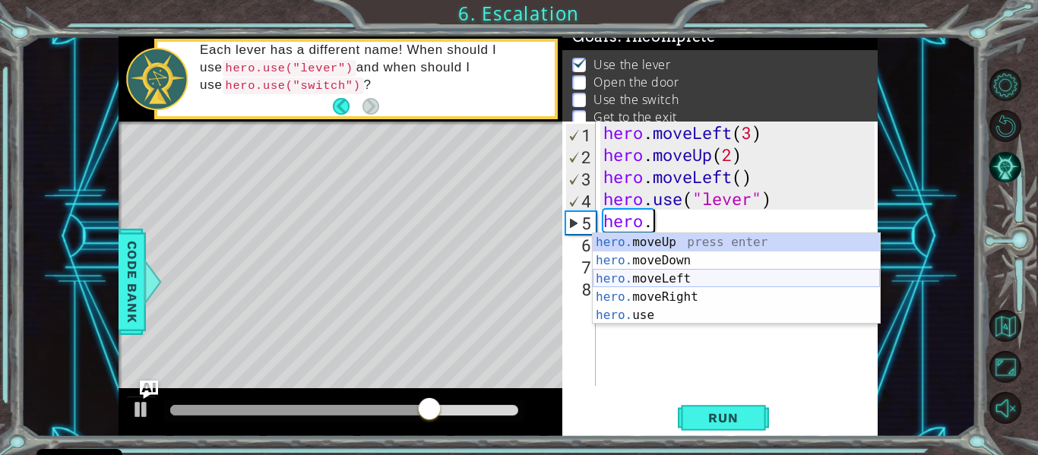
click at [712, 277] on div "hero. moveUp press enter hero. moveDown press enter hero. moveLeft press enter …" at bounding box center [736, 297] width 287 height 128
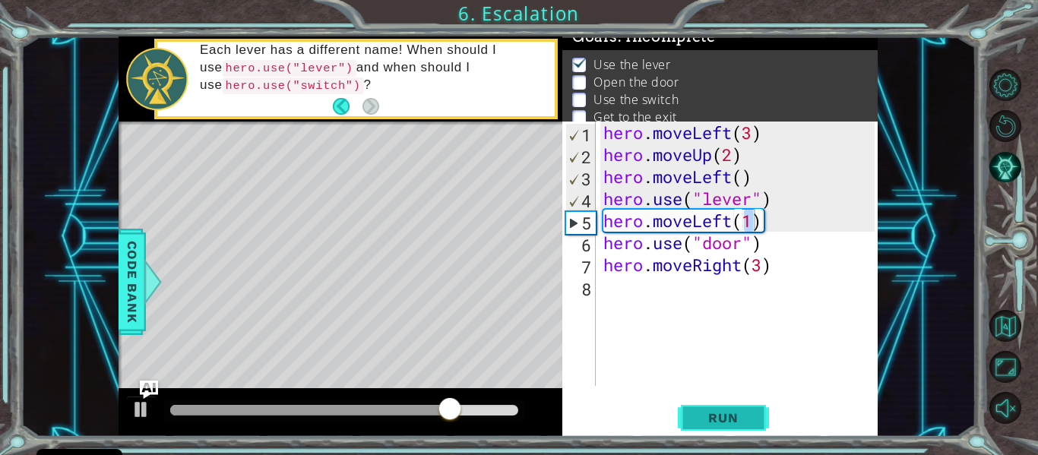
click at [708, 407] on button "Run" at bounding box center [723, 418] width 91 height 31
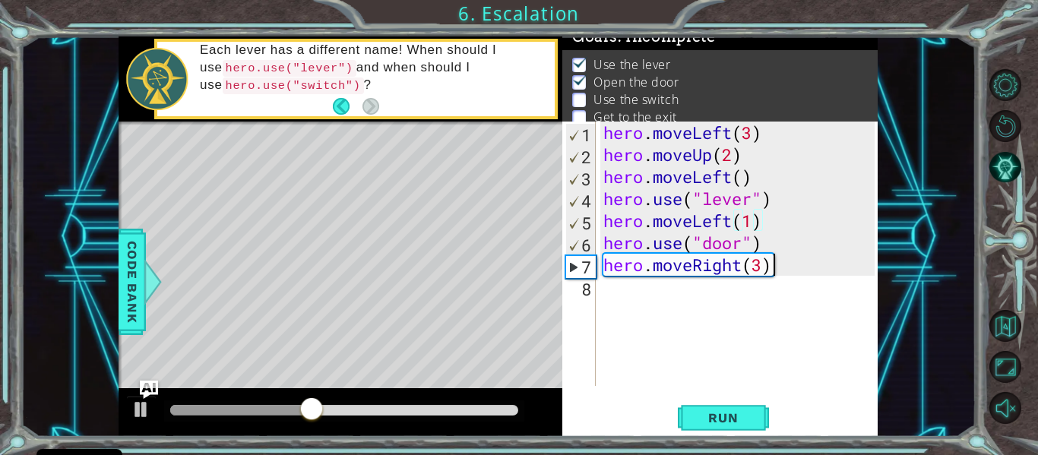
click at [770, 267] on div "hero . moveLeft ( 3 ) hero . moveUp ( 2 ) hero . moveLeft ( ) hero . use ( "lev…" at bounding box center [742, 276] width 282 height 309
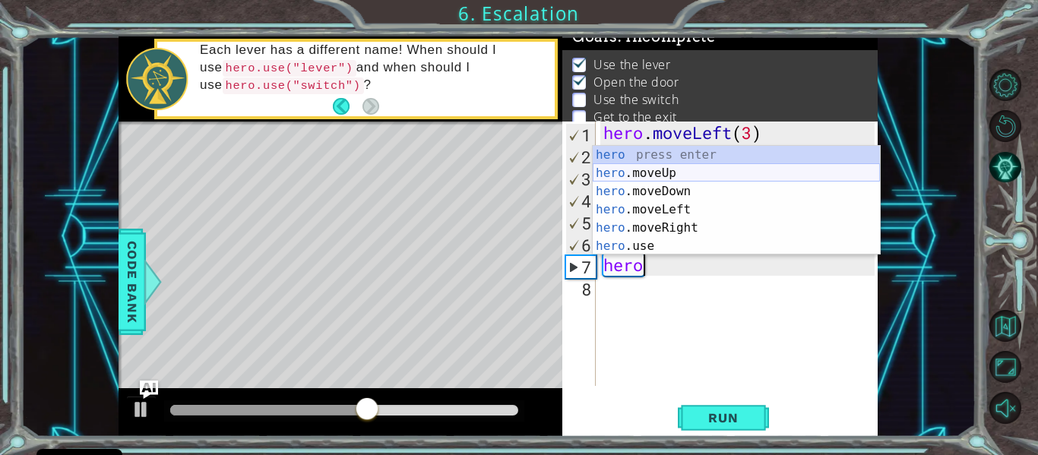
click at [674, 166] on div "hero press enter hero .moveUp press enter hero .moveDown press enter hero .move…" at bounding box center [736, 219] width 287 height 146
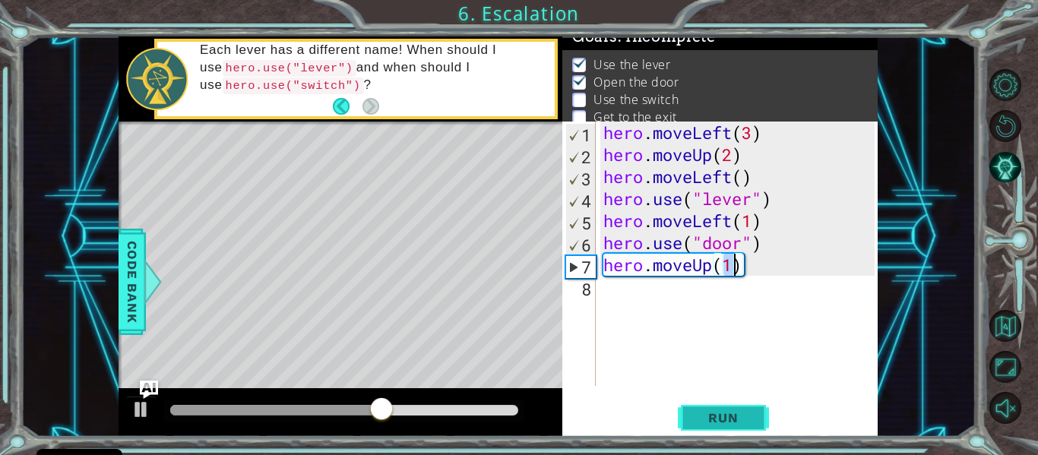
click at [741, 413] on span "Run" at bounding box center [723, 417] width 60 height 15
type textarea "hero.moveUp(2)"
click at [727, 419] on span "Run" at bounding box center [723, 417] width 60 height 15
type textarea "j"
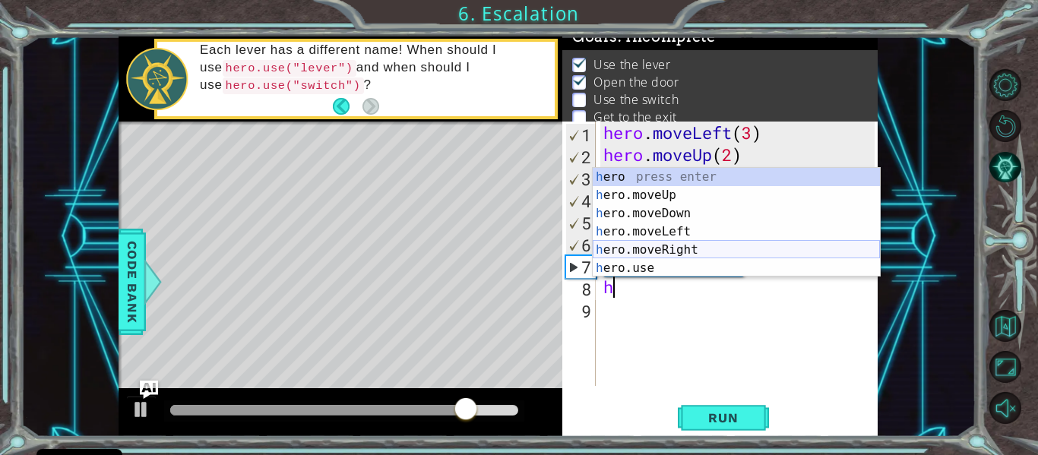
click at [669, 249] on div "h ero press enter h ero.moveUp press enter h ero.moveDown press enter h ero.mov…" at bounding box center [736, 241] width 287 height 146
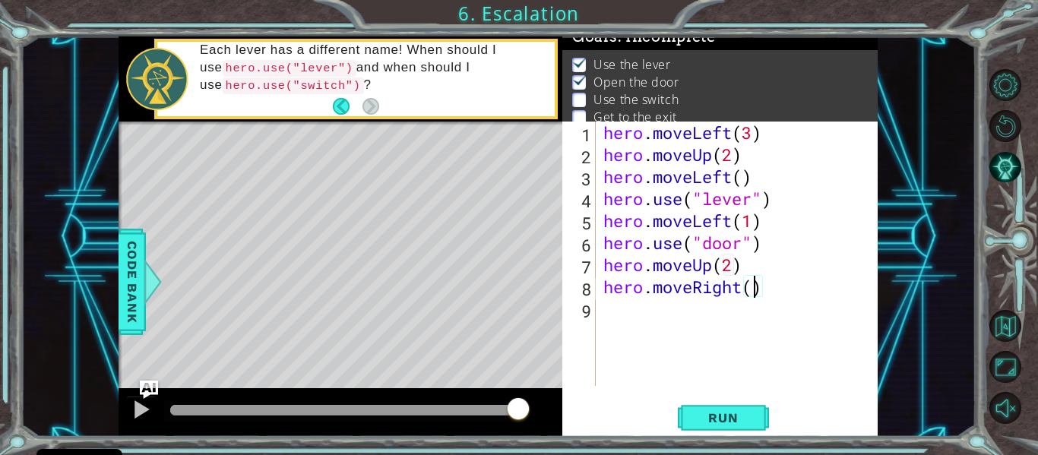
type textarea "hero.moveRight(3)"
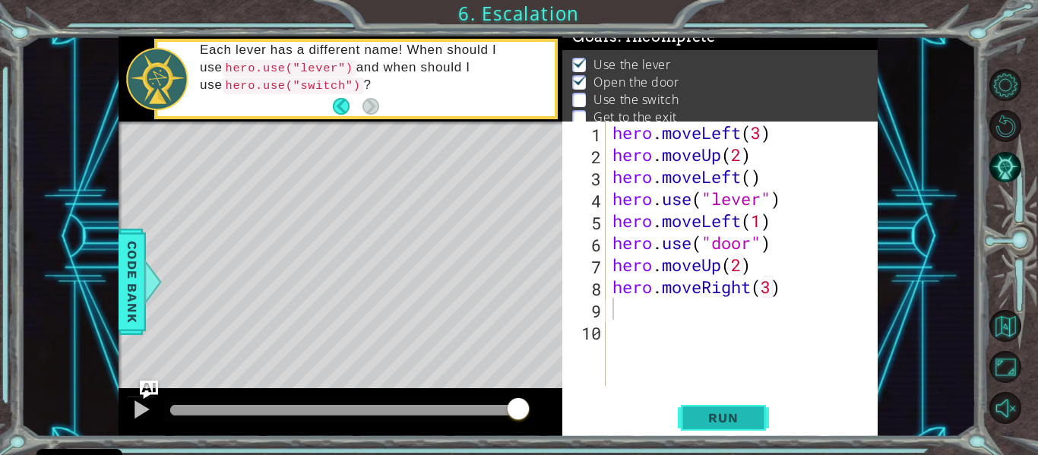
click at [753, 417] on span "Run" at bounding box center [723, 417] width 60 height 15
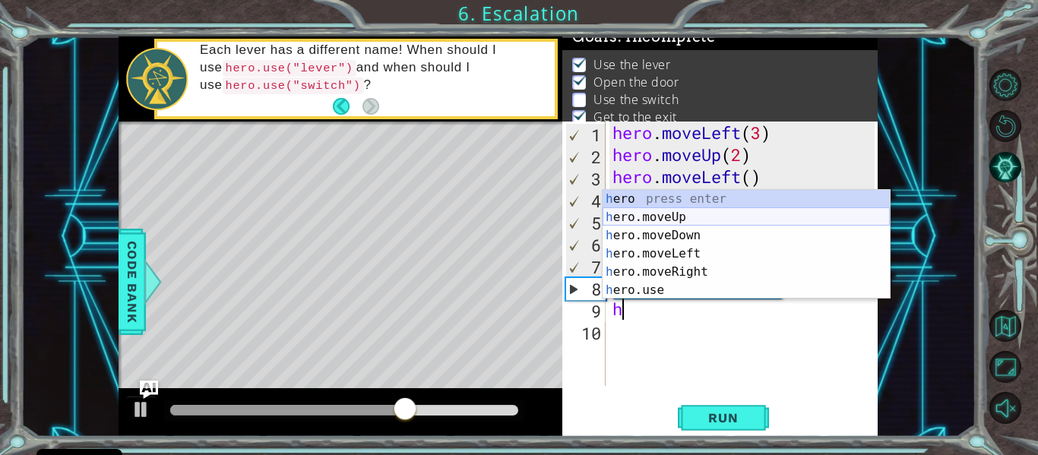
click at [658, 219] on div "h ero press enter h ero.moveUp press enter h ero.moveDown press enter h ero.mov…" at bounding box center [746, 263] width 287 height 146
type textarea "hero.moveUp(1)"
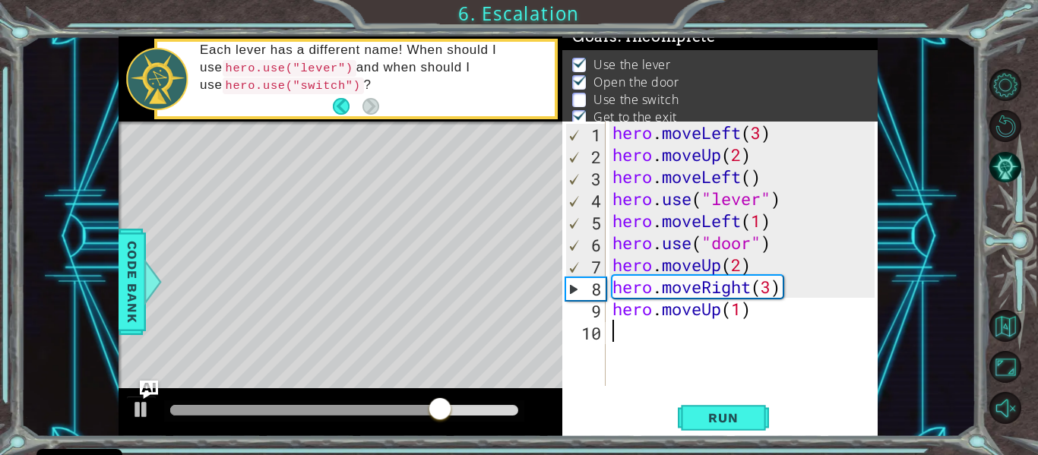
click at [635, 335] on div "hero . moveLeft ( 3 ) hero . moveUp ( 2 ) hero . moveLeft ( ) hero . use ( "lev…" at bounding box center [746, 276] width 273 height 309
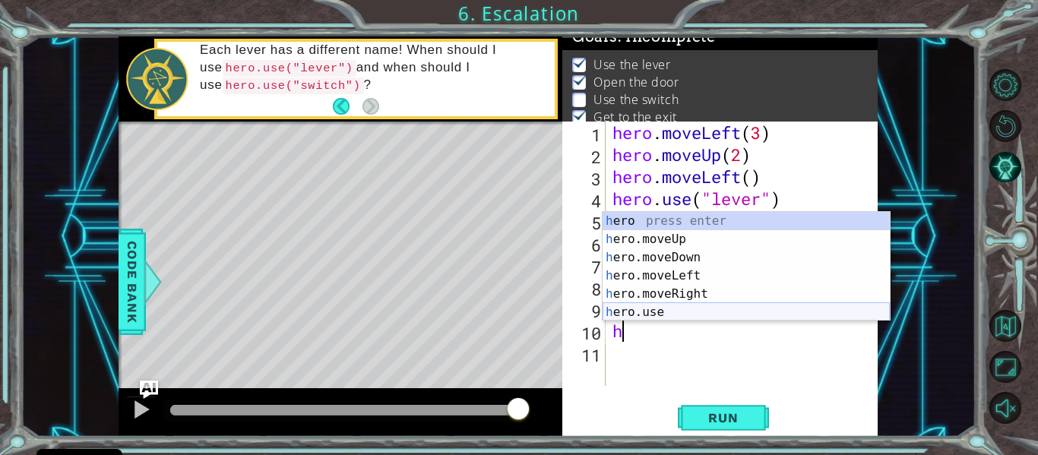
click at [631, 316] on div "h ero press enter h ero.moveUp press enter h ero.moveDown press enter h ero.mov…" at bounding box center [746, 285] width 287 height 146
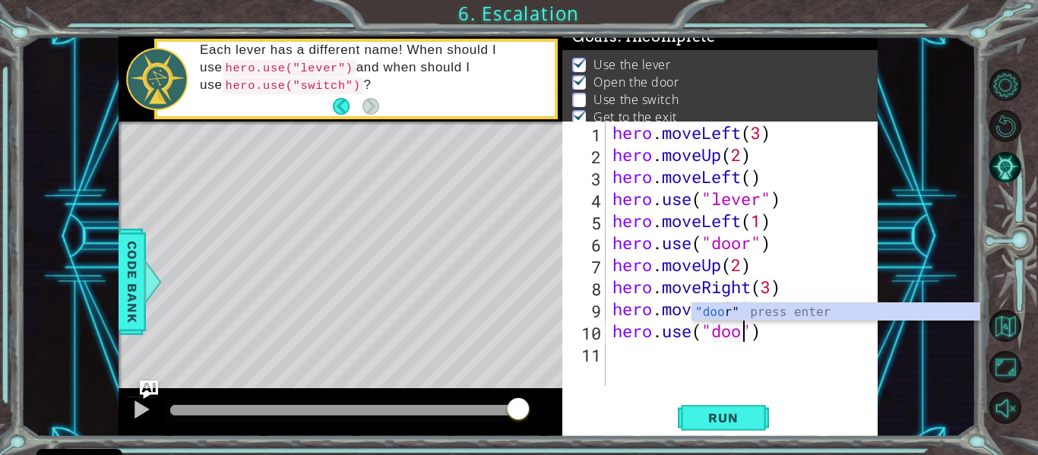
scroll to position [0, 7]
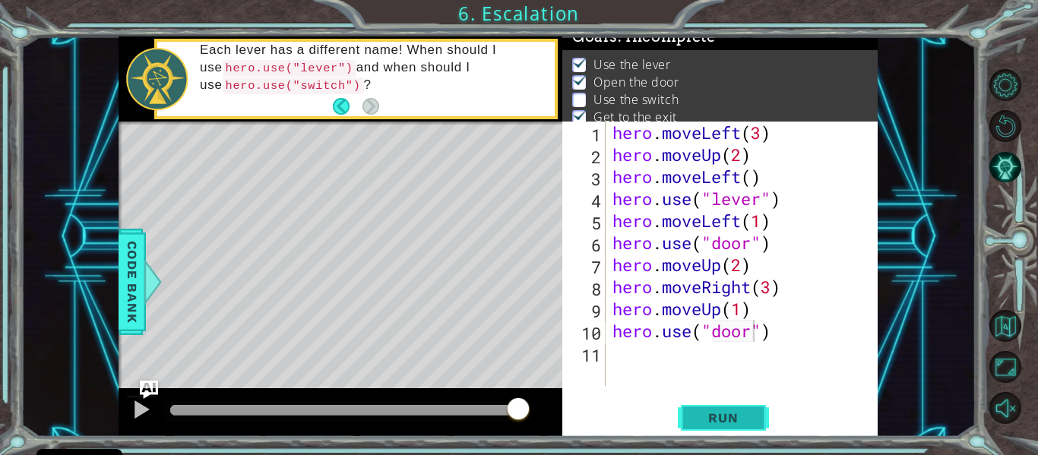
click at [737, 427] on button "Run" at bounding box center [723, 418] width 91 height 31
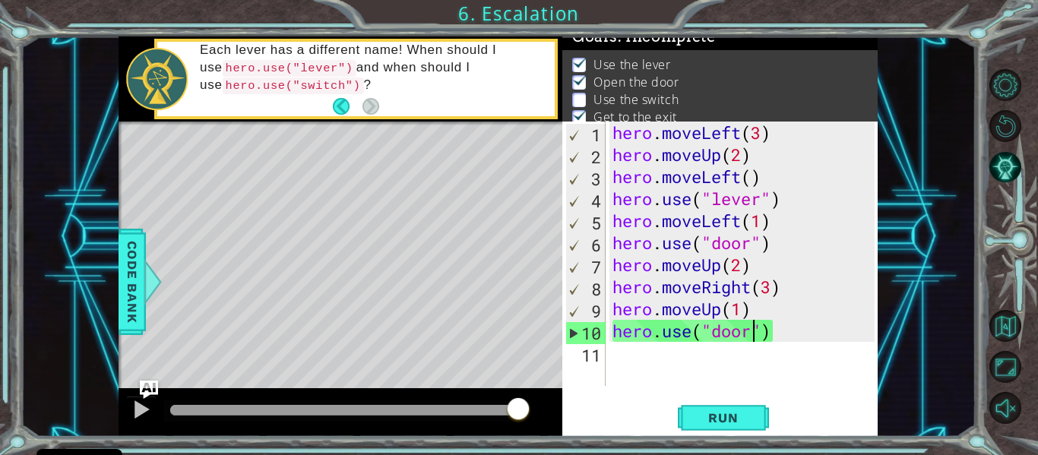
click at [763, 308] on div "hero . moveLeft ( 3 ) hero . moveUp ( 2 ) hero . moveLeft ( ) hero . use ( "lev…" at bounding box center [746, 276] width 273 height 309
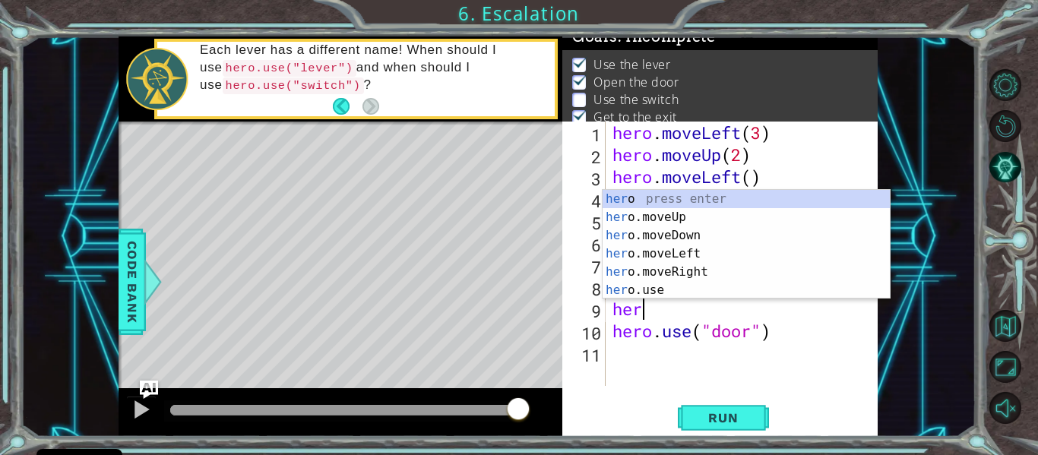
scroll to position [0, 0]
type textarea "h"
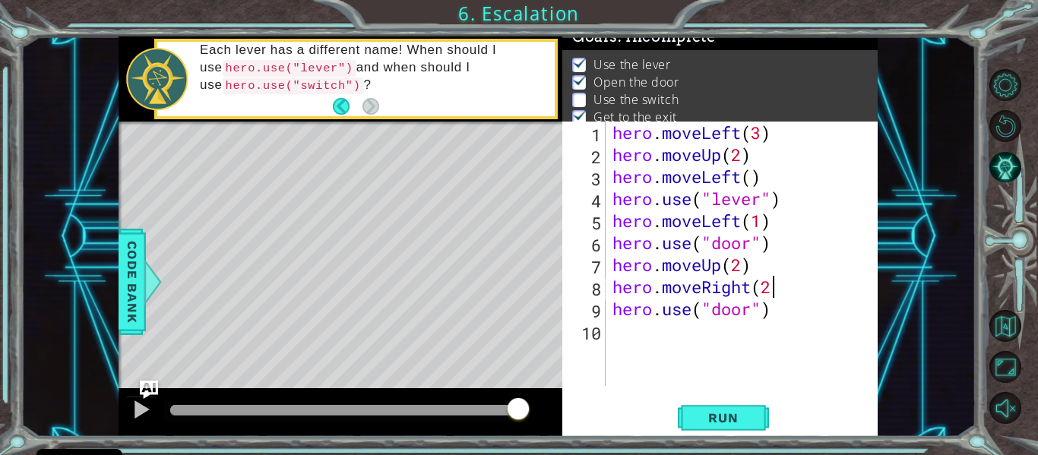
scroll to position [0, 7]
click at [495, 135] on div "Level Map" at bounding box center [470, 346] width 702 height 448
click at [692, 410] on button "Run" at bounding box center [723, 418] width 91 height 31
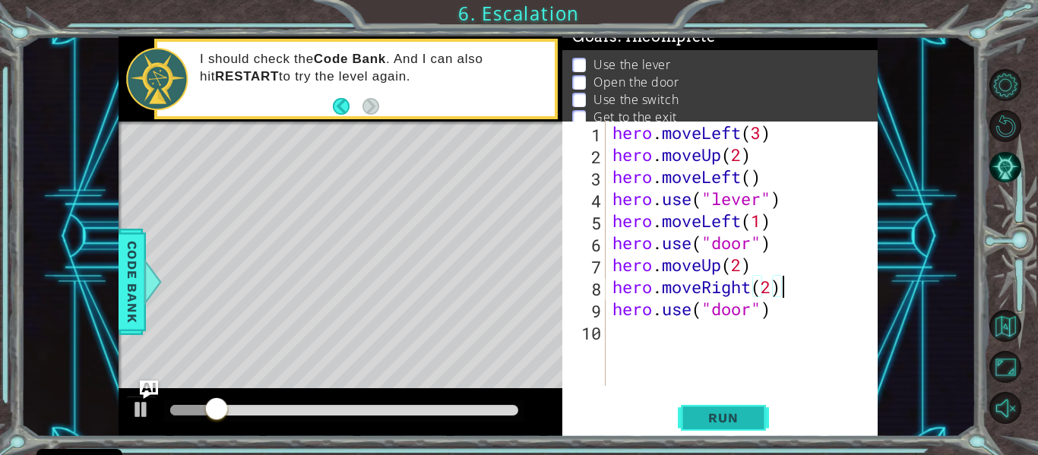
type textarea "hero.moveRight(2)"
click at [690, 420] on button "Run" at bounding box center [723, 418] width 91 height 31
